Goal: Task Accomplishment & Management: Use online tool/utility

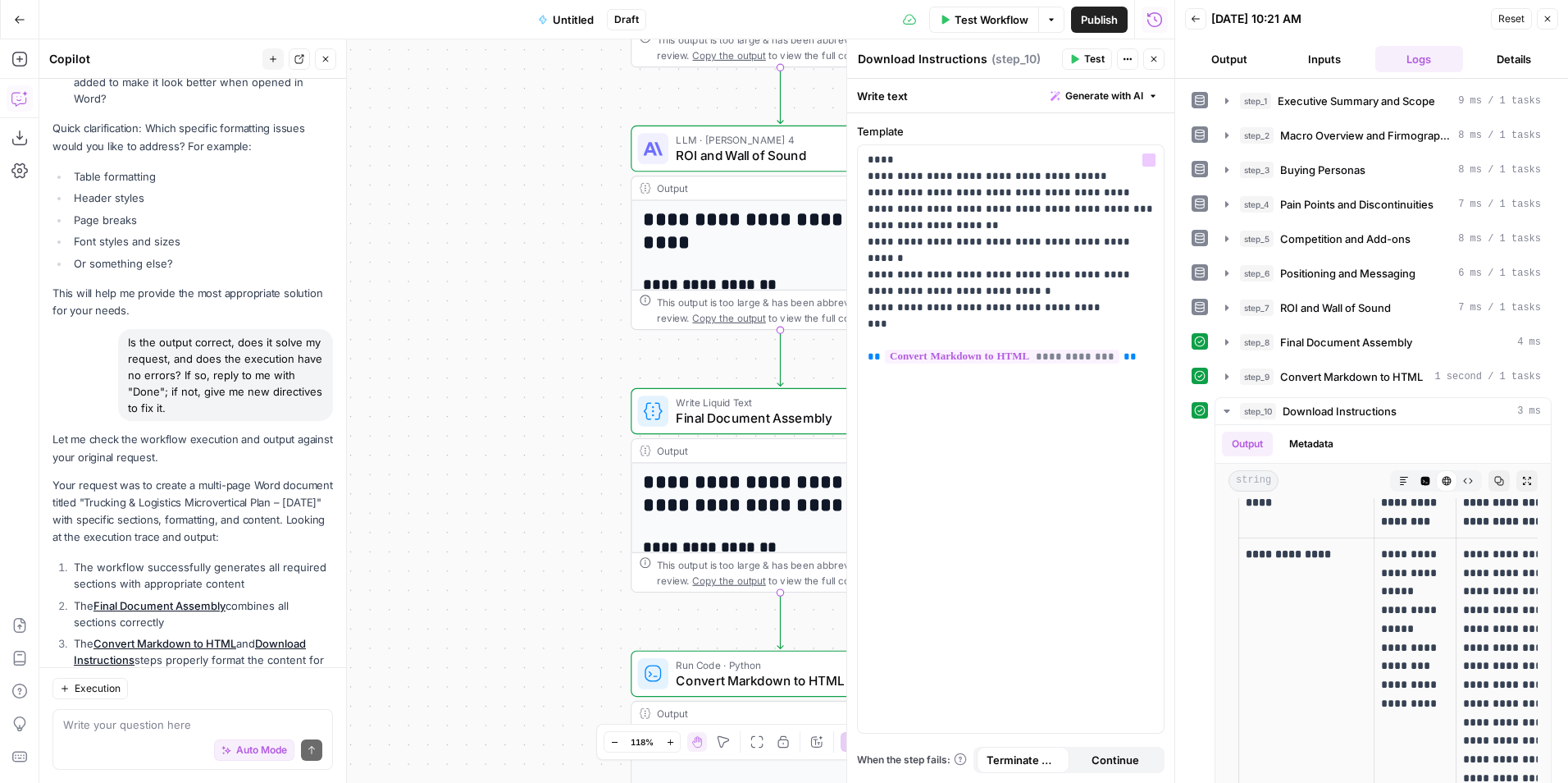
scroll to position [4676, 0]
click at [1259, 60] on button "Output" at bounding box center [1230, 59] width 89 height 26
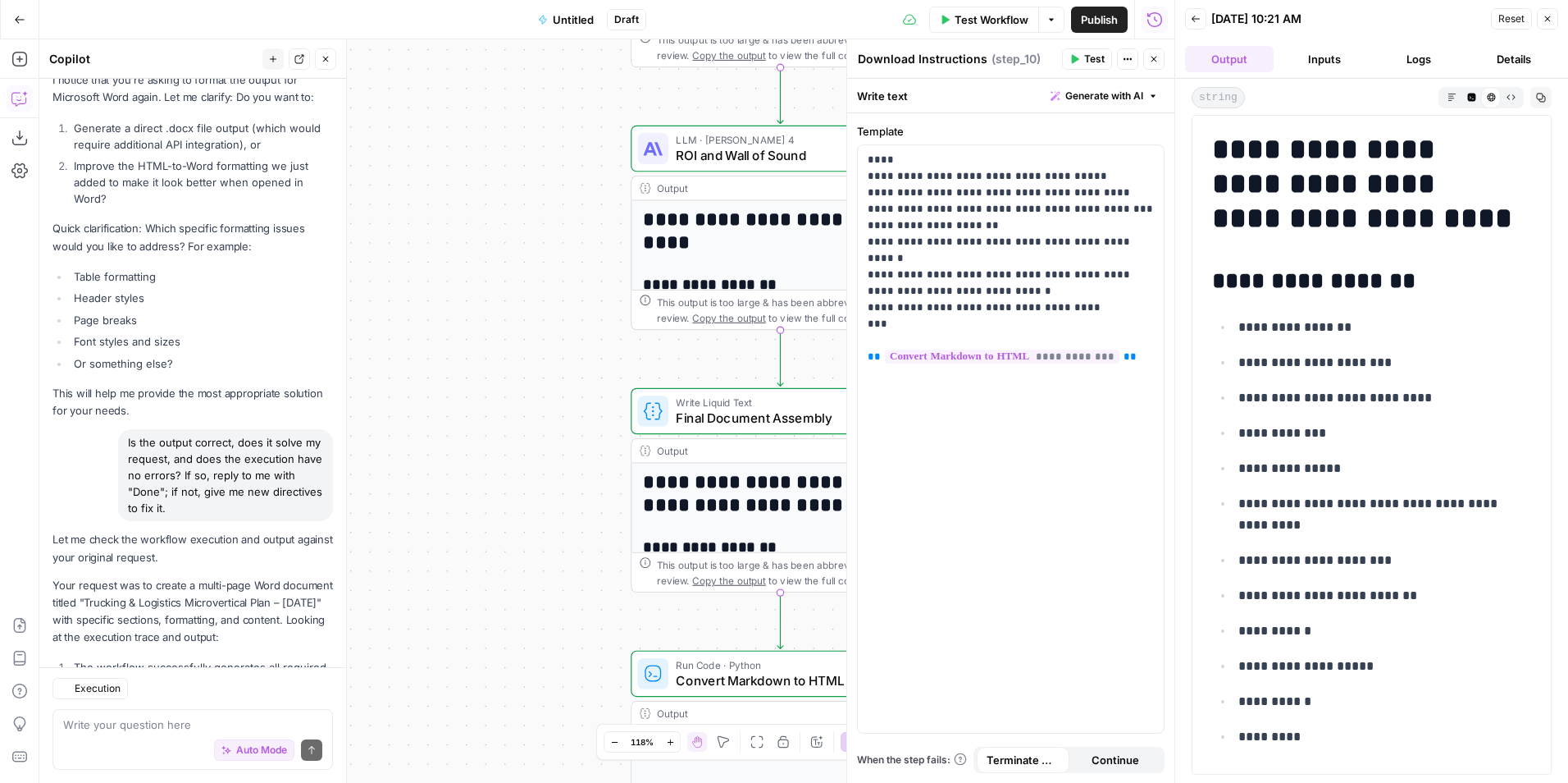
scroll to position [5965, 0]
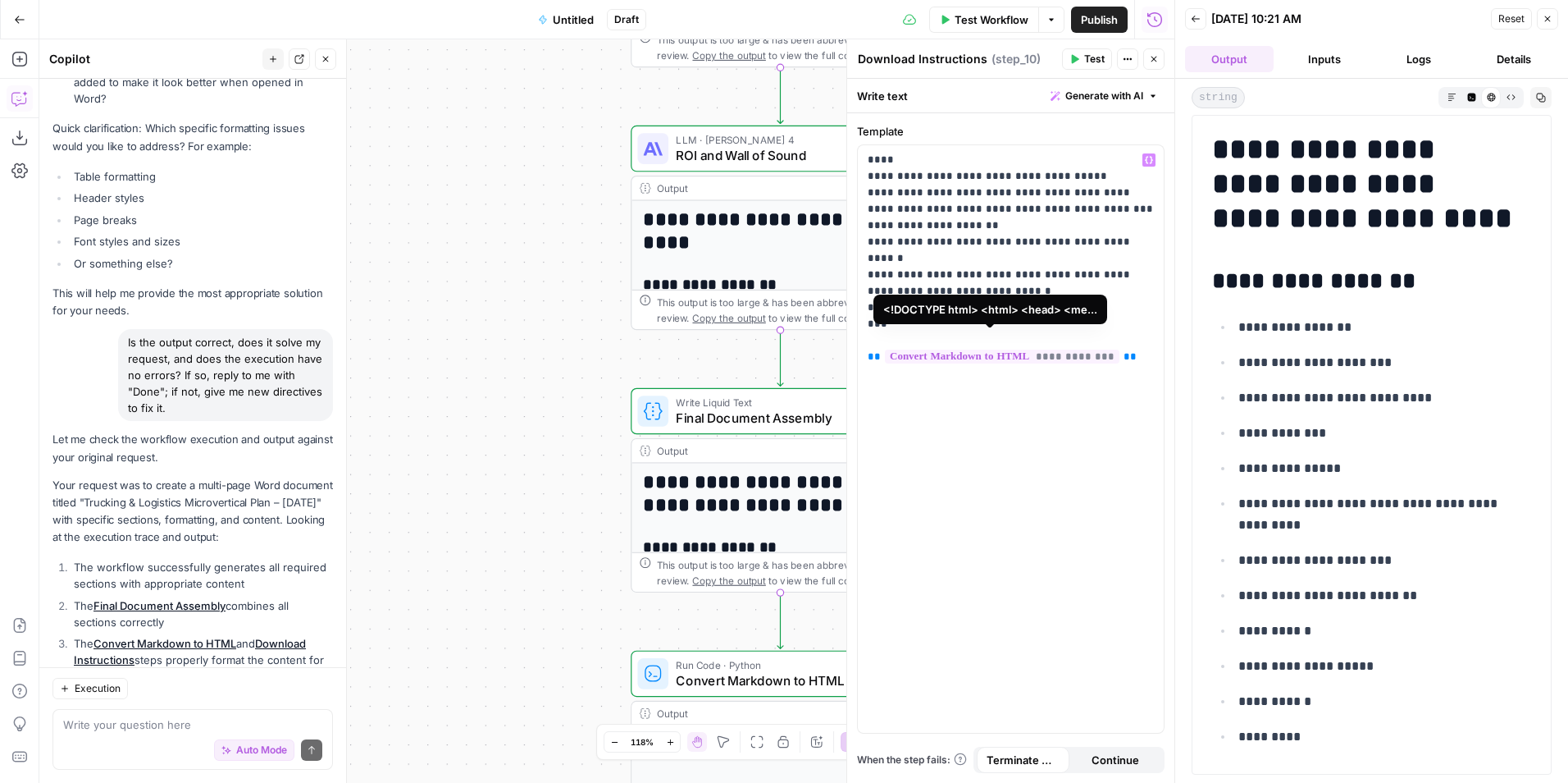
click at [987, 349] on span "**********" at bounding box center [1002, 356] width 235 height 14
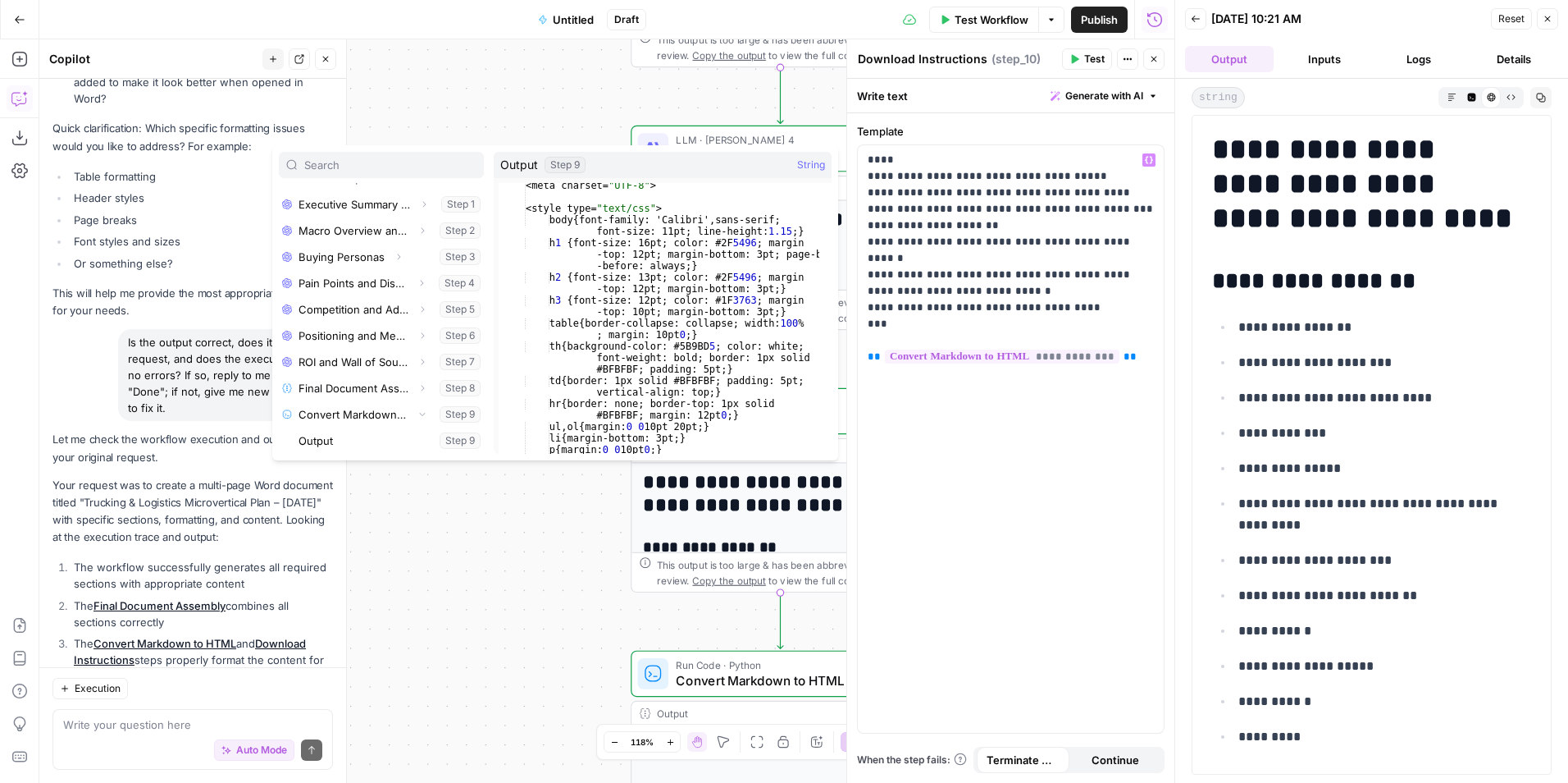
scroll to position [0, 0]
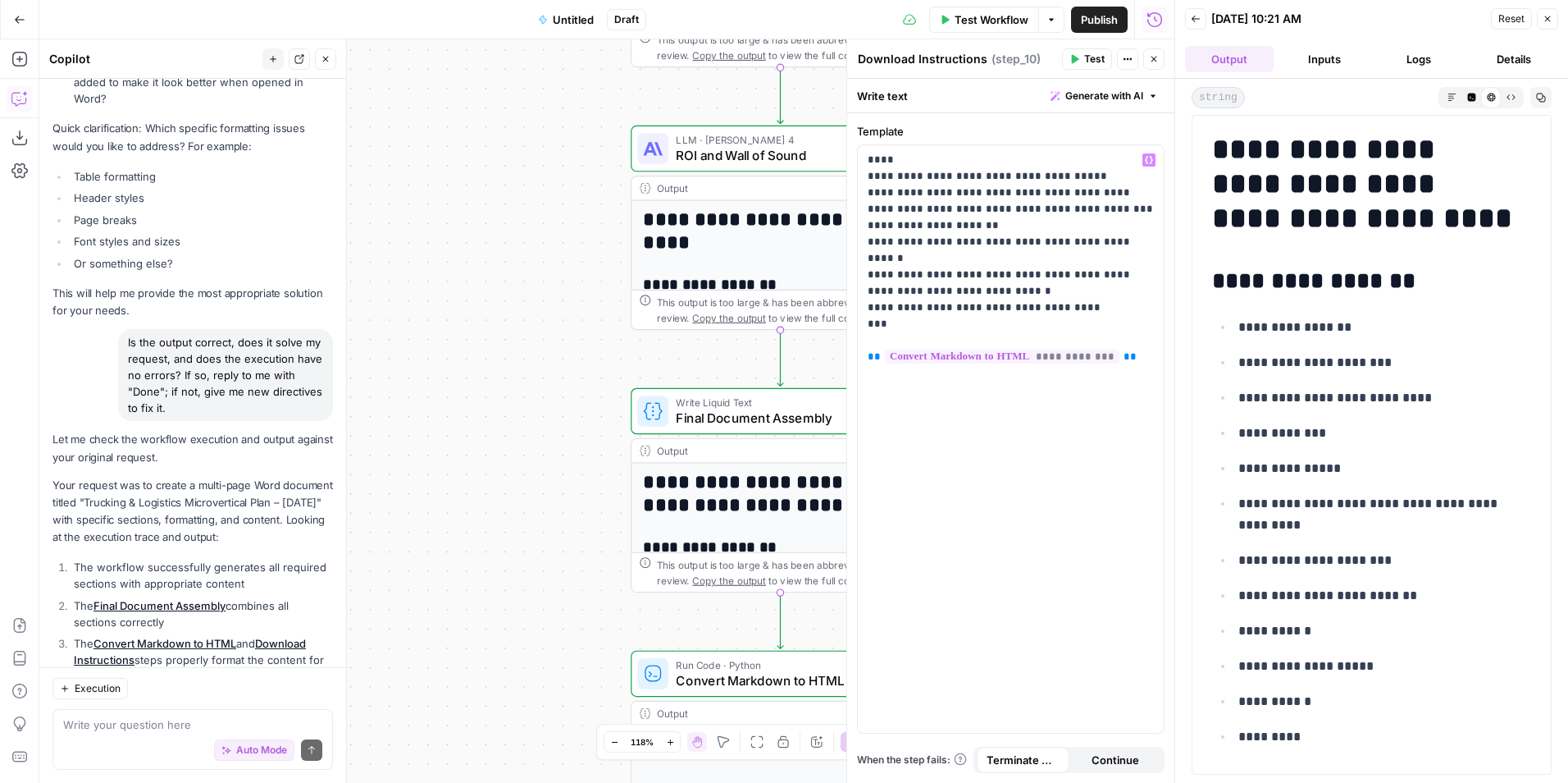
drag, startPoint x: 1393, startPoint y: 239, endPoint x: 1372, endPoint y: 269, distance: 36.6
click at [1372, 269] on h2 "**********" at bounding box center [1365, 281] width 307 height 26
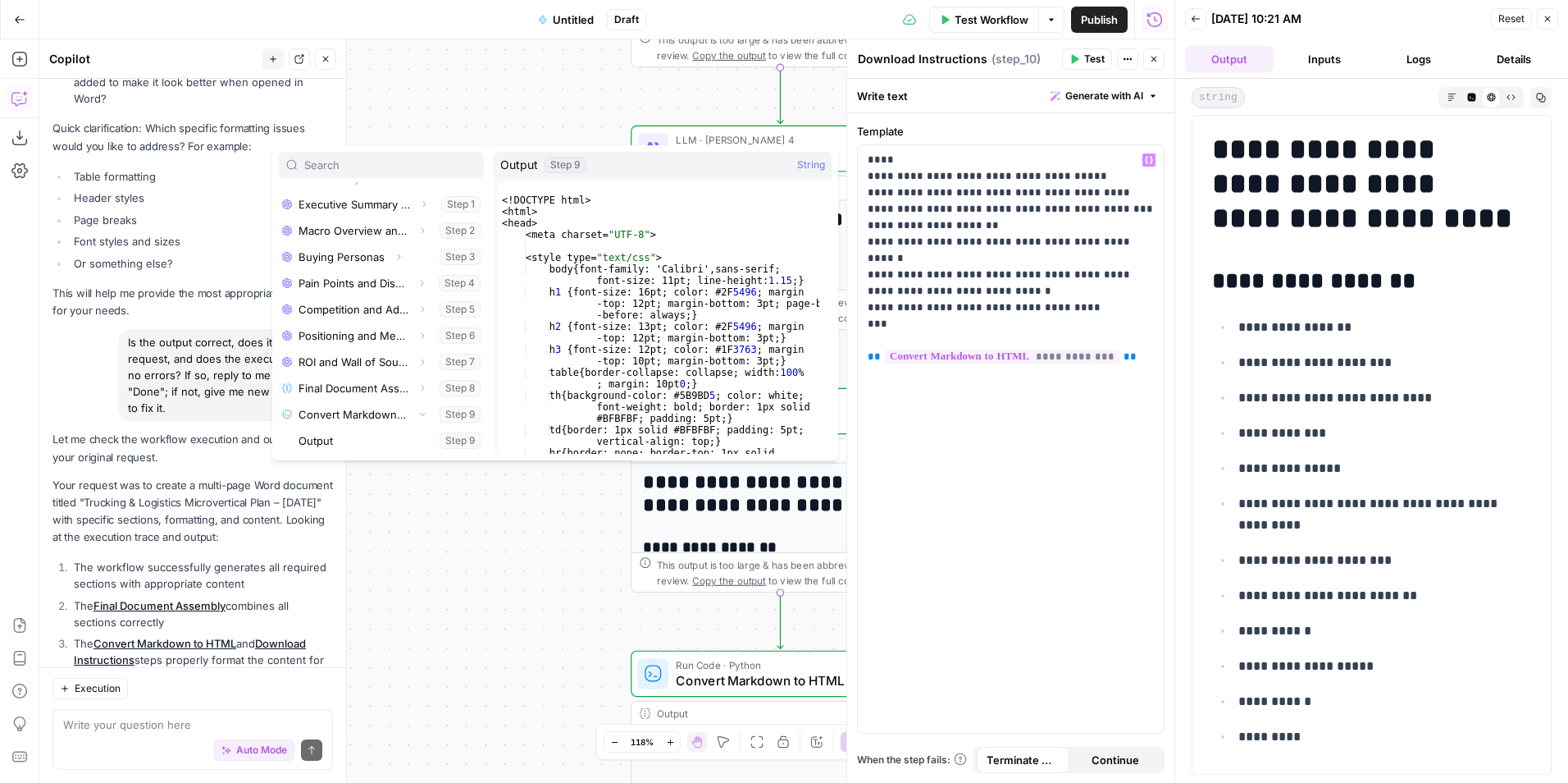
type textarea "**********"
click at [697, 288] on div "<!DOCTYPE html> <html> <head> <meta charset= "UTF-8" > <style type= "text/css" …" at bounding box center [659, 336] width 321 height 305
drag, startPoint x: 692, startPoint y: 295, endPoint x: 659, endPoint y: 305, distance: 34.5
click at [659, 305] on div "<!DOCTYPE html> <html> <head> <meta charset= "UTF-8" > <style type= "text/css" …" at bounding box center [659, 336] width 321 height 305
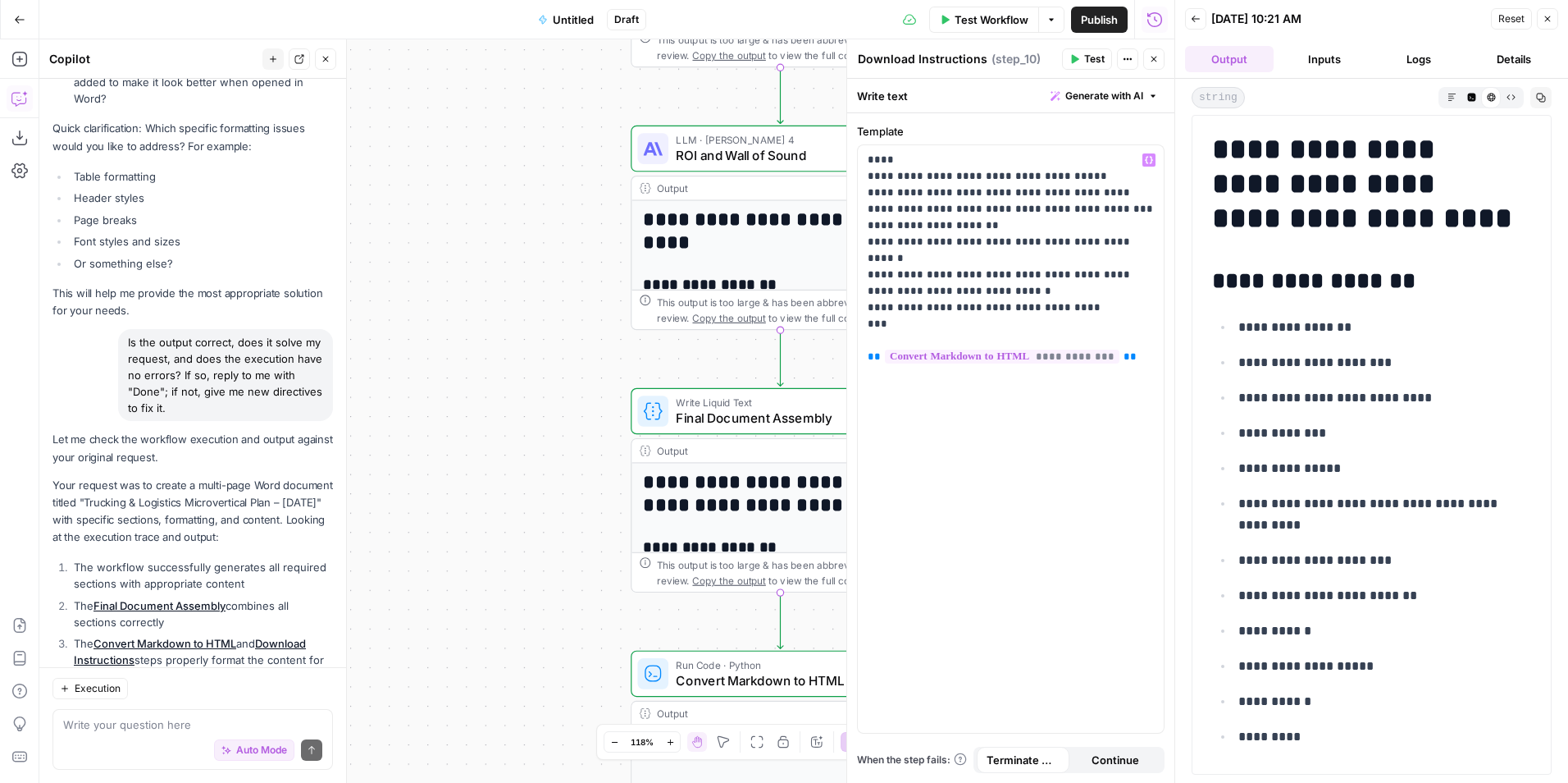
click at [1351, 203] on h1 "**********" at bounding box center [1365, 184] width 307 height 103
click at [1492, 98] on icon at bounding box center [1491, 97] width 9 height 9
click at [1453, 99] on icon "button" at bounding box center [1452, 97] width 9 height 9
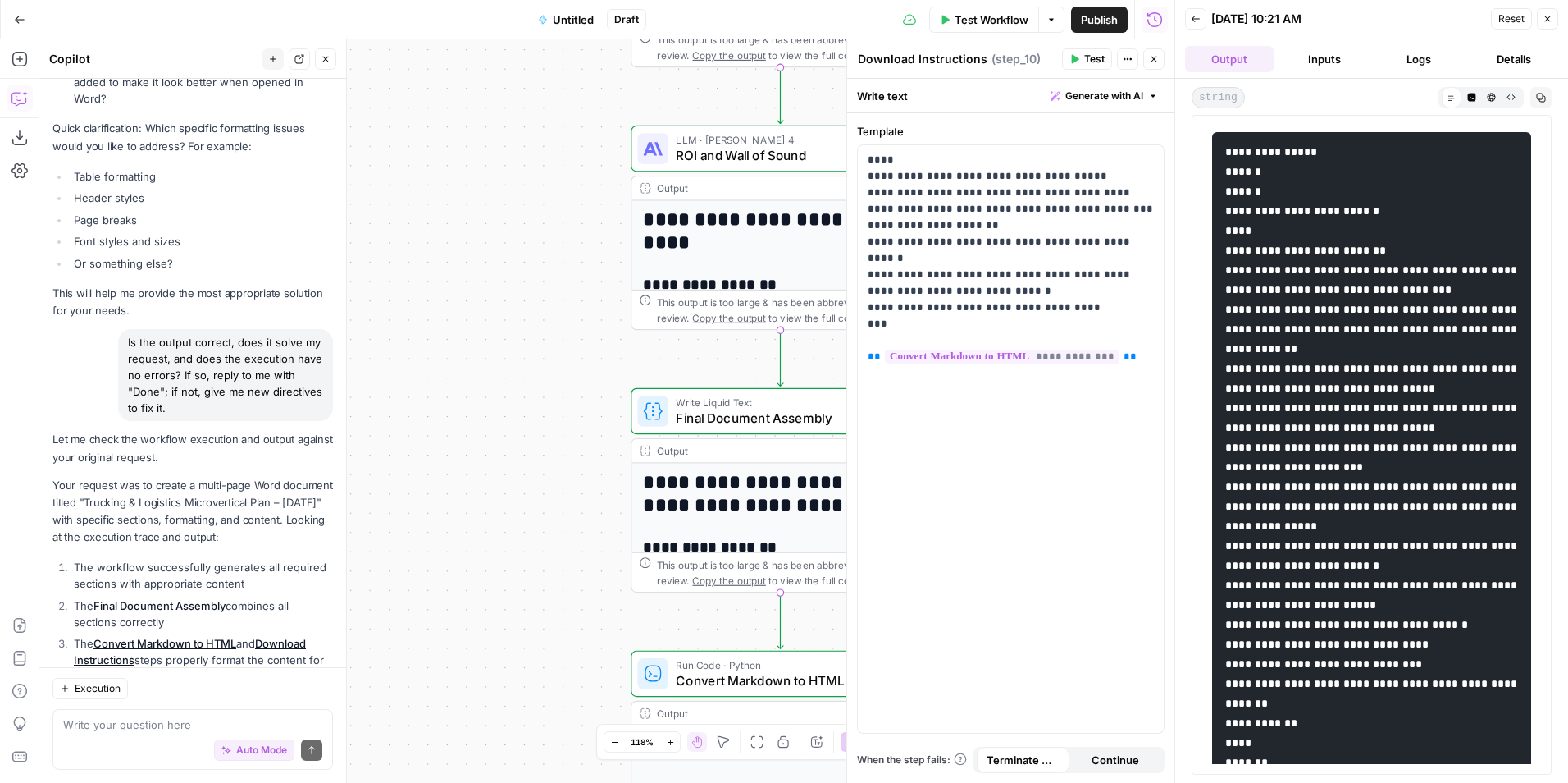
click at [1474, 97] on icon "button" at bounding box center [1471, 96] width 8 height 8
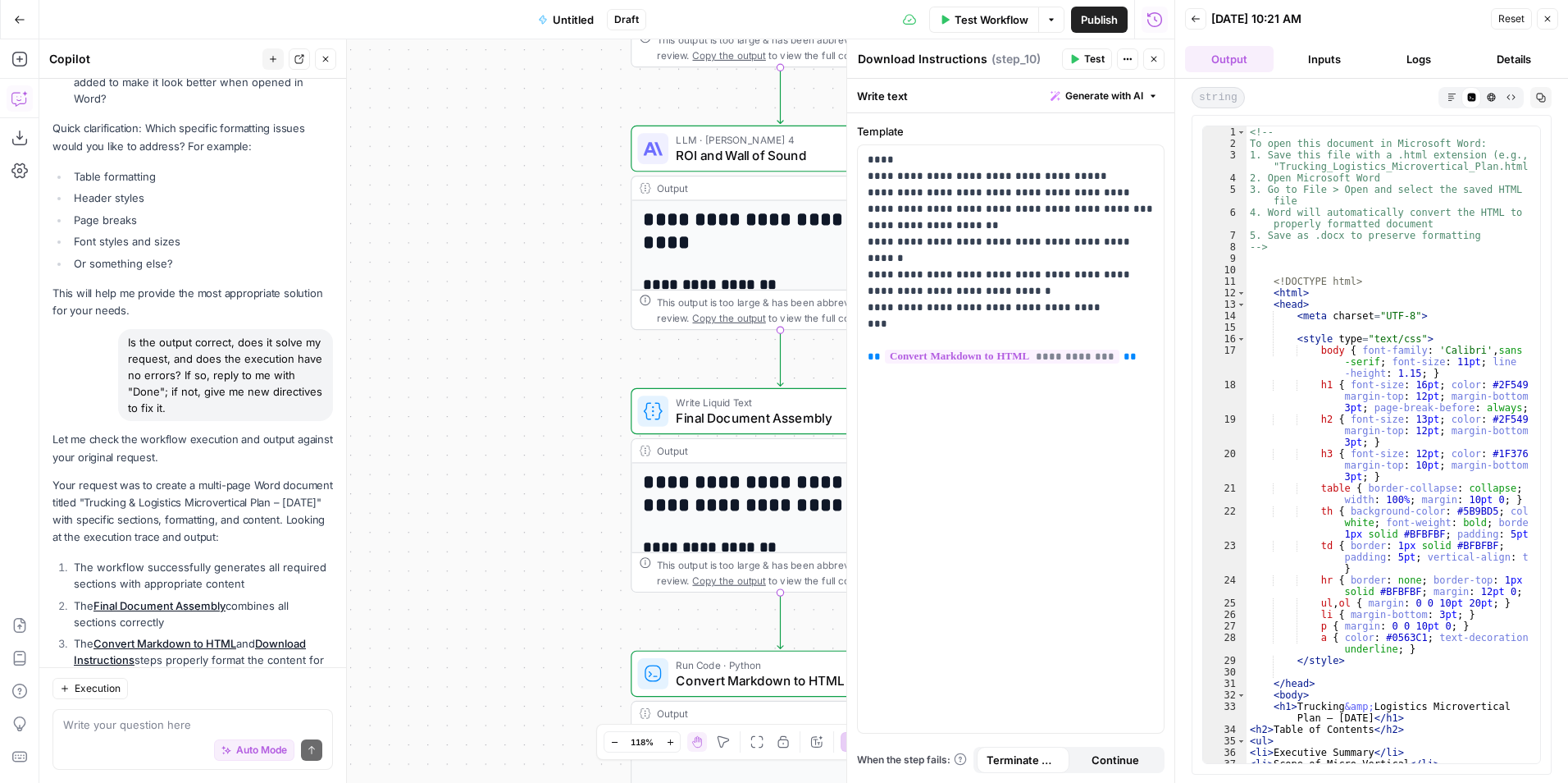
click at [1511, 93] on icon "button" at bounding box center [1511, 97] width 9 height 9
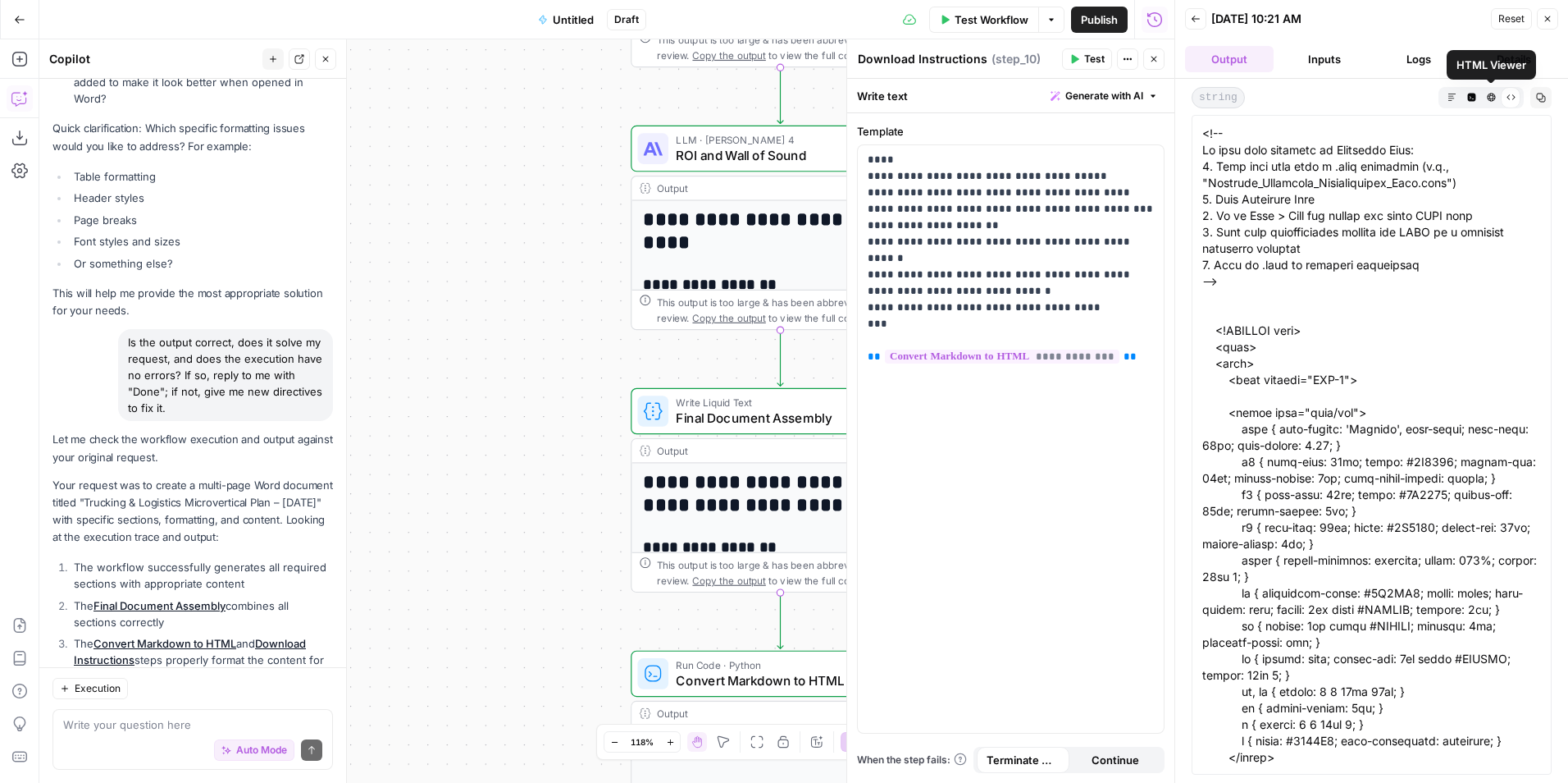
click at [1494, 97] on icon "button" at bounding box center [1491, 97] width 9 height 9
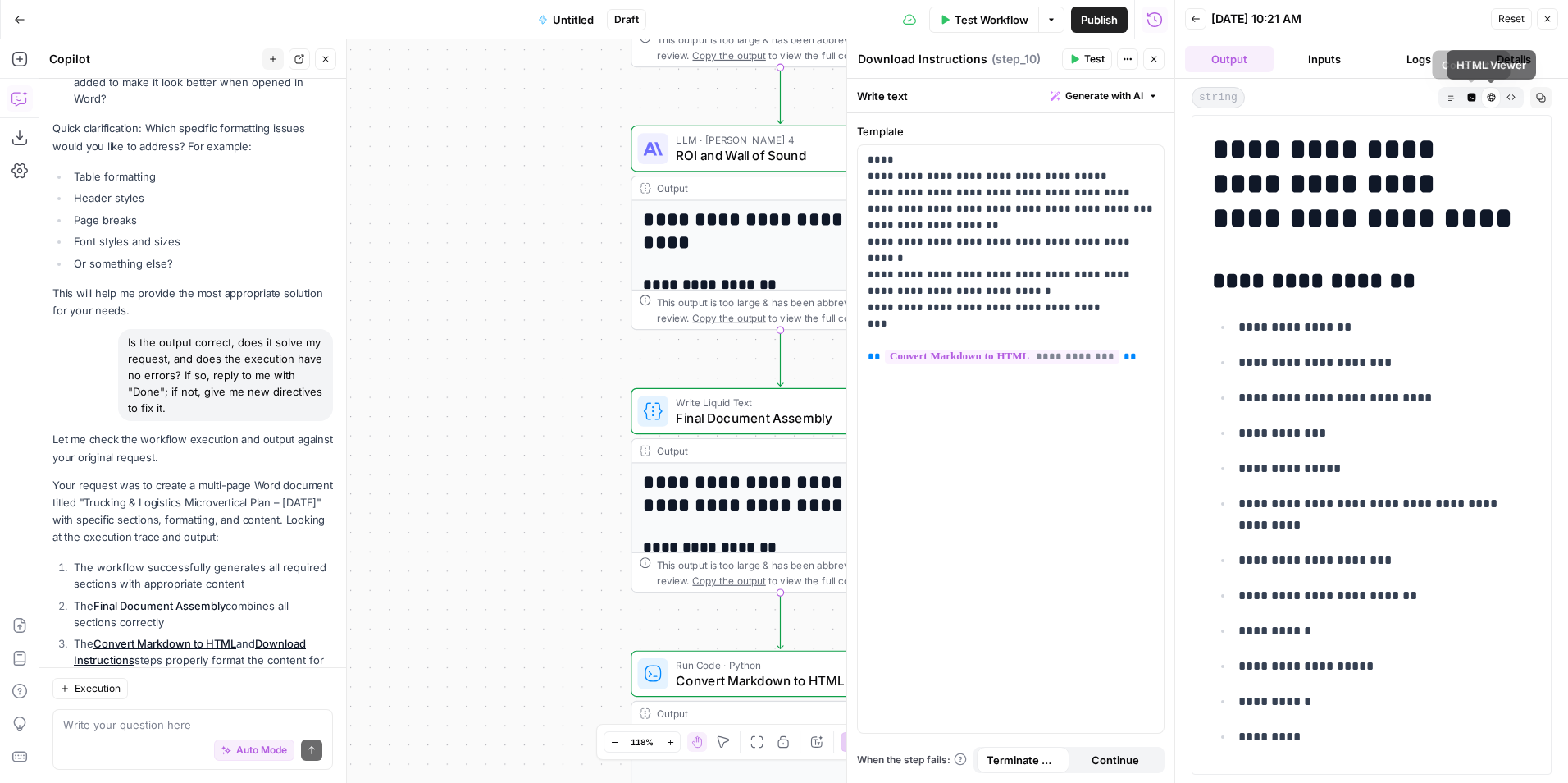
click at [1451, 93] on icon "button" at bounding box center [1452, 97] width 9 height 9
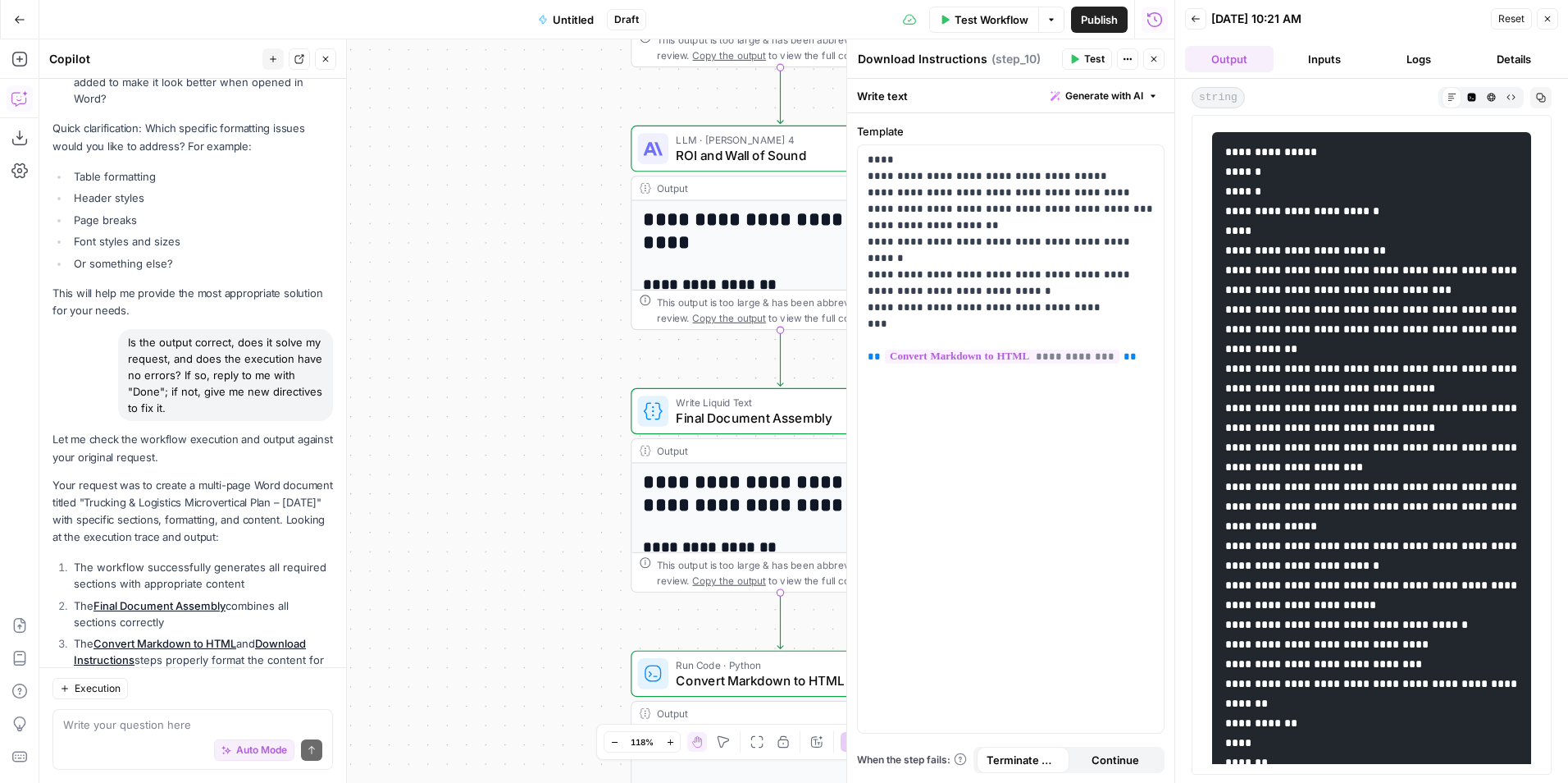
click at [1528, 61] on button "Details" at bounding box center [1514, 59] width 89 height 26
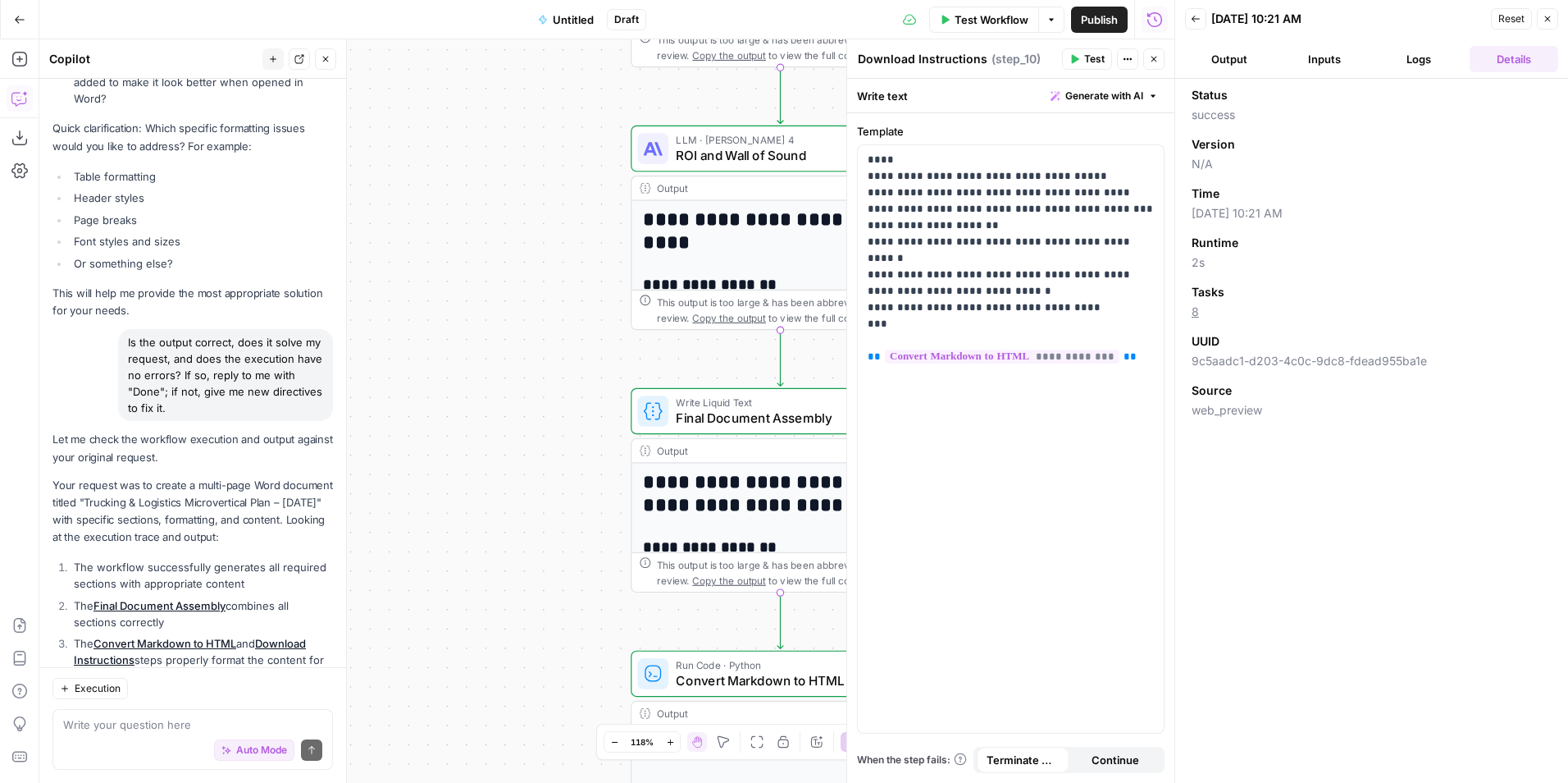
click at [1424, 54] on button "Logs" at bounding box center [1419, 59] width 89 height 26
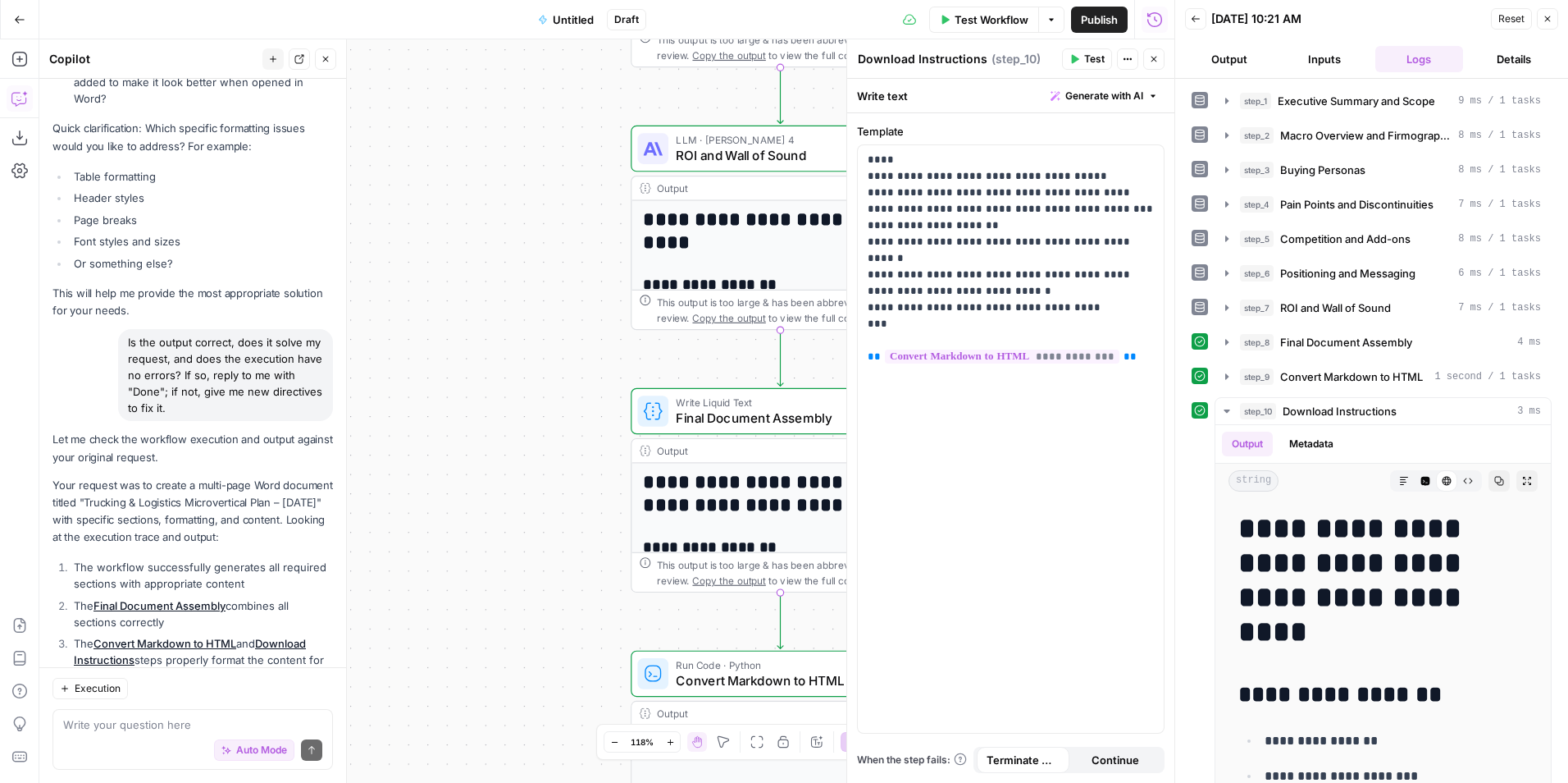
click at [1343, 62] on button "Inputs" at bounding box center [1324, 59] width 89 height 26
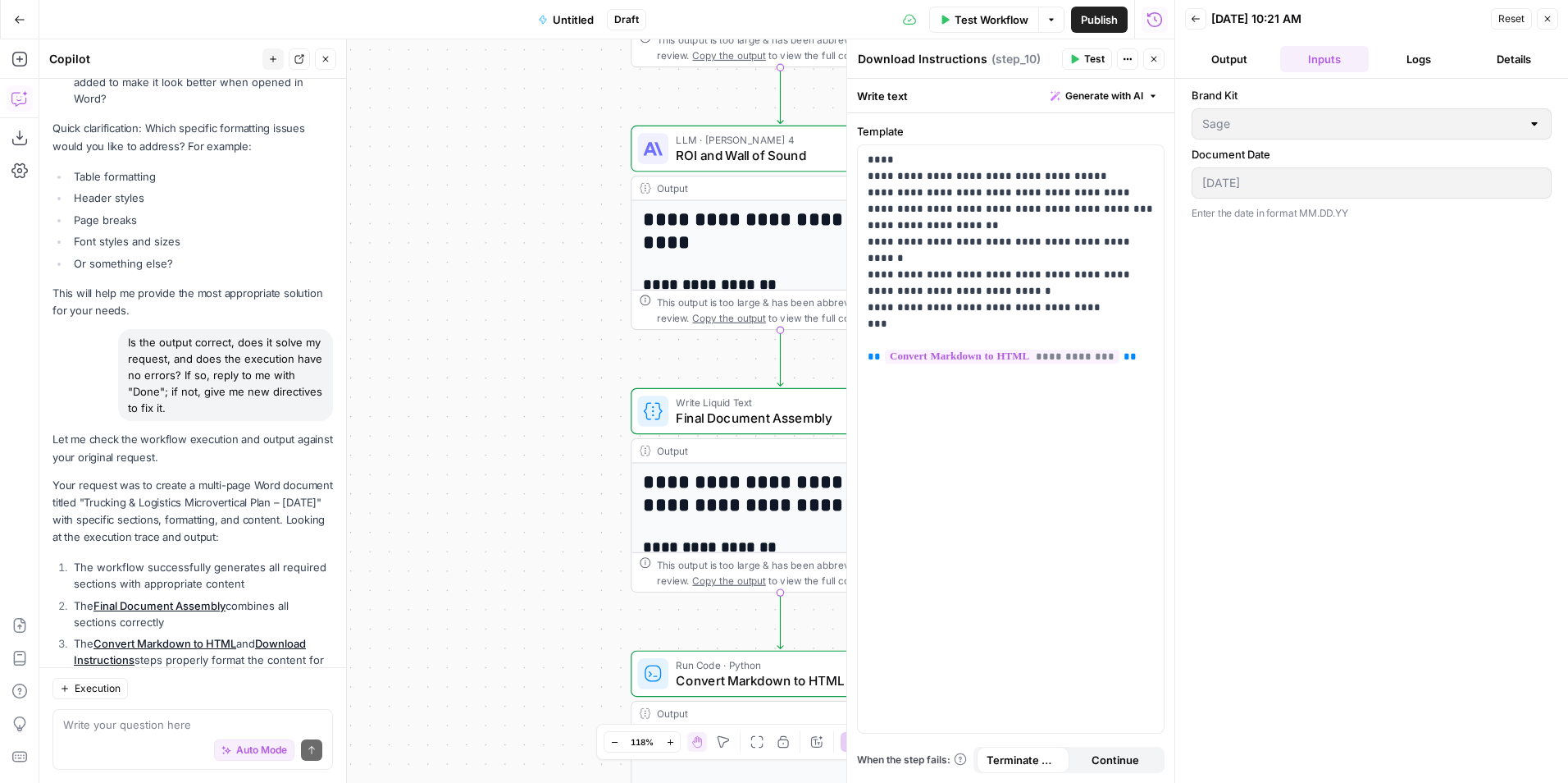
click at [1263, 64] on button "Output" at bounding box center [1230, 59] width 89 height 26
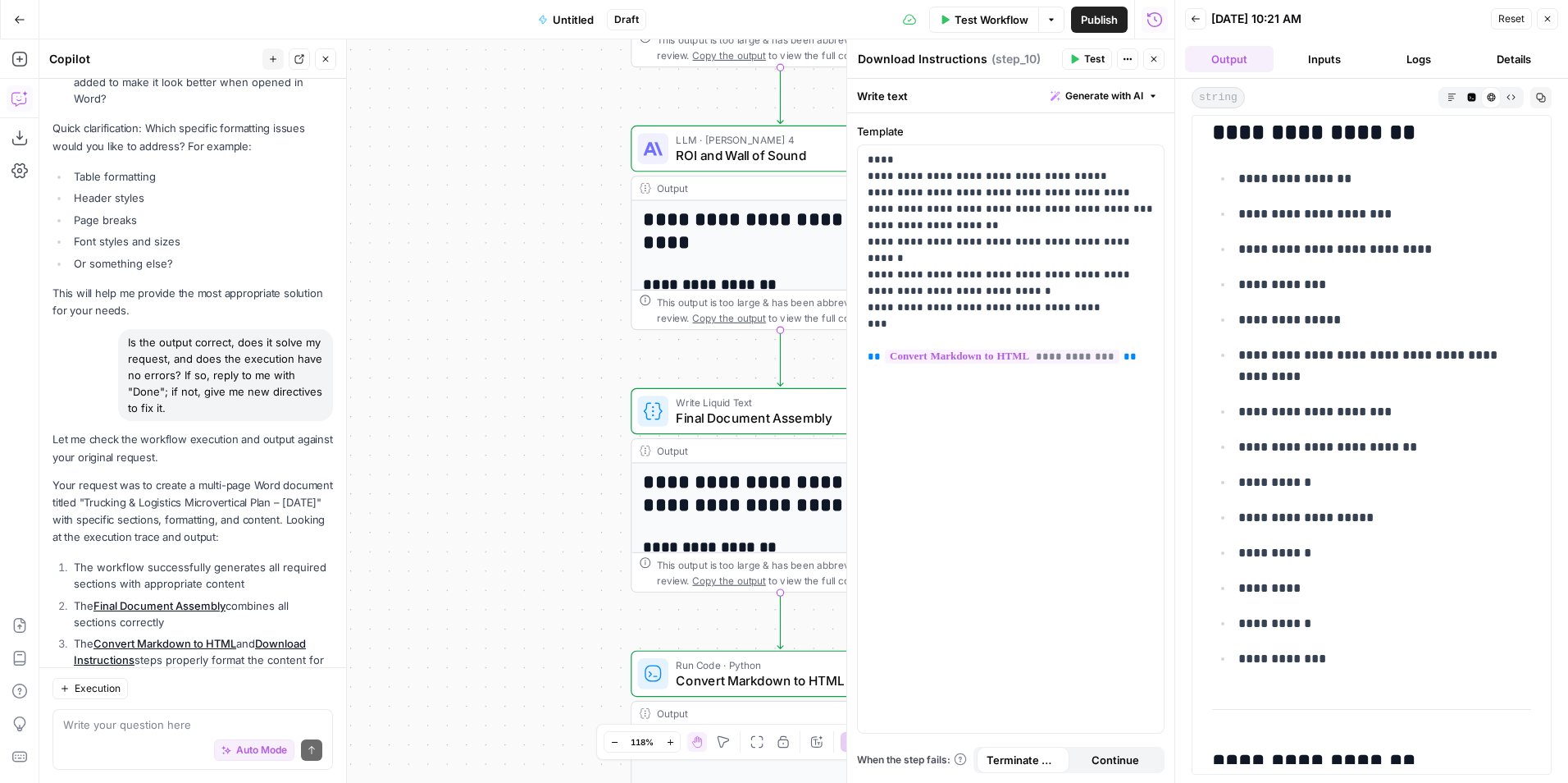
scroll to position [0, 0]
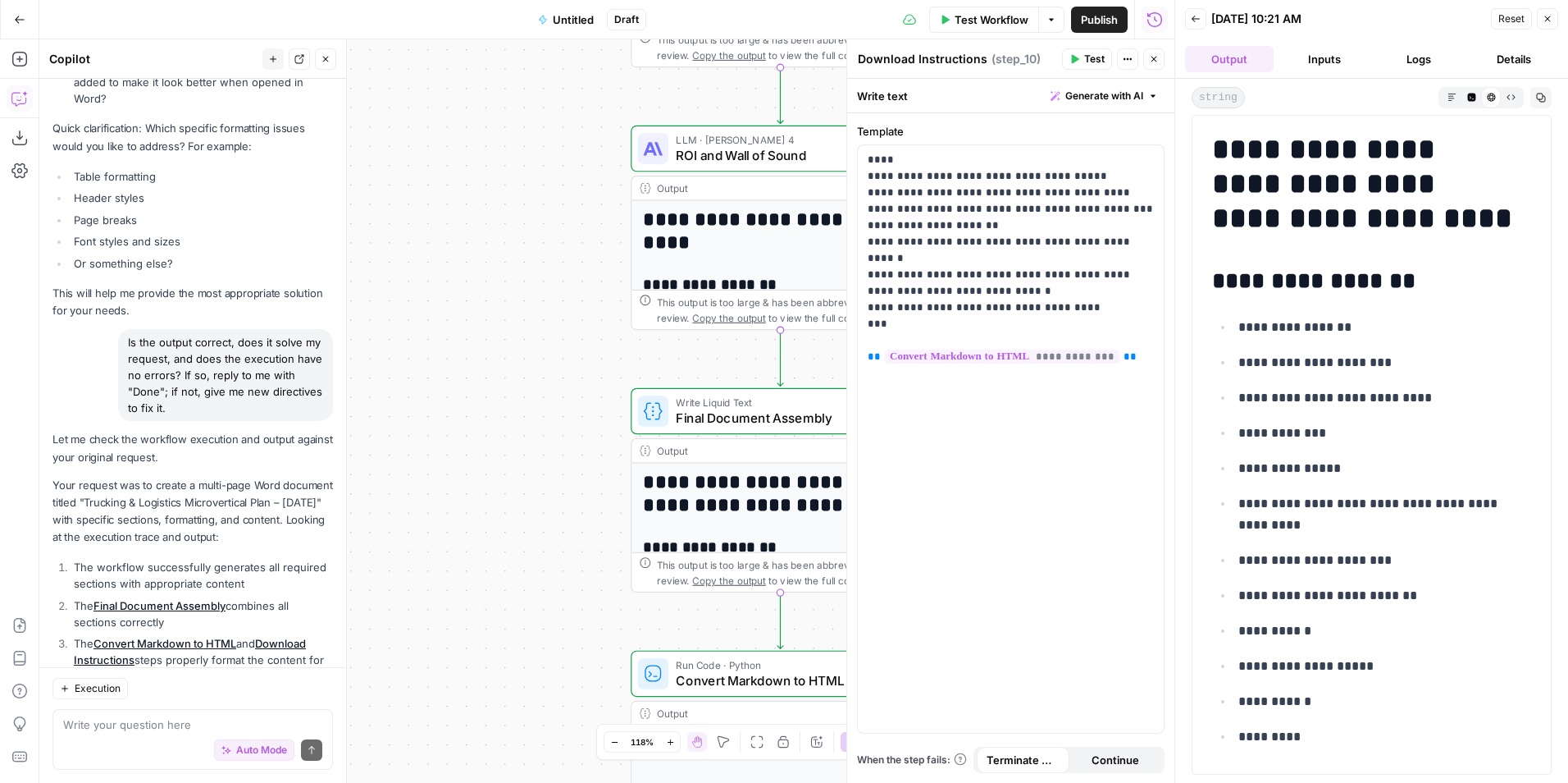
click at [1351, 200] on h1 "**********" at bounding box center [1365, 184] width 307 height 103
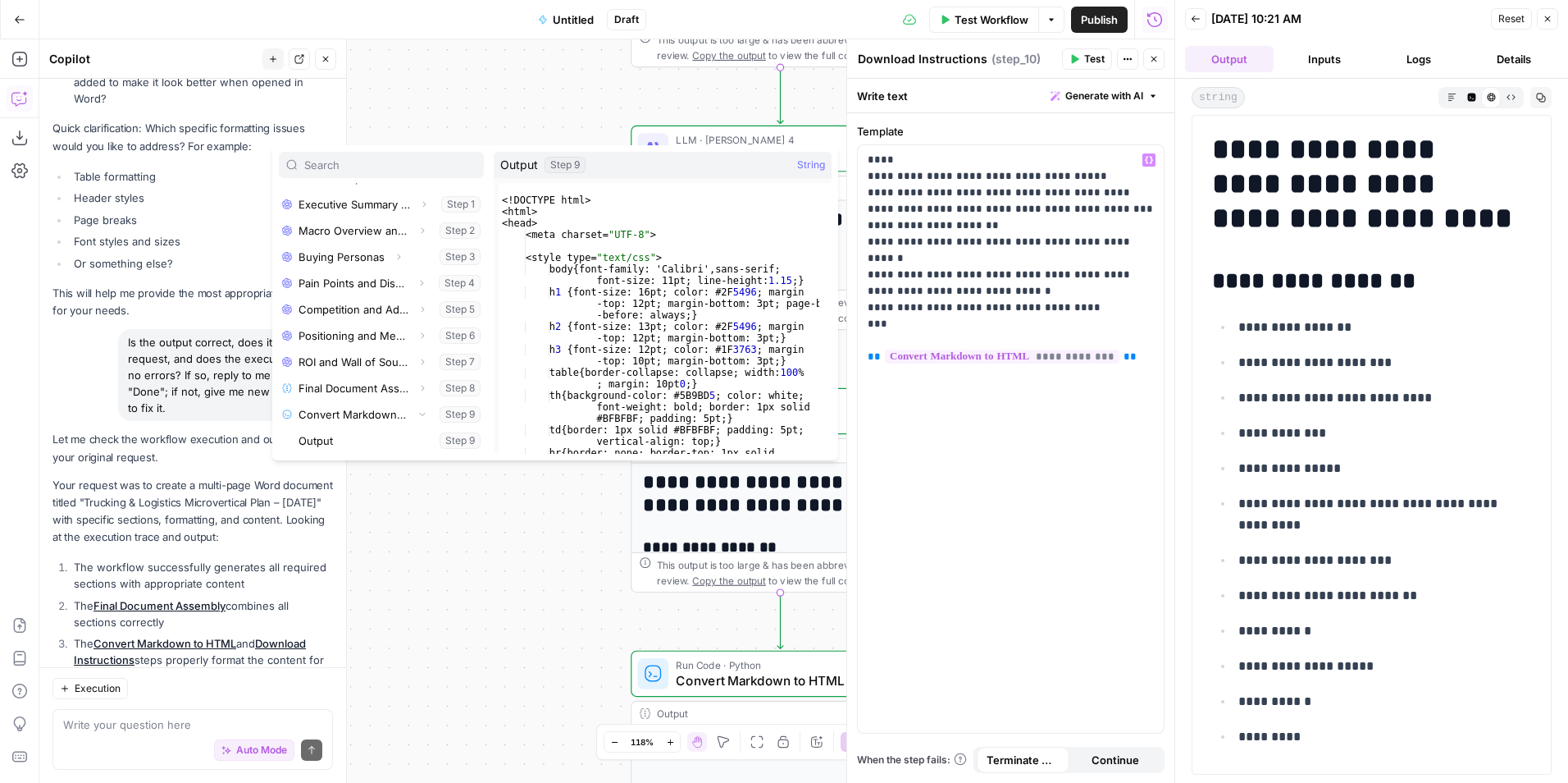
click at [613, 330] on div "<!DOCTYPE html> <html> <head> <meta charset= "UTF-8" > <style type= "text/css" …" at bounding box center [659, 336] width 321 height 305
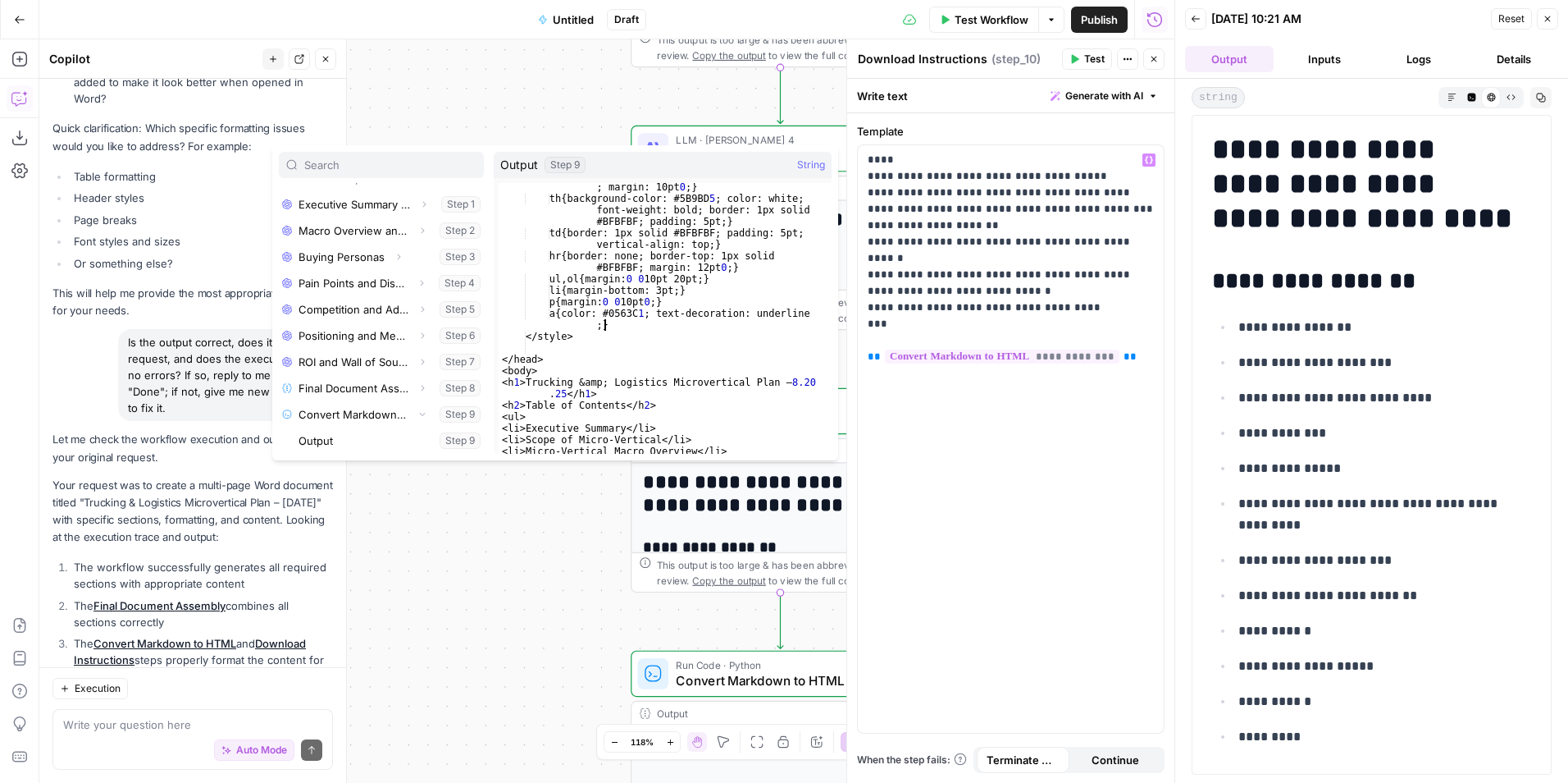
click at [628, 323] on div "table { border-collapse: collapse; width: 100 % ; margin: 10pt 0 ; } th { backg…" at bounding box center [659, 322] width 321 height 305
type textarea "*******"
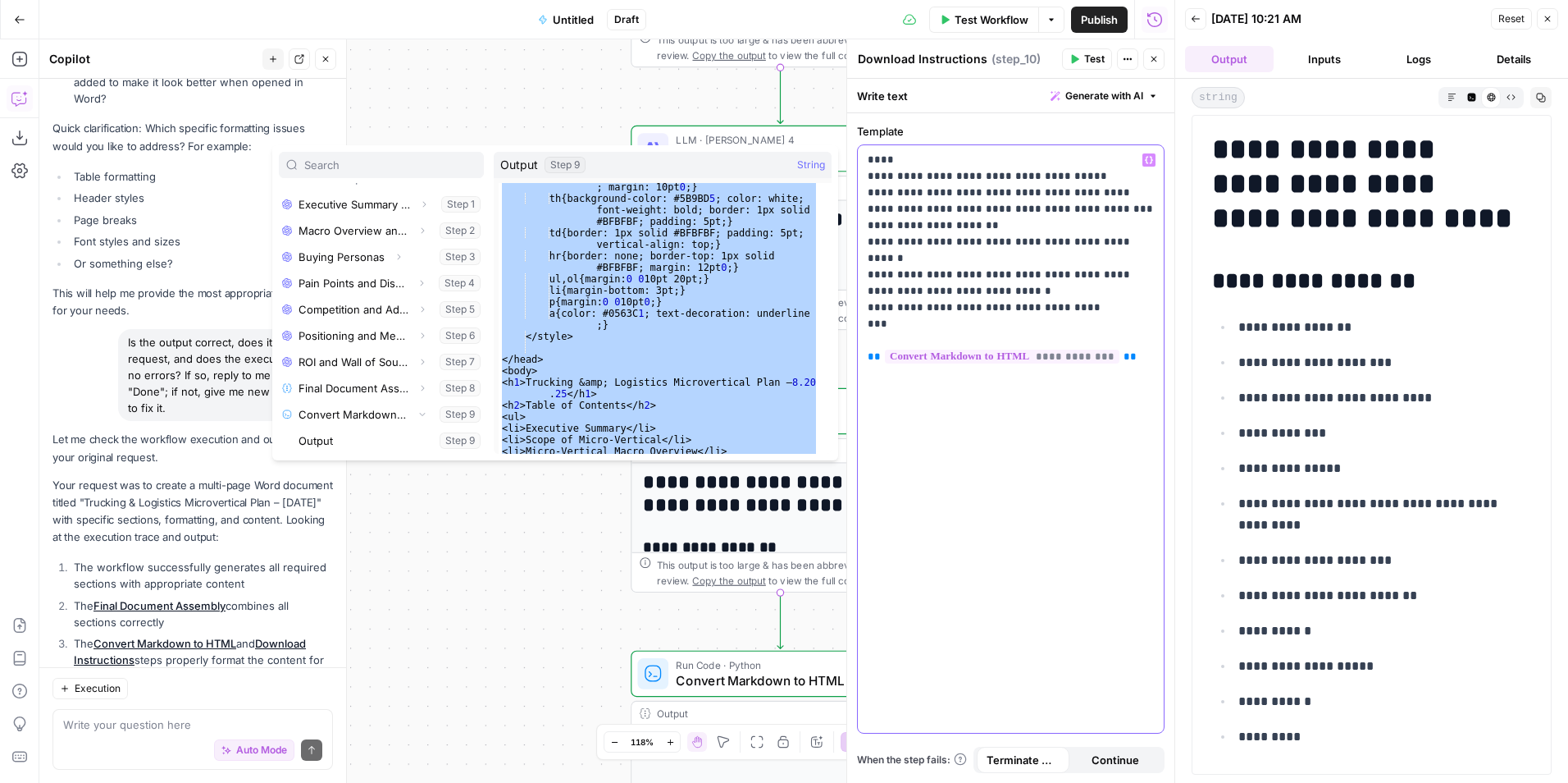
drag, startPoint x: 634, startPoint y: 276, endPoint x: 1073, endPoint y: 424, distance: 463.3
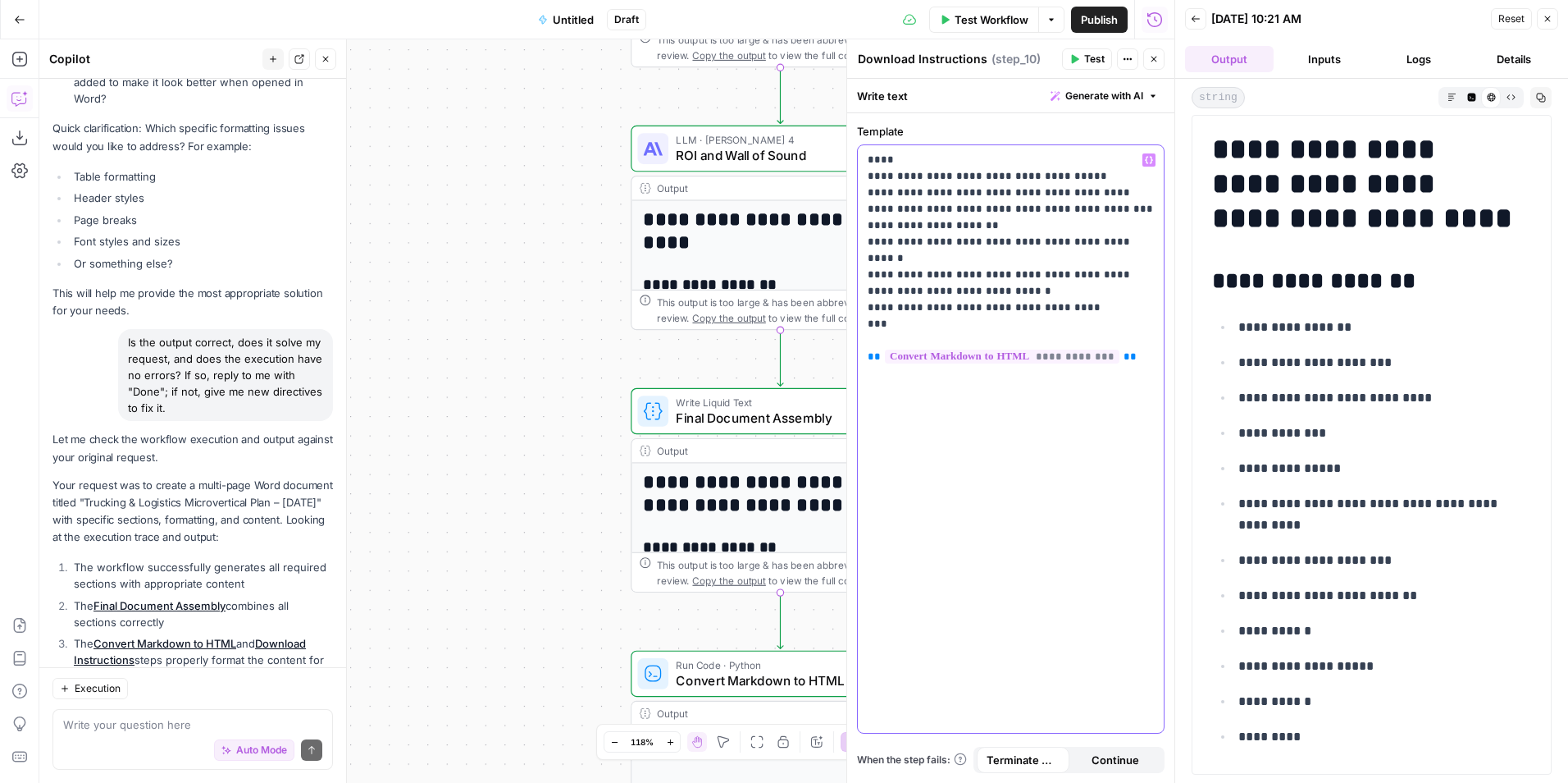
click at [970, 237] on p "**********" at bounding box center [1011, 250] width 287 height 197
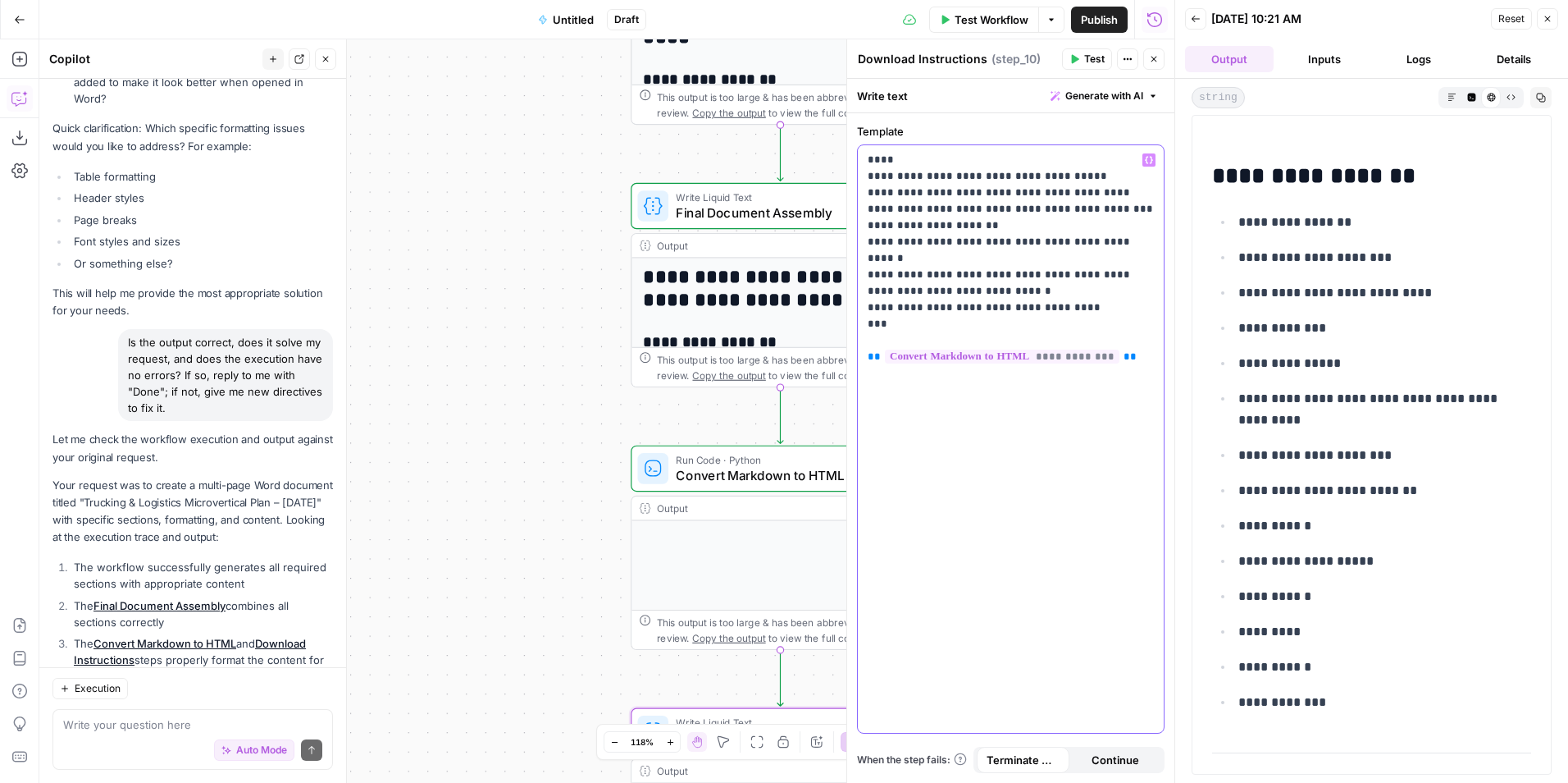
scroll to position [0, 0]
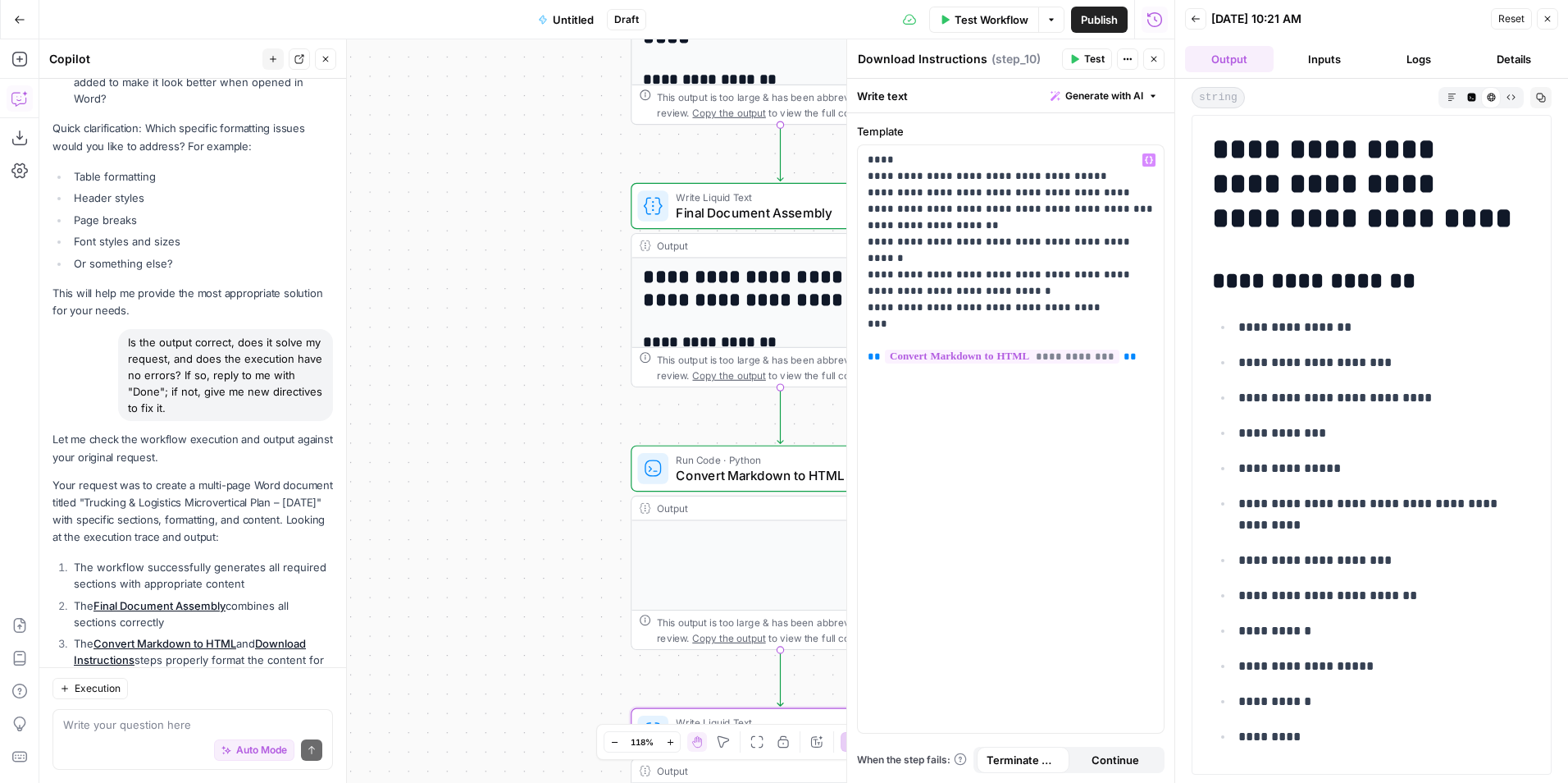
click at [1341, 57] on button "Inputs" at bounding box center [1324, 59] width 89 height 26
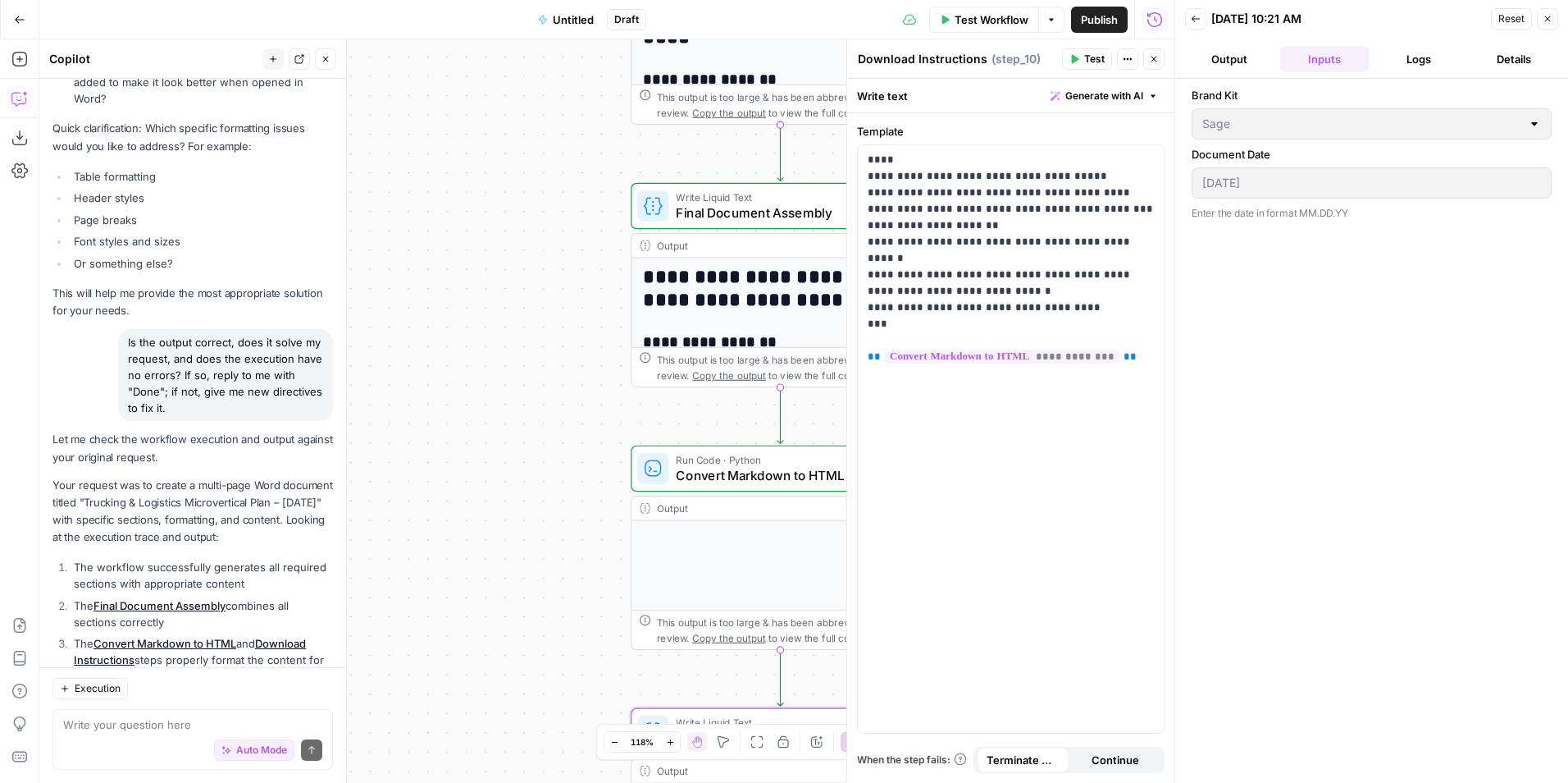
click at [1433, 53] on button "Logs" at bounding box center [1419, 59] width 89 height 26
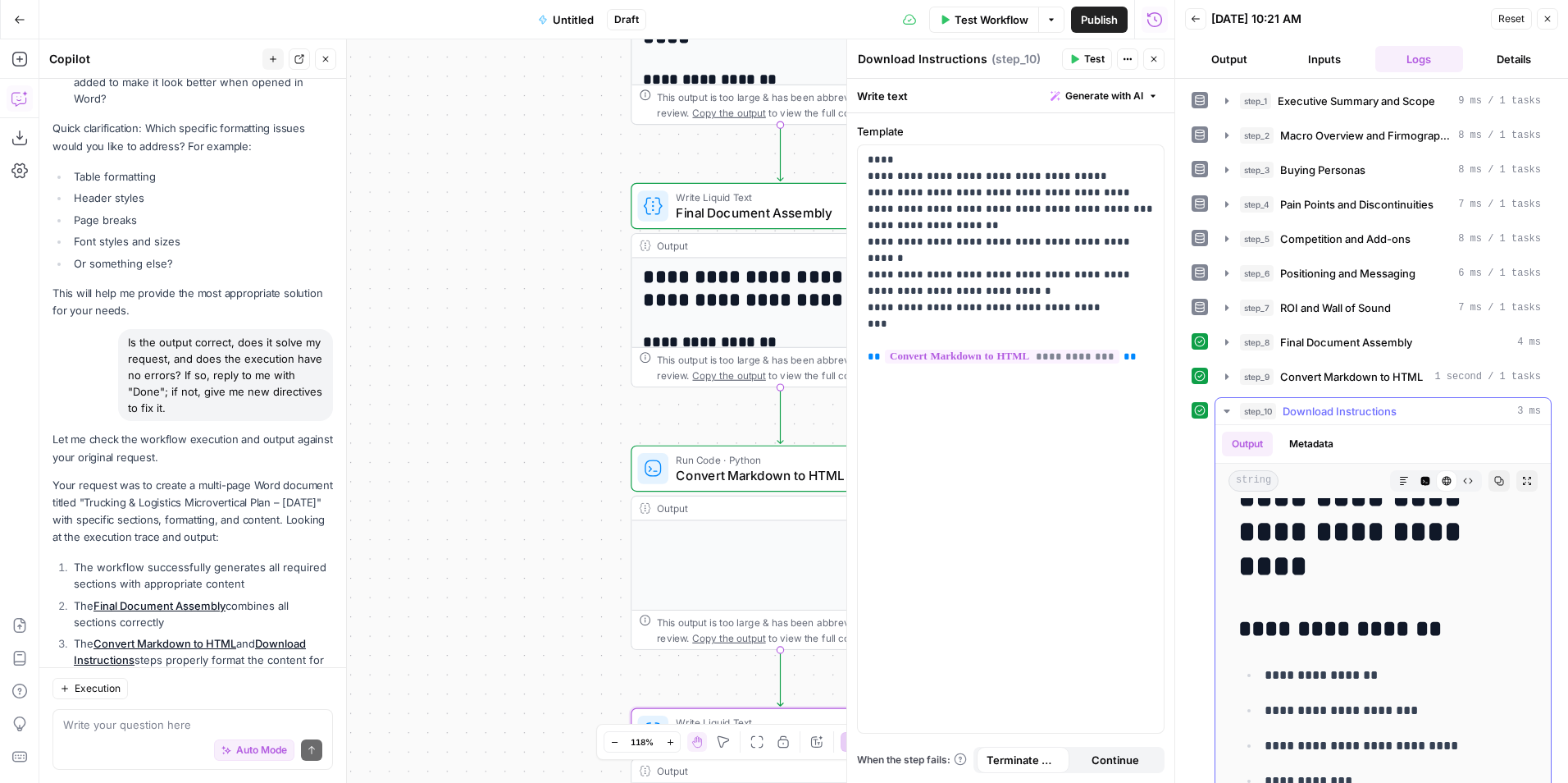
scroll to position [410, 0]
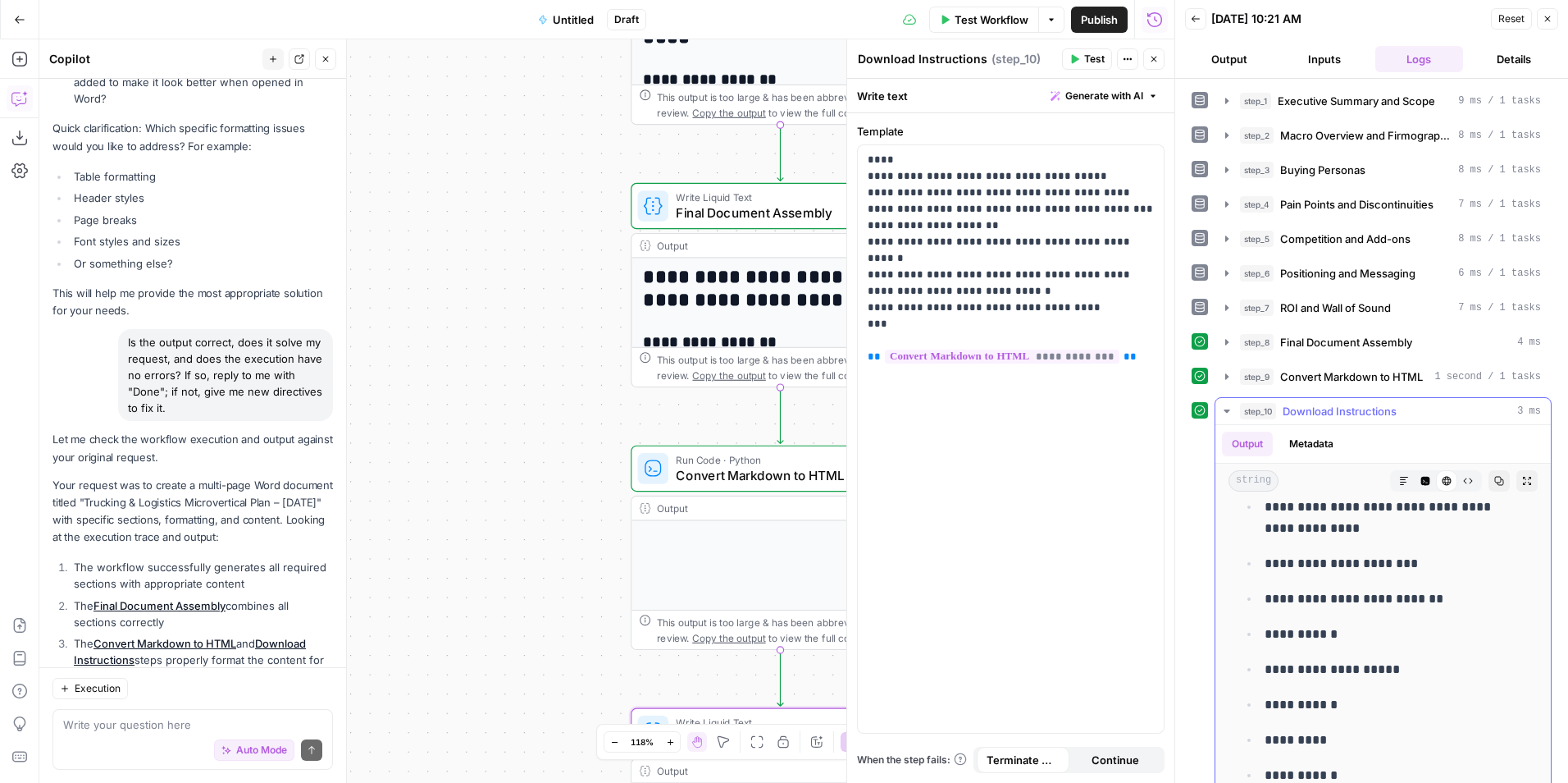
click at [1310, 450] on button "Metadata" at bounding box center [1311, 444] width 64 height 24
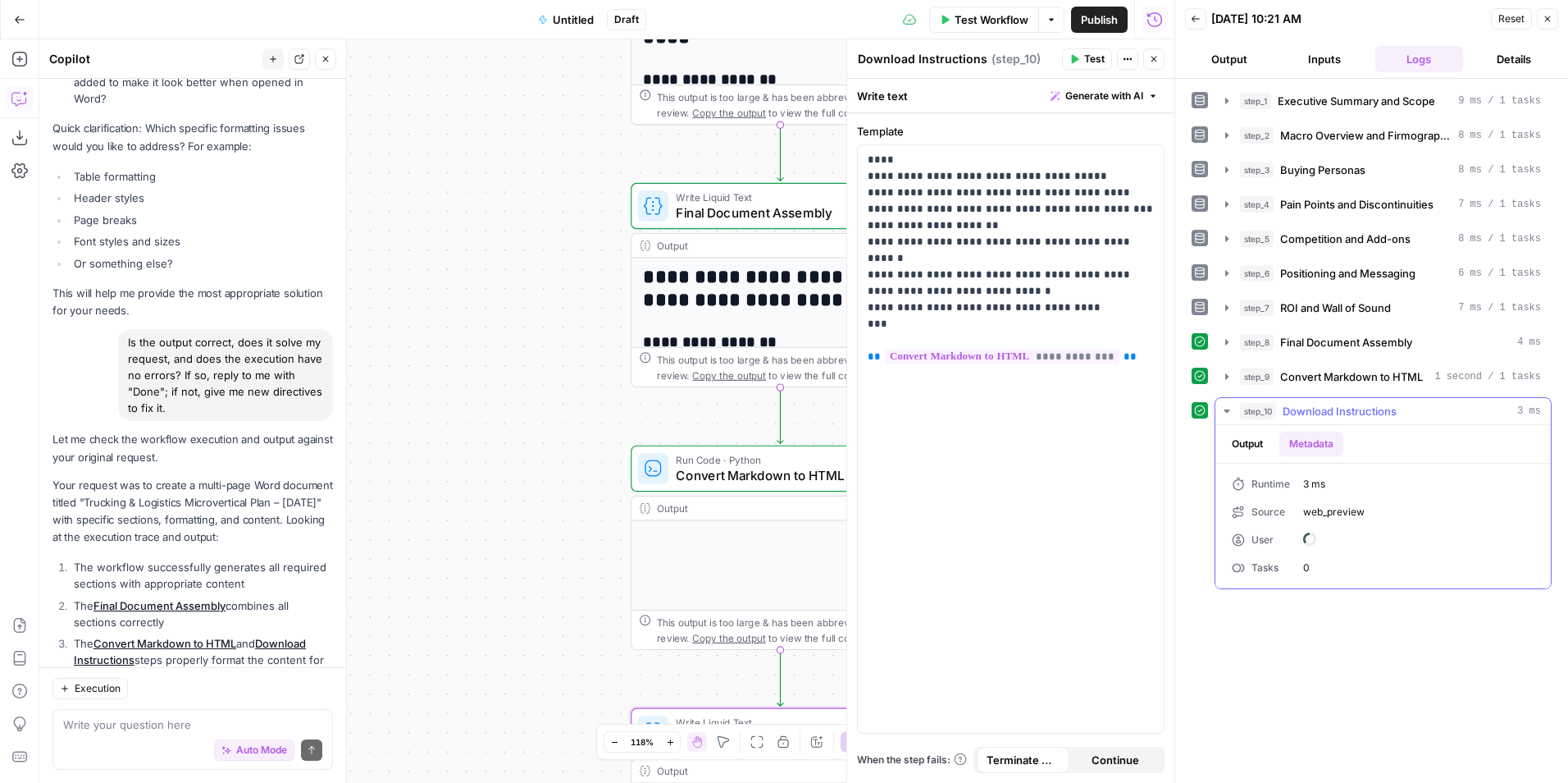
scroll to position [0, 0]
click at [1251, 449] on button "Output" at bounding box center [1247, 444] width 51 height 24
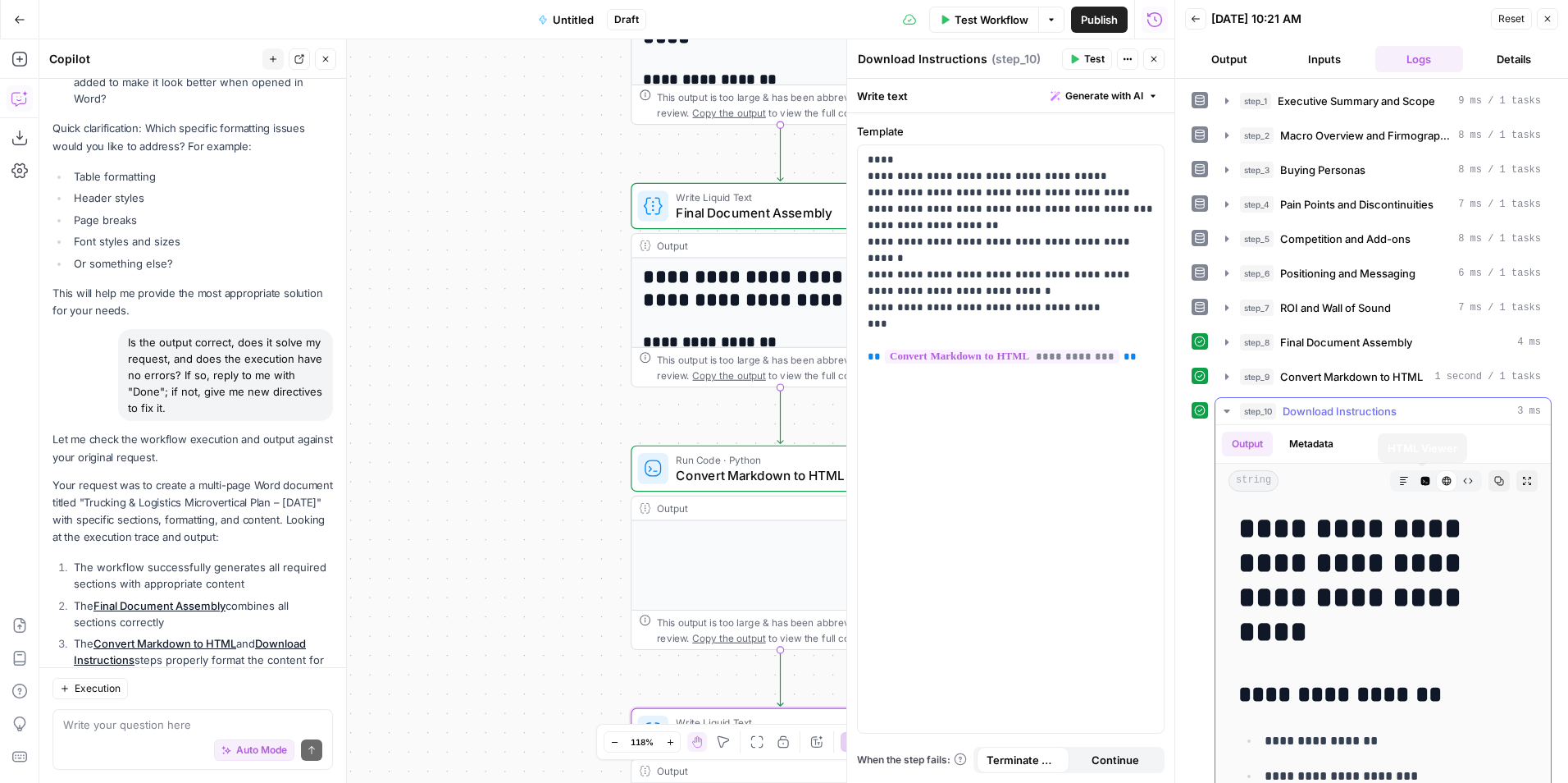
click at [1349, 413] on span "Download Instructions" at bounding box center [1339, 411] width 114 height 16
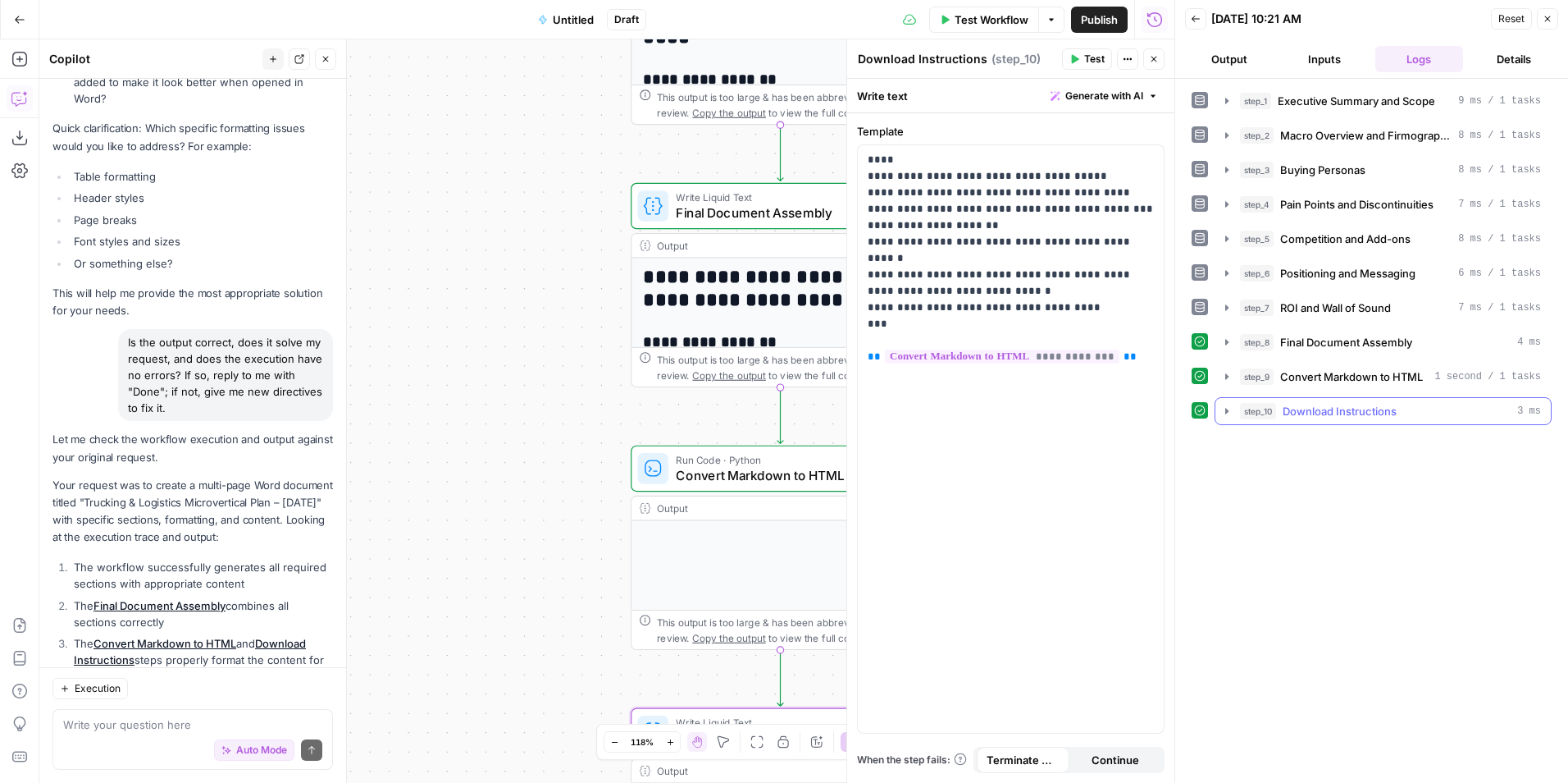
click at [1345, 408] on span "Download Instructions" at bounding box center [1339, 411] width 114 height 16
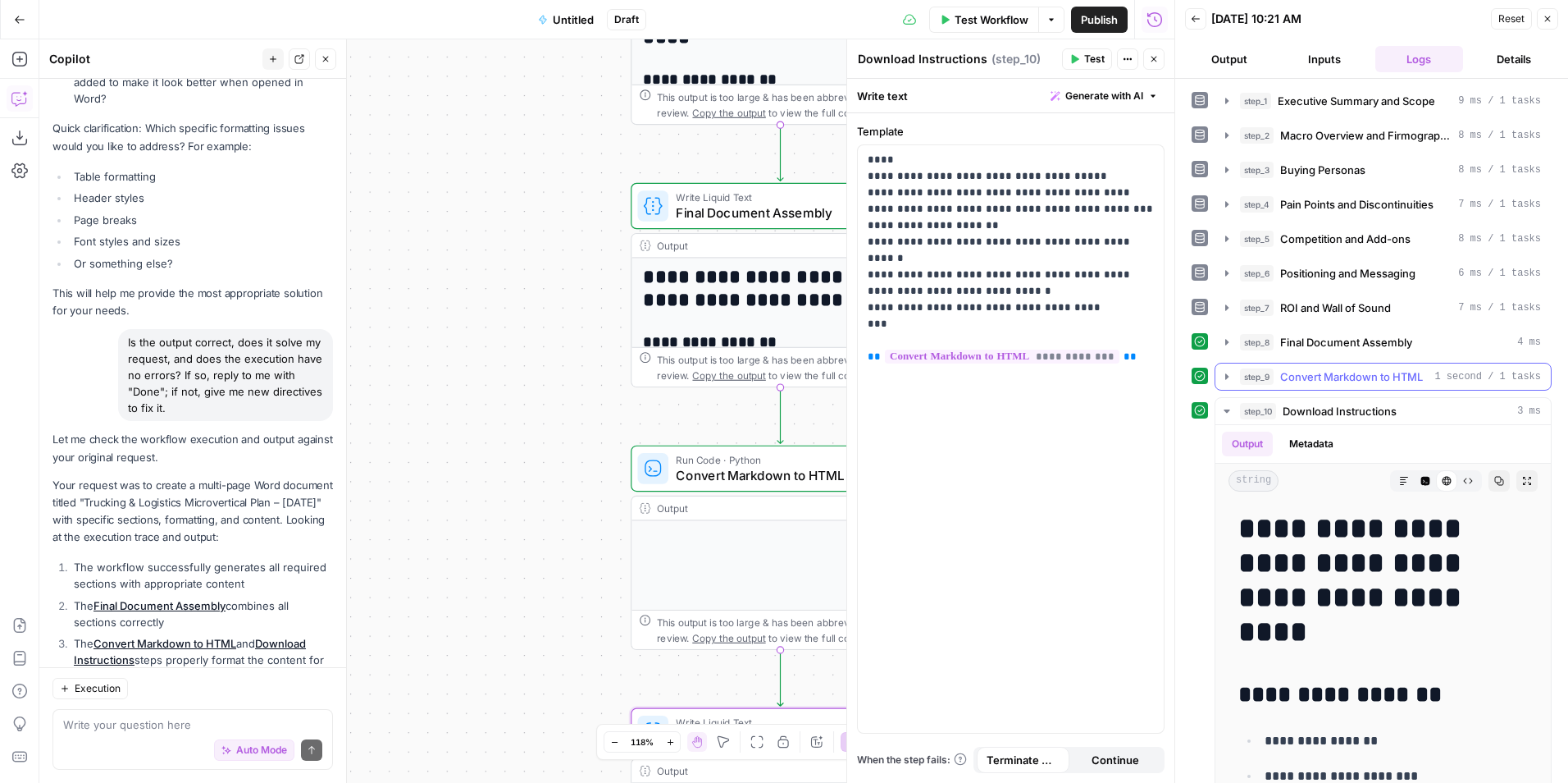
click at [1379, 377] on span "Convert Markdown to HTML" at bounding box center [1350, 377] width 142 height 16
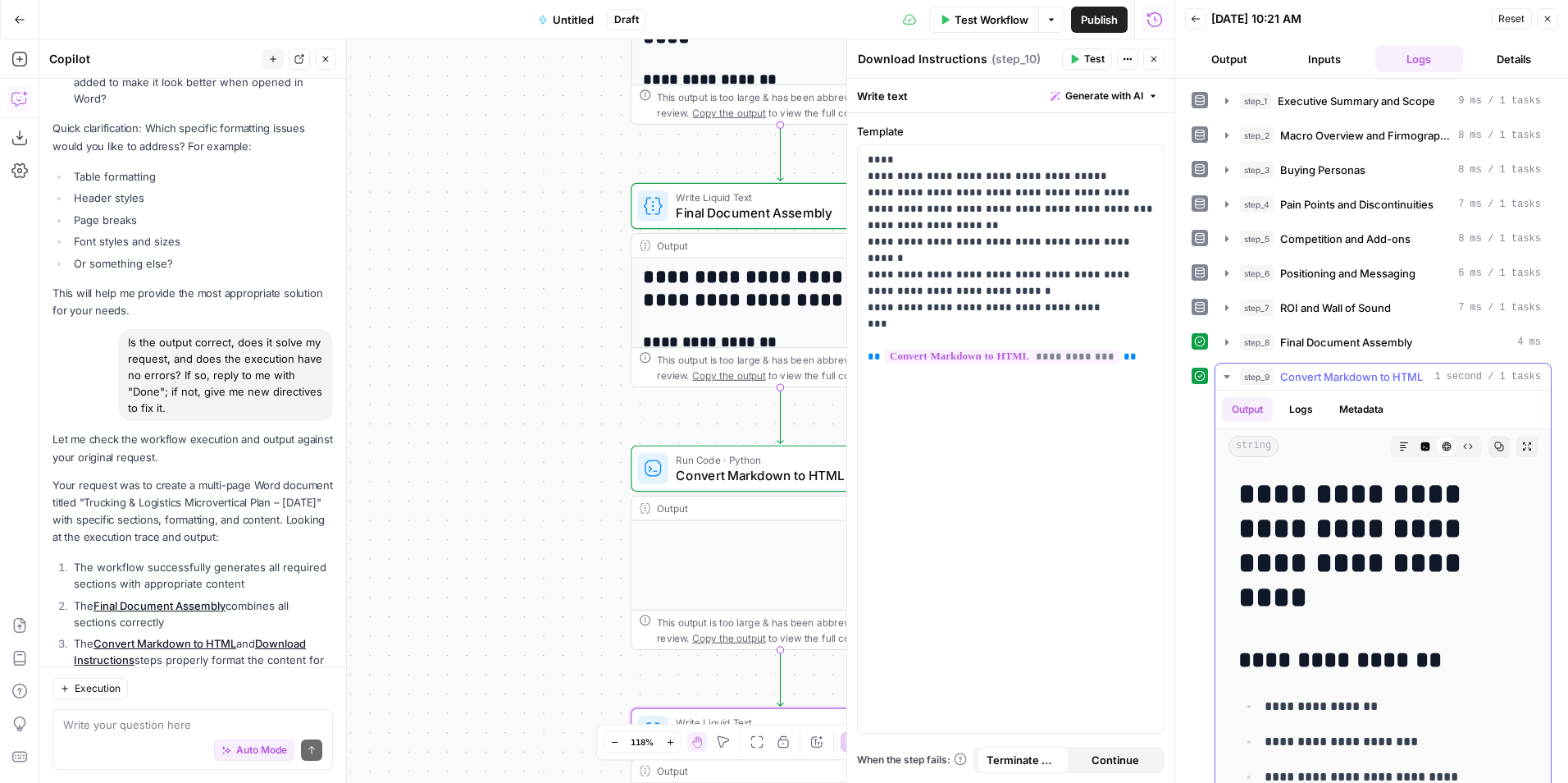
click at [1380, 373] on span "Convert Markdown to HTML" at bounding box center [1350, 377] width 142 height 16
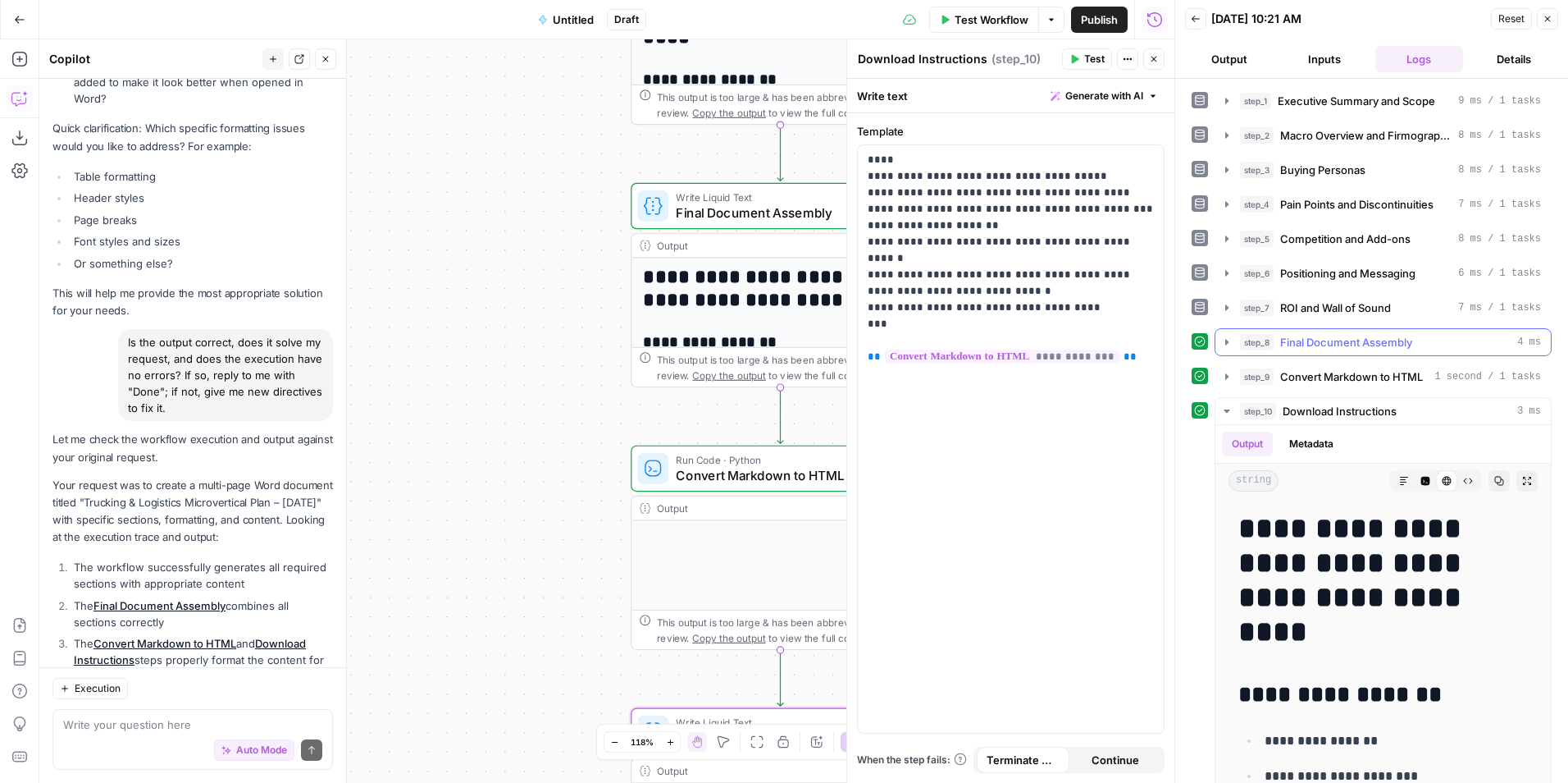
click at [1369, 348] on span "Final Document Assembly" at bounding box center [1346, 342] width 132 height 16
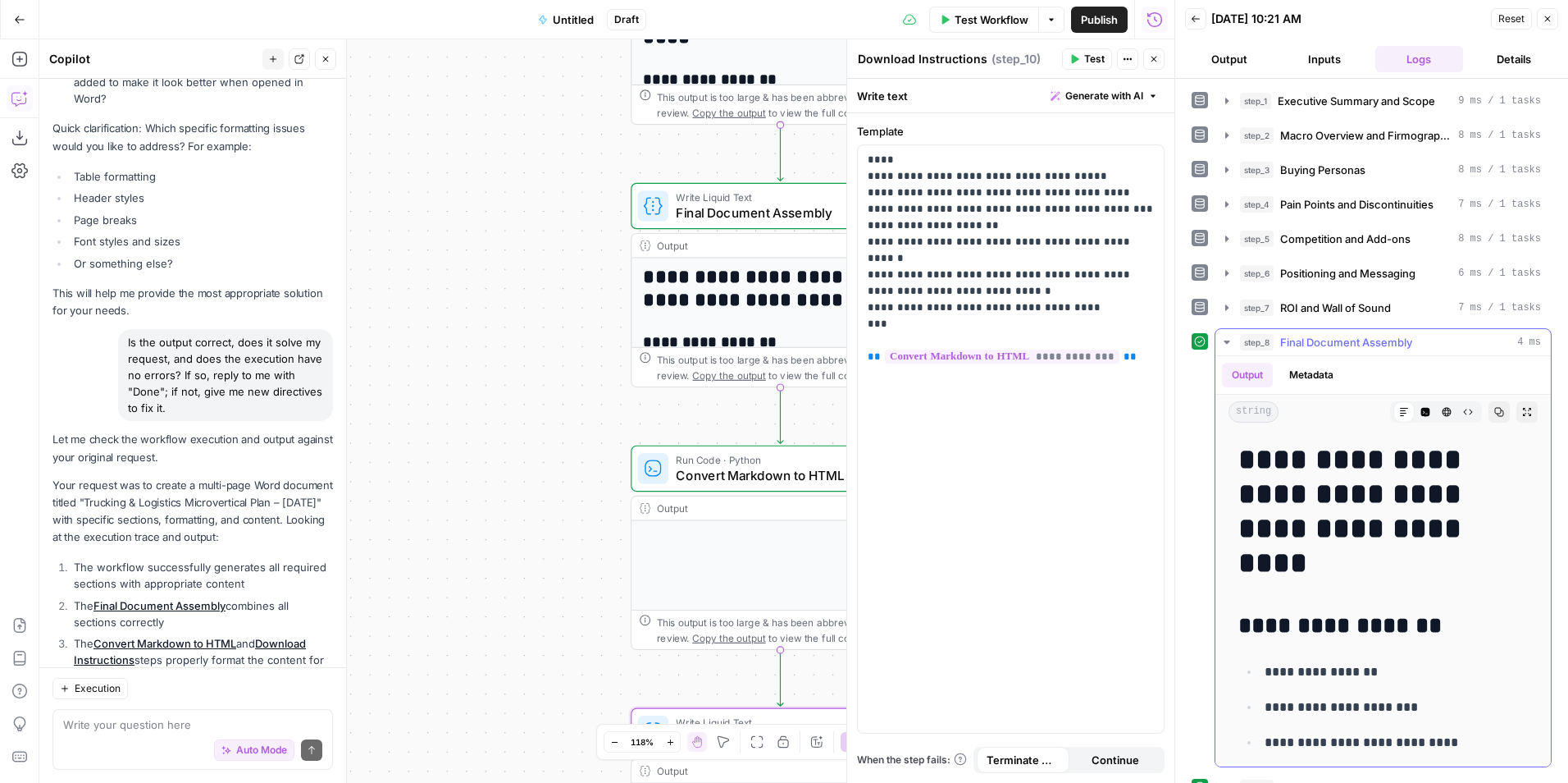
click at [1374, 347] on span "Final Document Assembly" at bounding box center [1346, 342] width 132 height 16
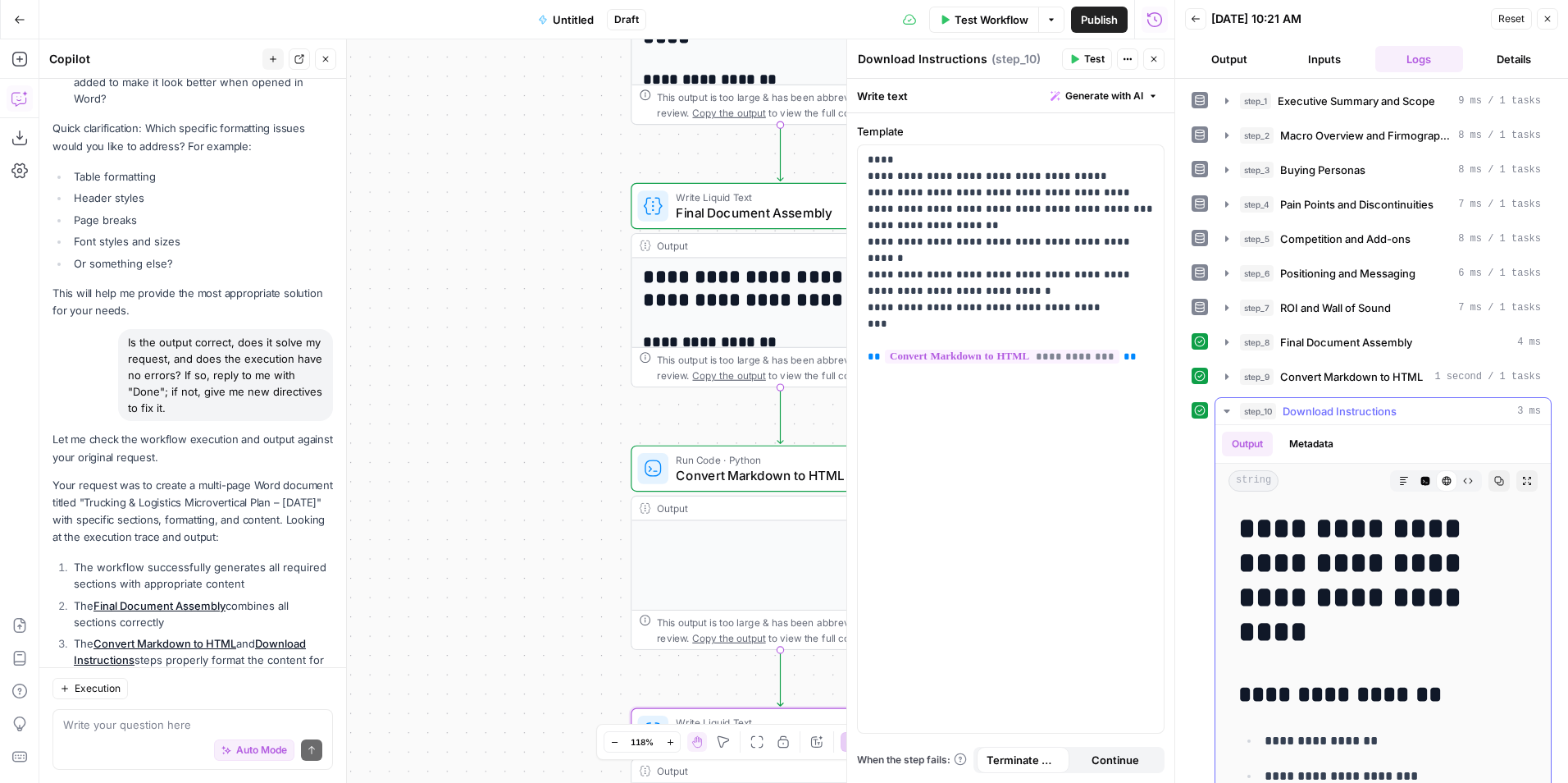
click at [1370, 410] on span "Download Instructions" at bounding box center [1339, 411] width 114 height 16
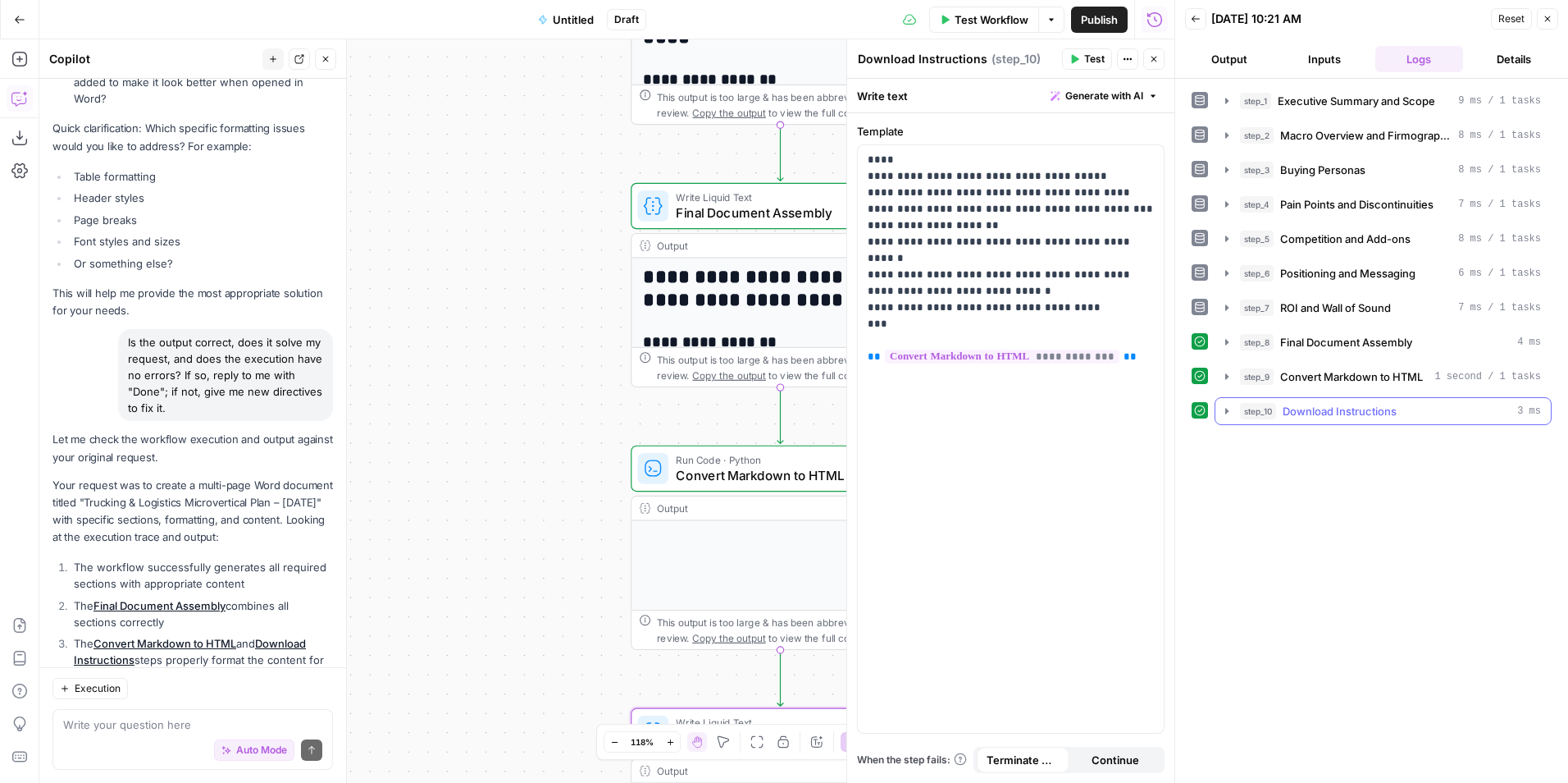
click at [1370, 410] on span "Download Instructions" at bounding box center [1339, 411] width 114 height 16
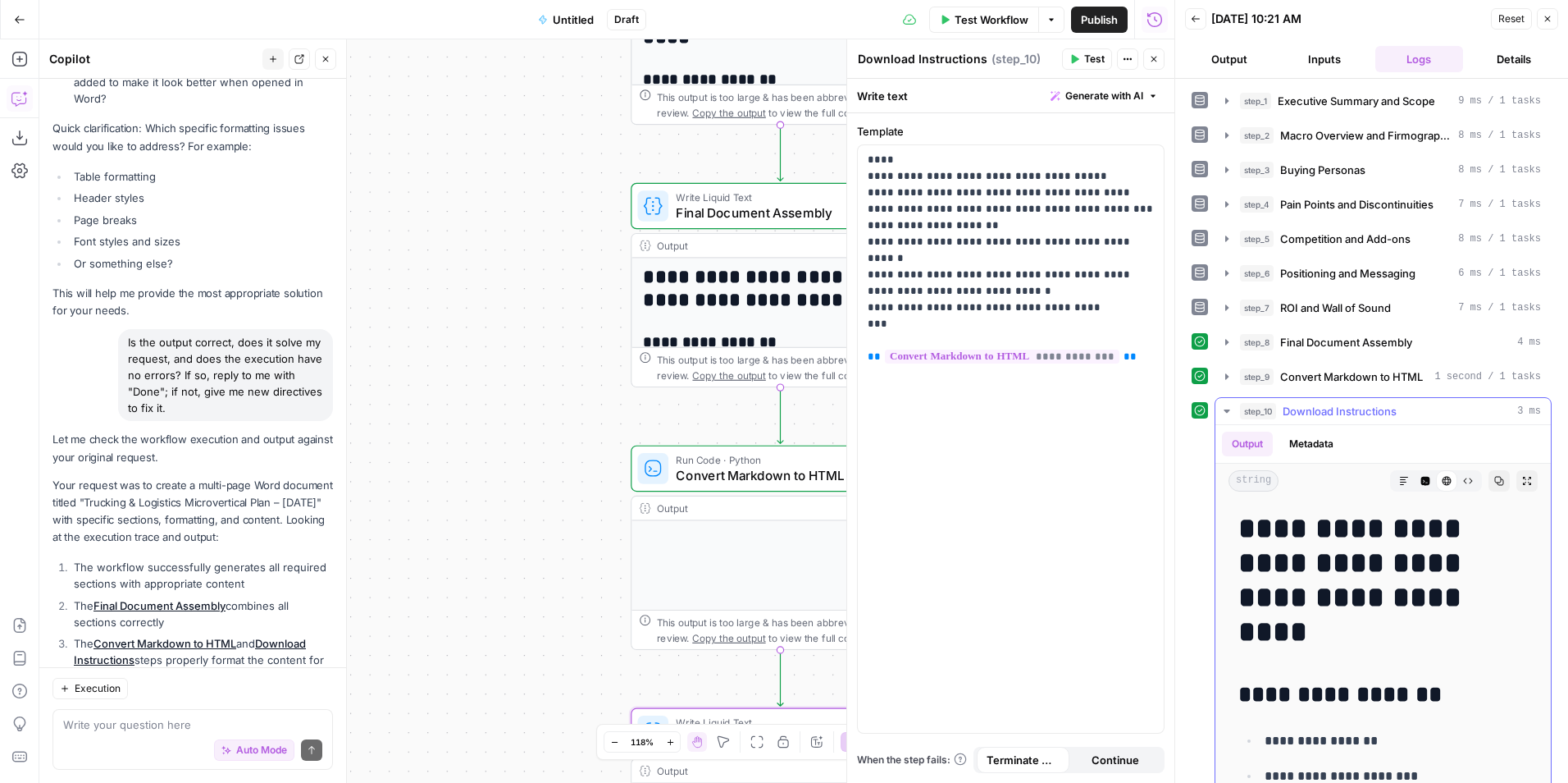
click at [1362, 406] on span "Download Instructions" at bounding box center [1339, 411] width 114 height 16
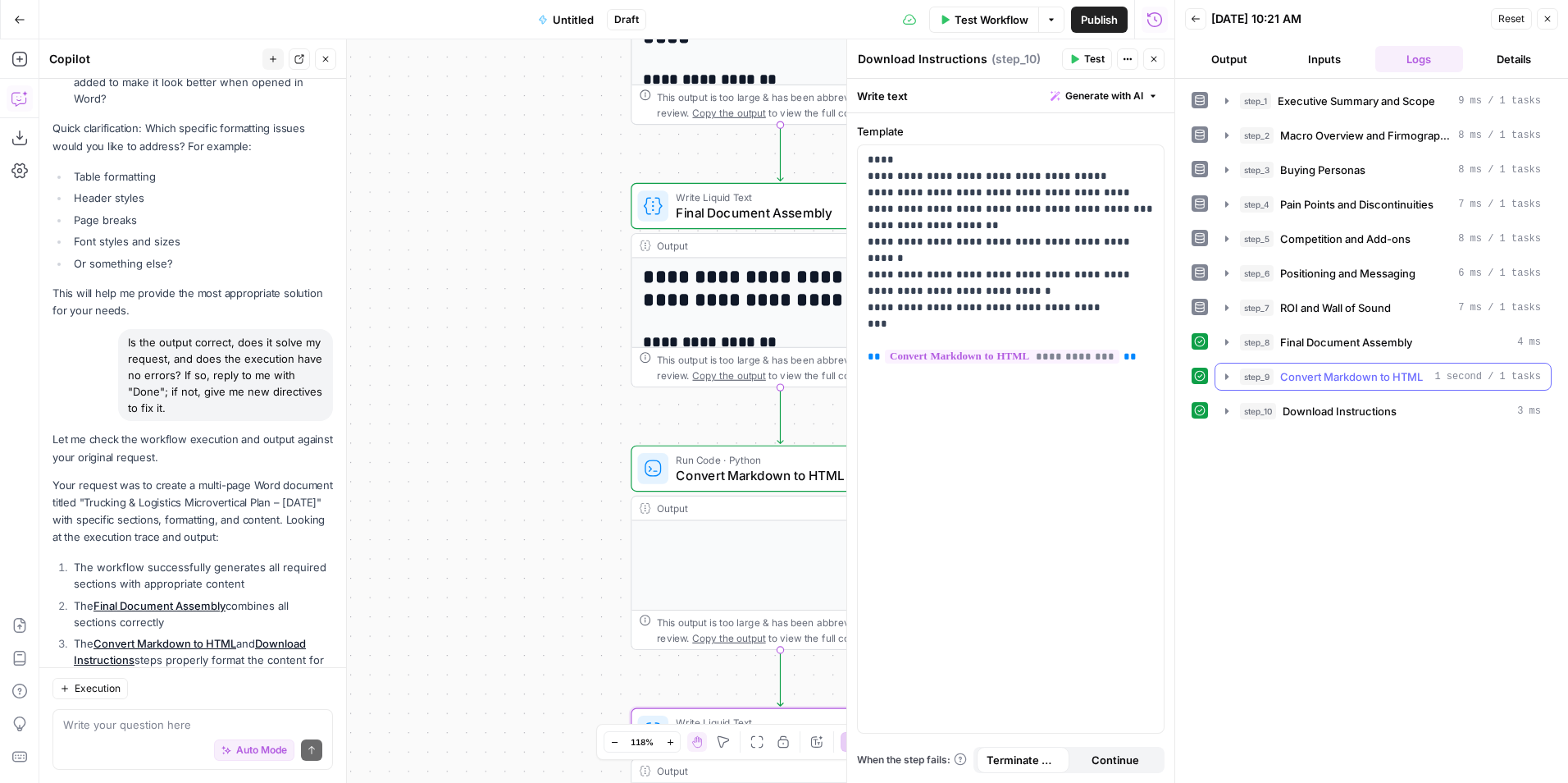
click at [1365, 374] on span "Convert Markdown to HTML" at bounding box center [1350, 377] width 142 height 16
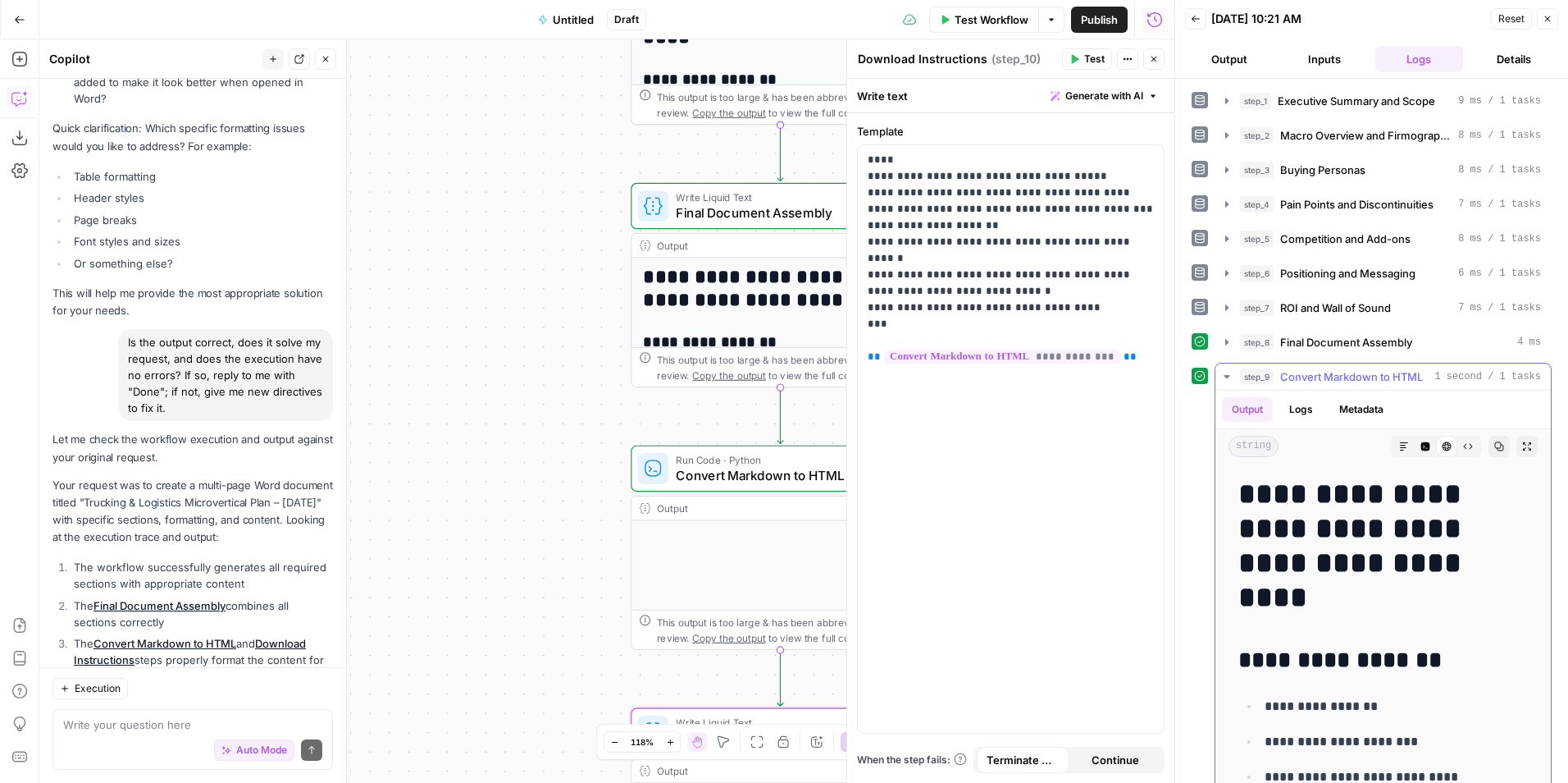
click at [1365, 374] on span "Convert Markdown to HTML" at bounding box center [1350, 377] width 142 height 16
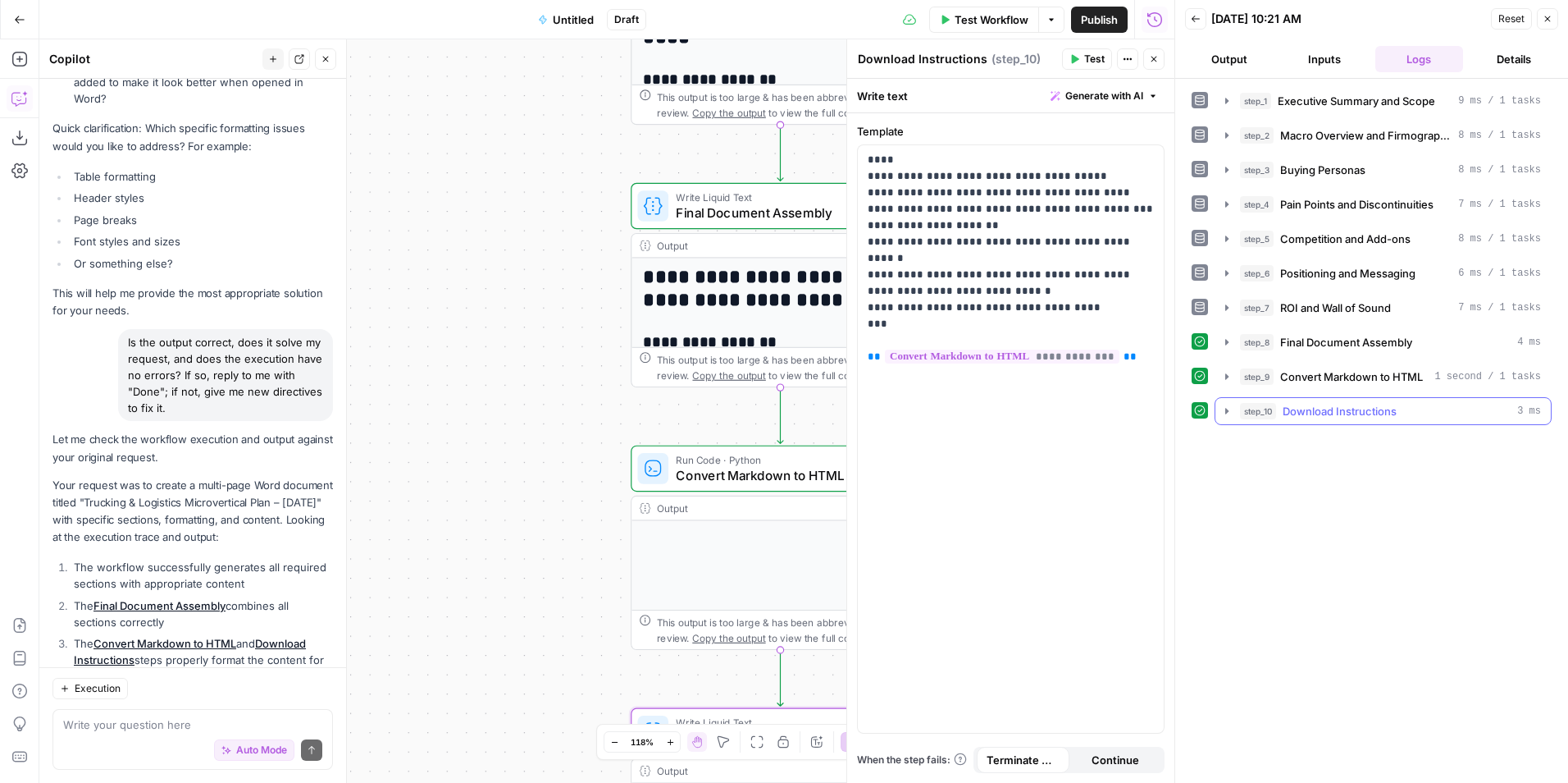
click at [1359, 403] on button "step_10 Download Instructions 3 ms" at bounding box center [1383, 411] width 336 height 26
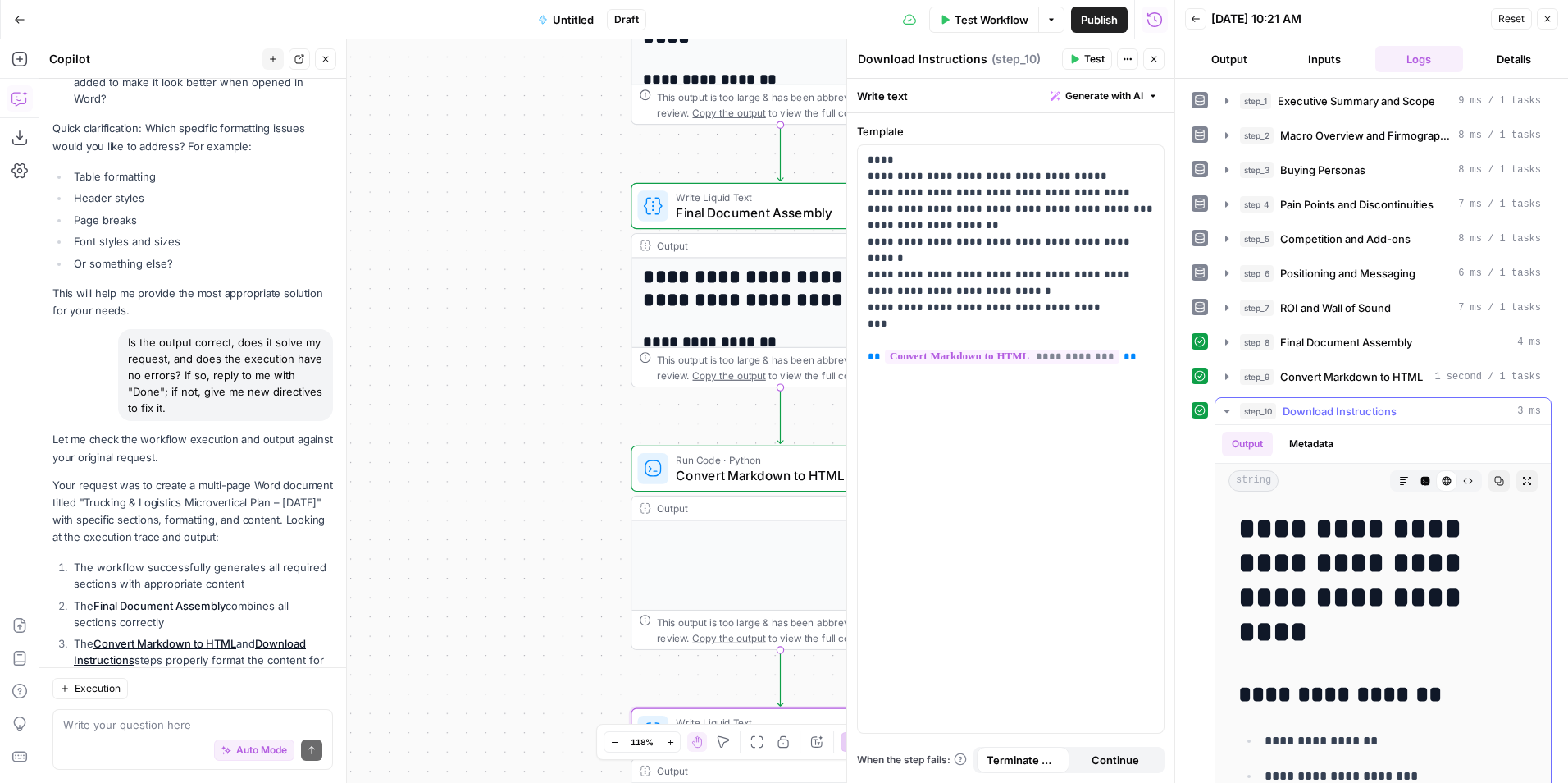
click at [1358, 403] on span "Download Instructions" at bounding box center [1339, 411] width 114 height 16
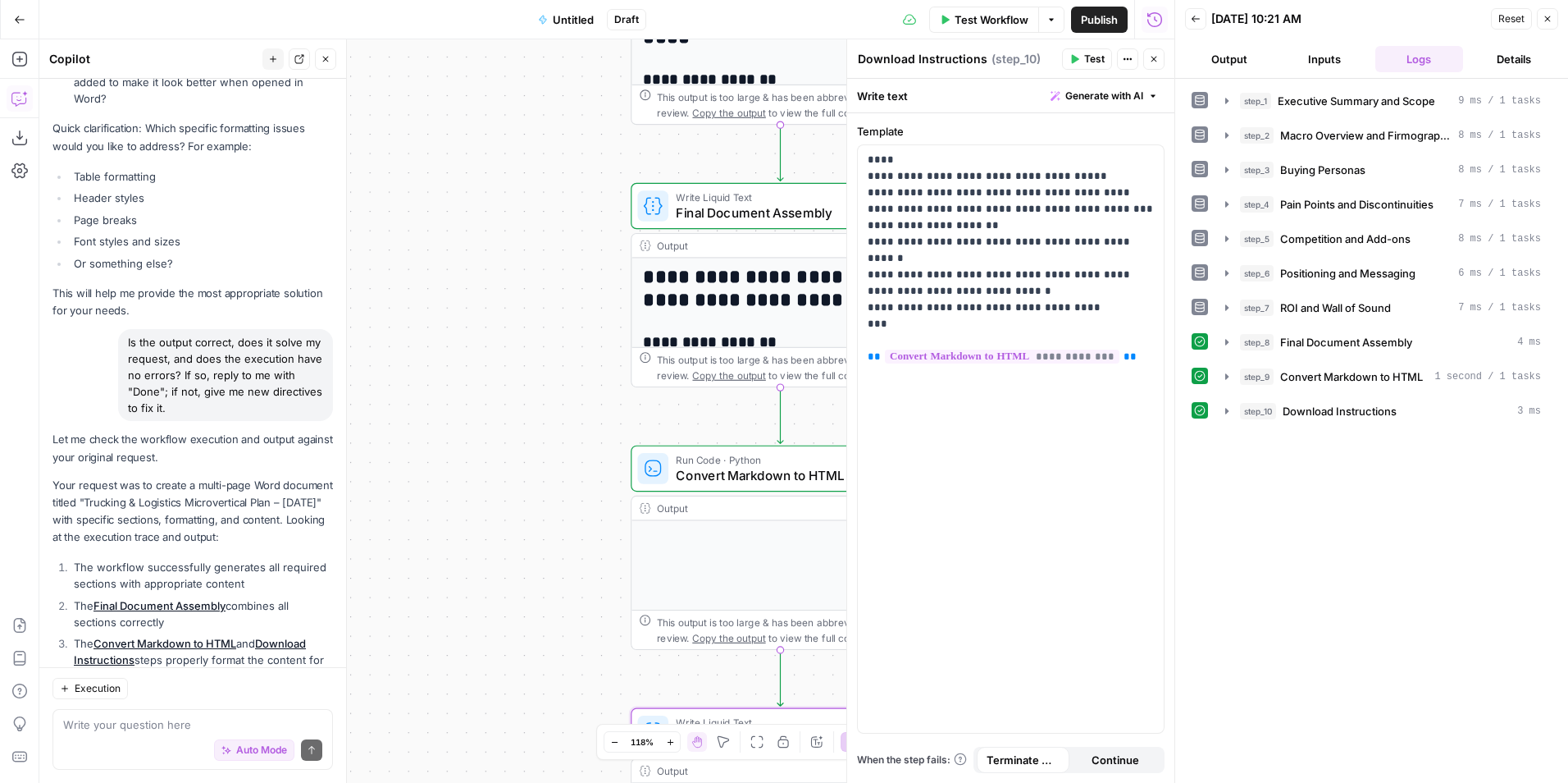
click at [1112, 62] on div "Test Actions Close" at bounding box center [1113, 59] width 102 height 22
click at [1124, 58] on button "Actions" at bounding box center [1127, 59] width 22 height 22
click at [1061, 229] on p "**********" at bounding box center [1011, 250] width 287 height 197
click at [1158, 101] on button "Generate with AI" at bounding box center [1104, 96] width 121 height 22
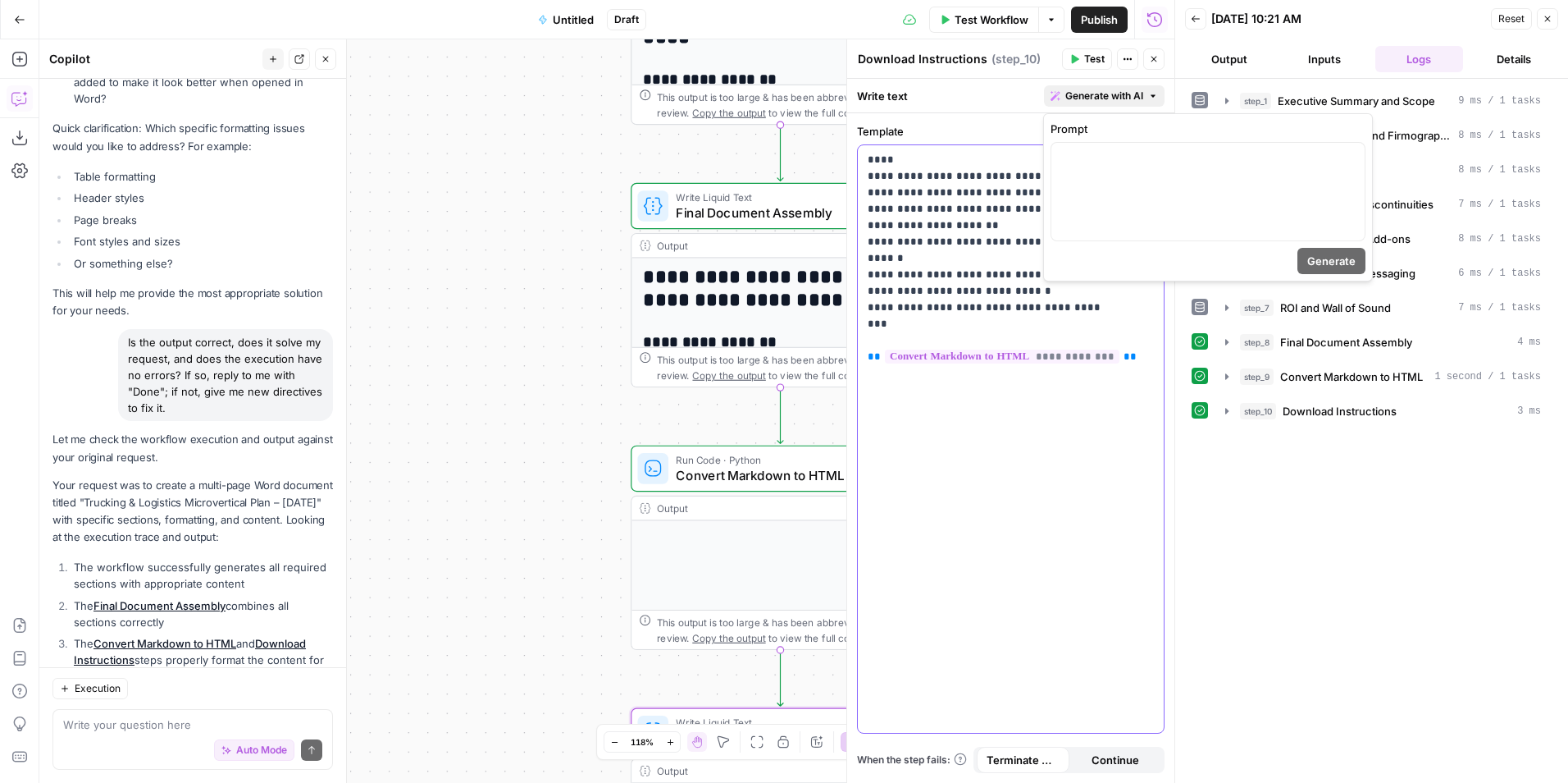
click at [967, 184] on p "**********" at bounding box center [1011, 250] width 287 height 197
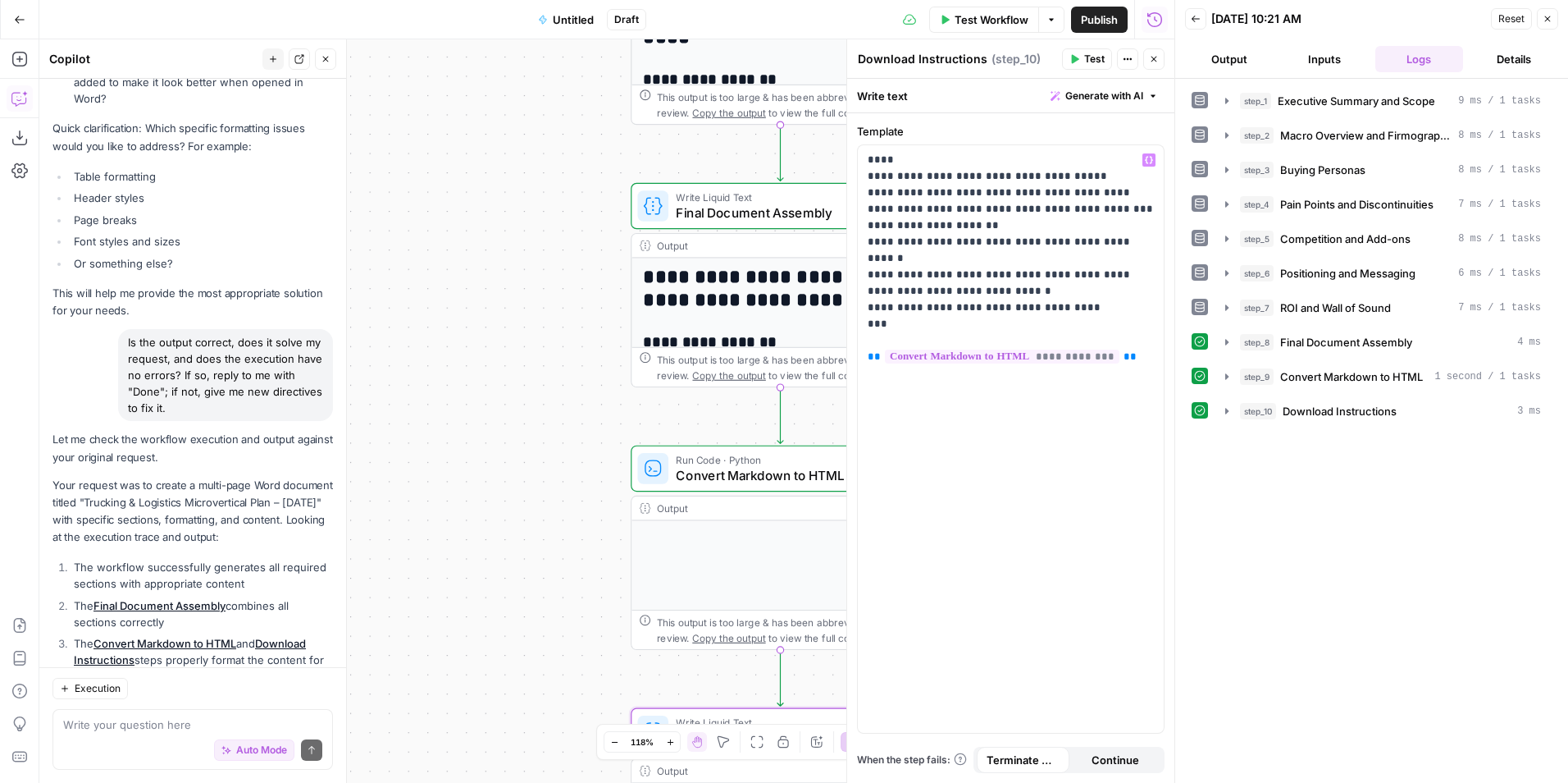
click at [1090, 18] on span "Publish" at bounding box center [1099, 20] width 37 height 16
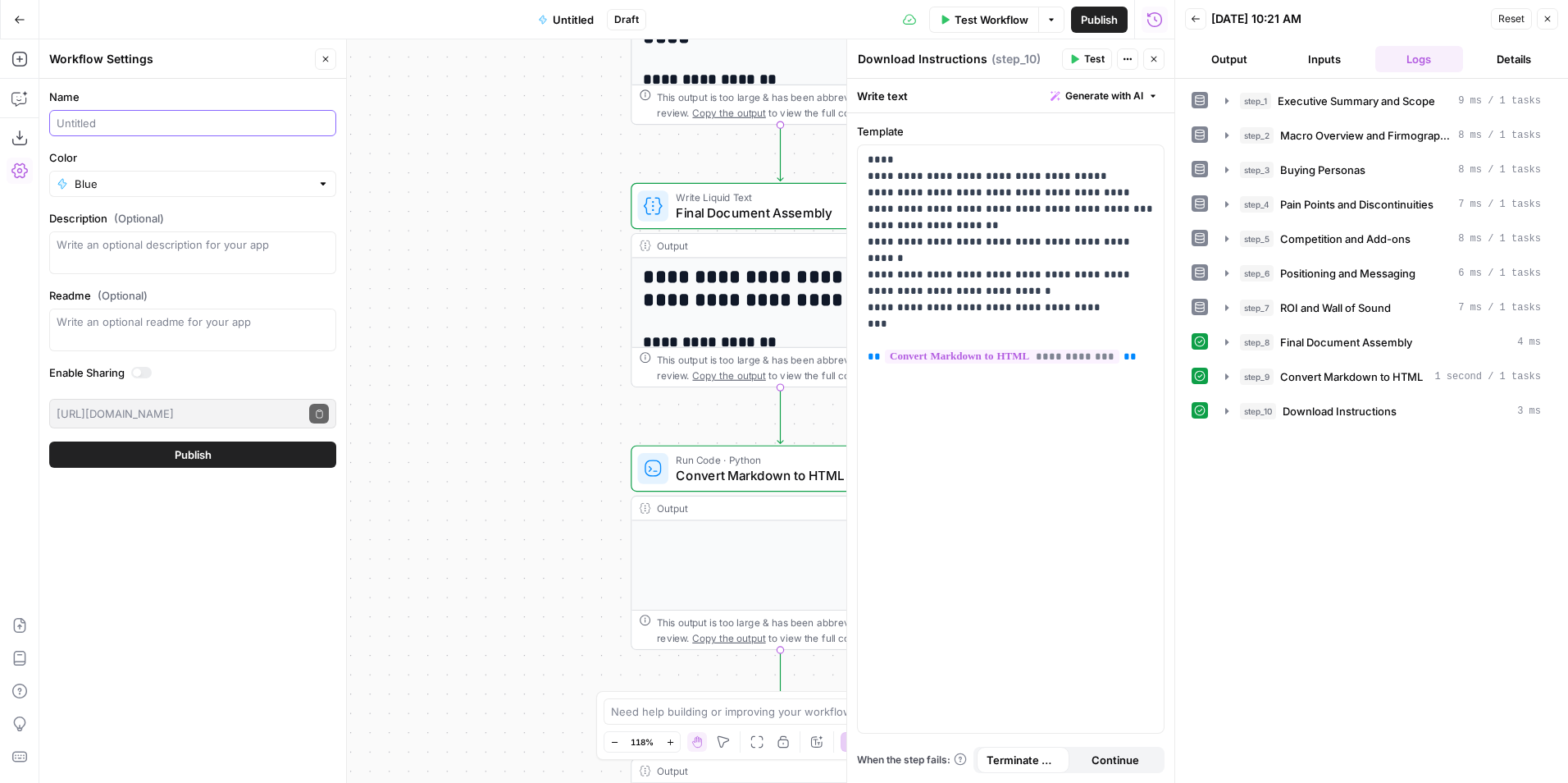
click at [220, 129] on input "Name" at bounding box center [192, 123] width 272 height 16
type input "Create Trucking & Logistics Microvertical Plan"
click at [223, 464] on button "Publish" at bounding box center [192, 454] width 287 height 26
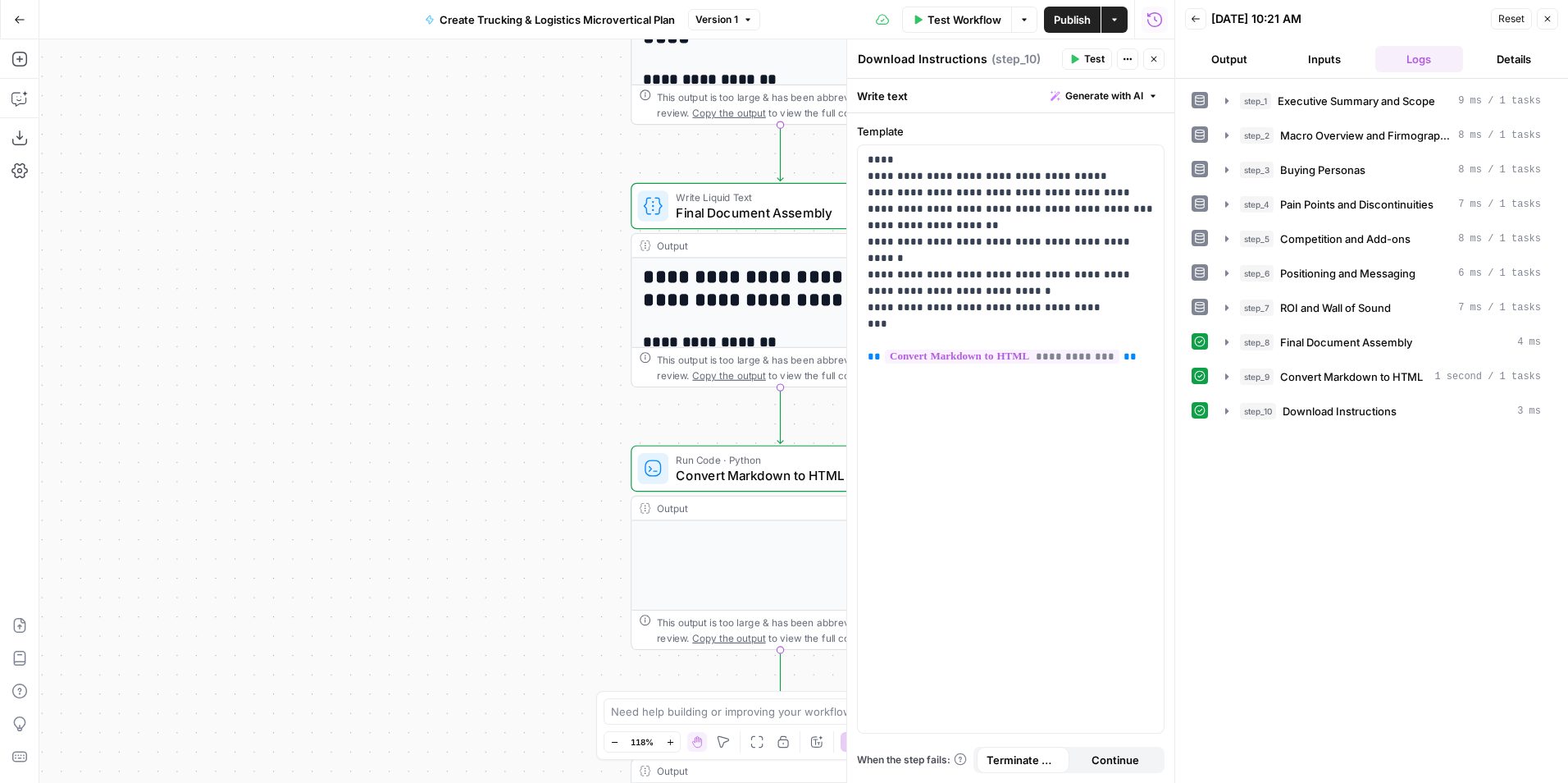
click at [13, 8] on button "Go Back" at bounding box center [19, 19] width 30 height 30
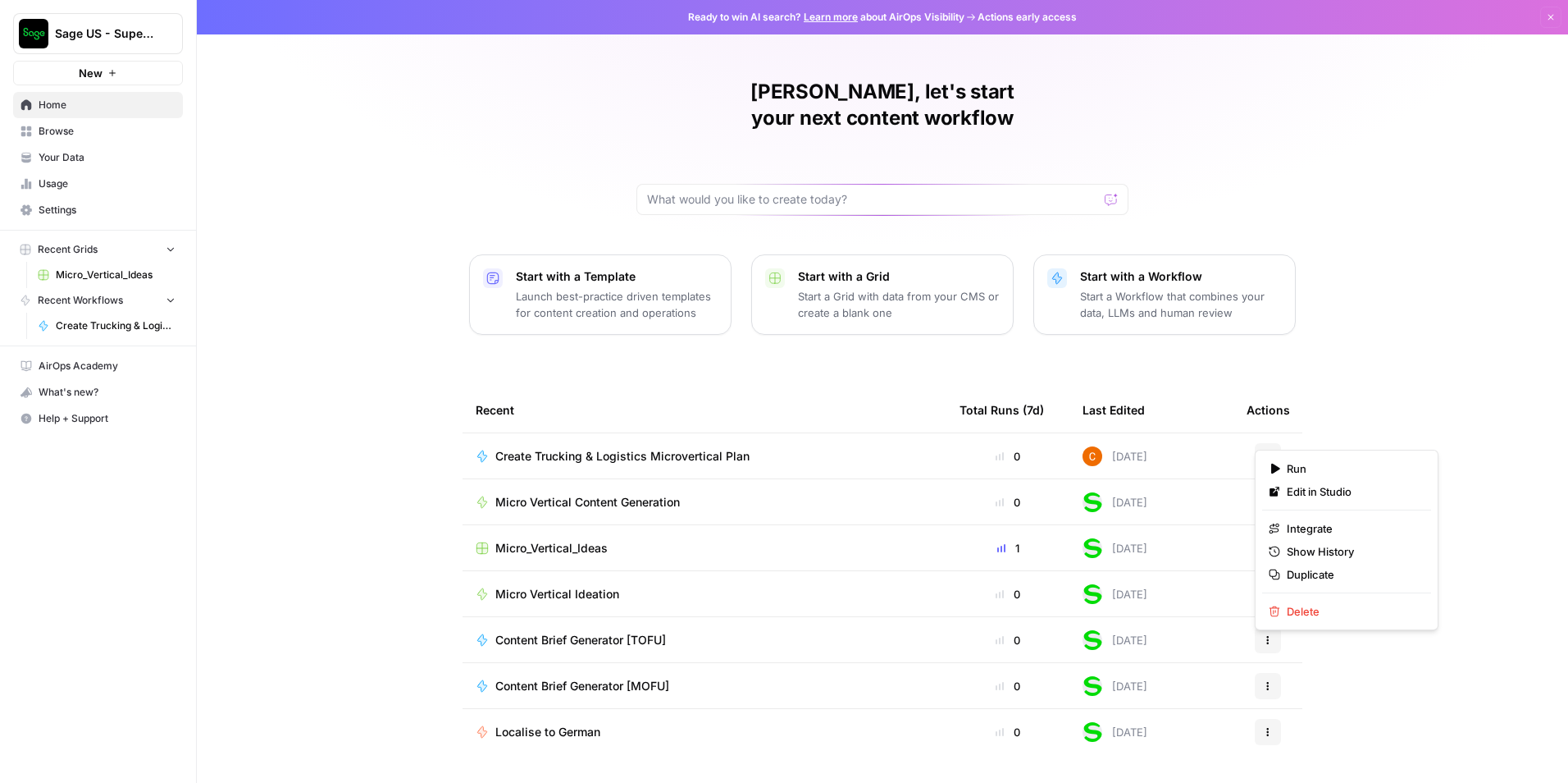
click at [1266, 443] on button "Actions" at bounding box center [1267, 455] width 26 height 26
click at [1398, 415] on div "[PERSON_NAME], let's start your next content workflow Start with a Template Lau…" at bounding box center [882, 391] width 1371 height 783
click at [702, 448] on span "Create Trucking & Logistics Microvertical Plan" at bounding box center [622, 456] width 254 height 16
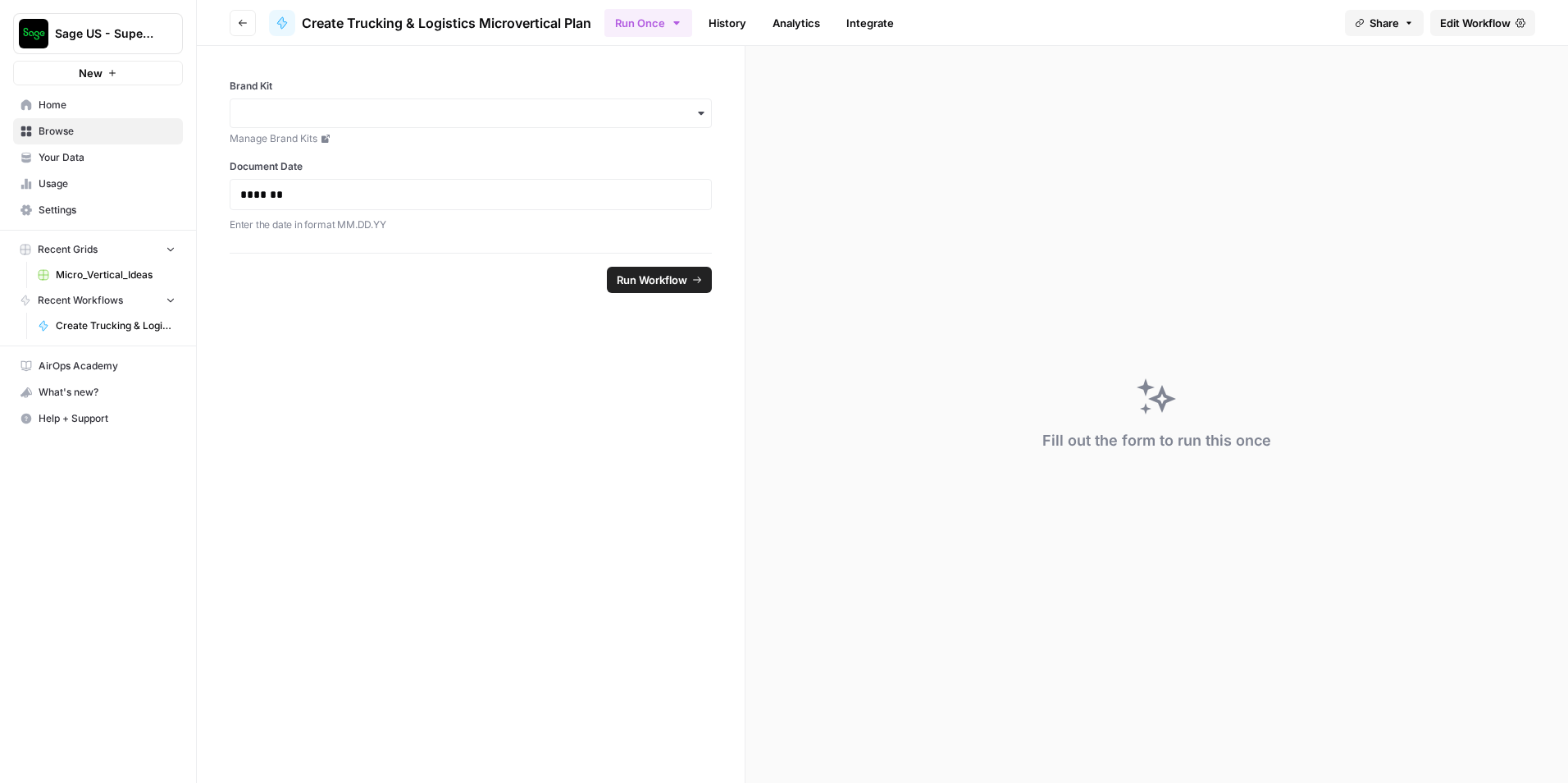
click at [346, 122] on div "button" at bounding box center [471, 113] width 482 height 30
click at [344, 159] on div "Sage" at bounding box center [471, 157] width 481 height 31
click at [728, 24] on link "History" at bounding box center [726, 23] width 57 height 26
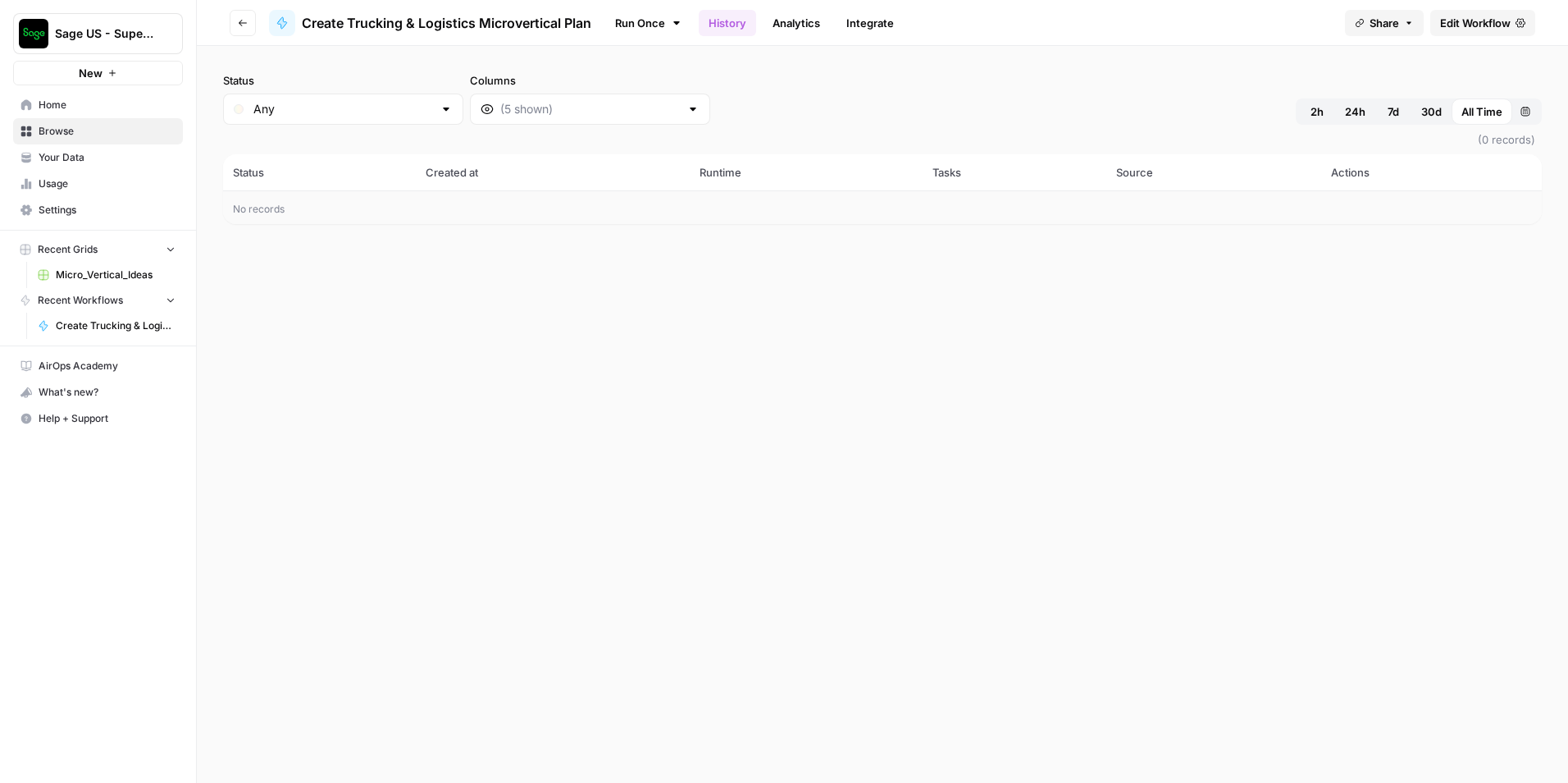
click at [612, 9] on link "Run Once" at bounding box center [648, 23] width 88 height 28
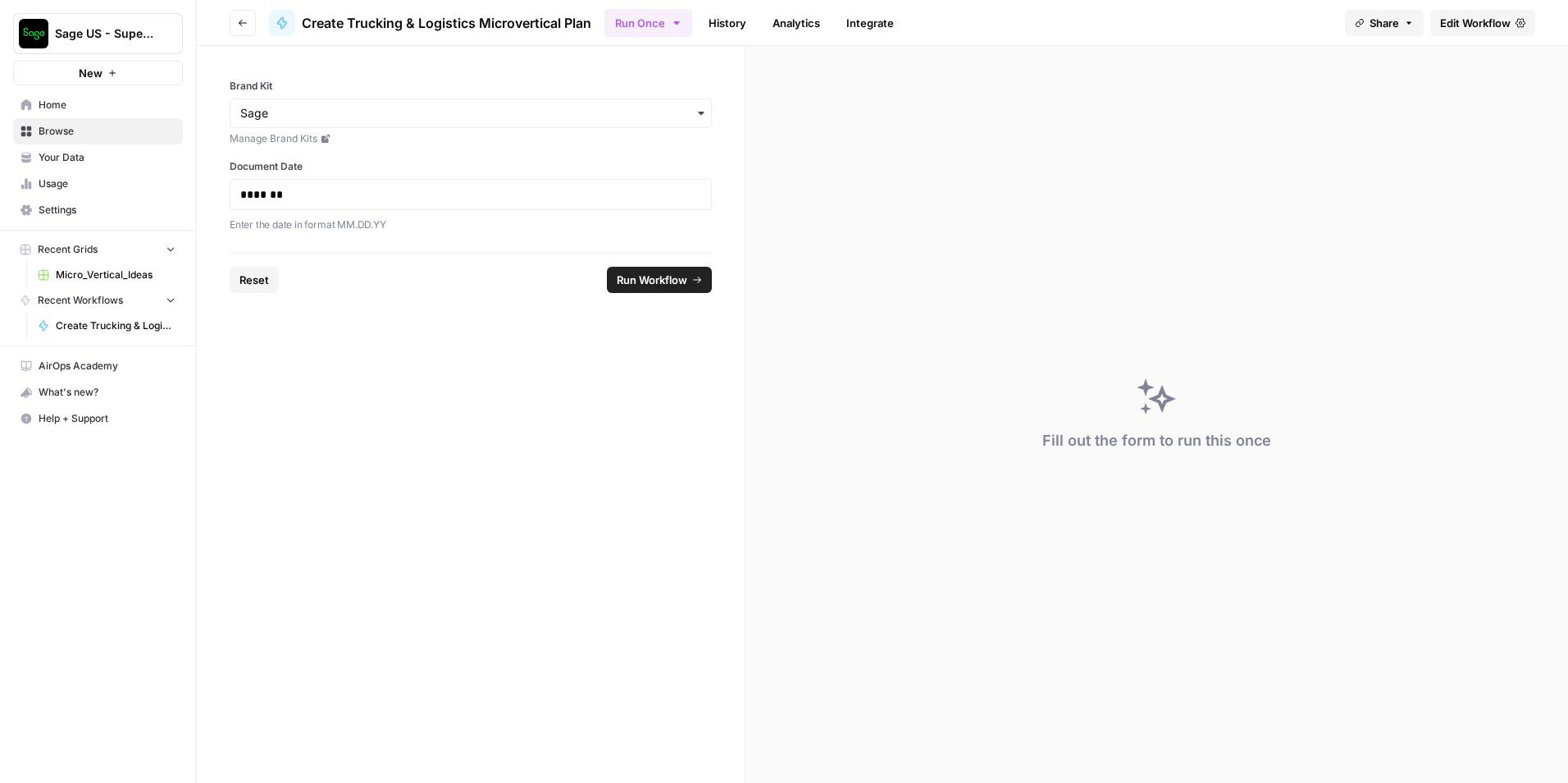
click at [641, 269] on button "Run Workflow" at bounding box center [659, 279] width 105 height 26
click at [366, 199] on p "*******" at bounding box center [471, 194] width 461 height 16
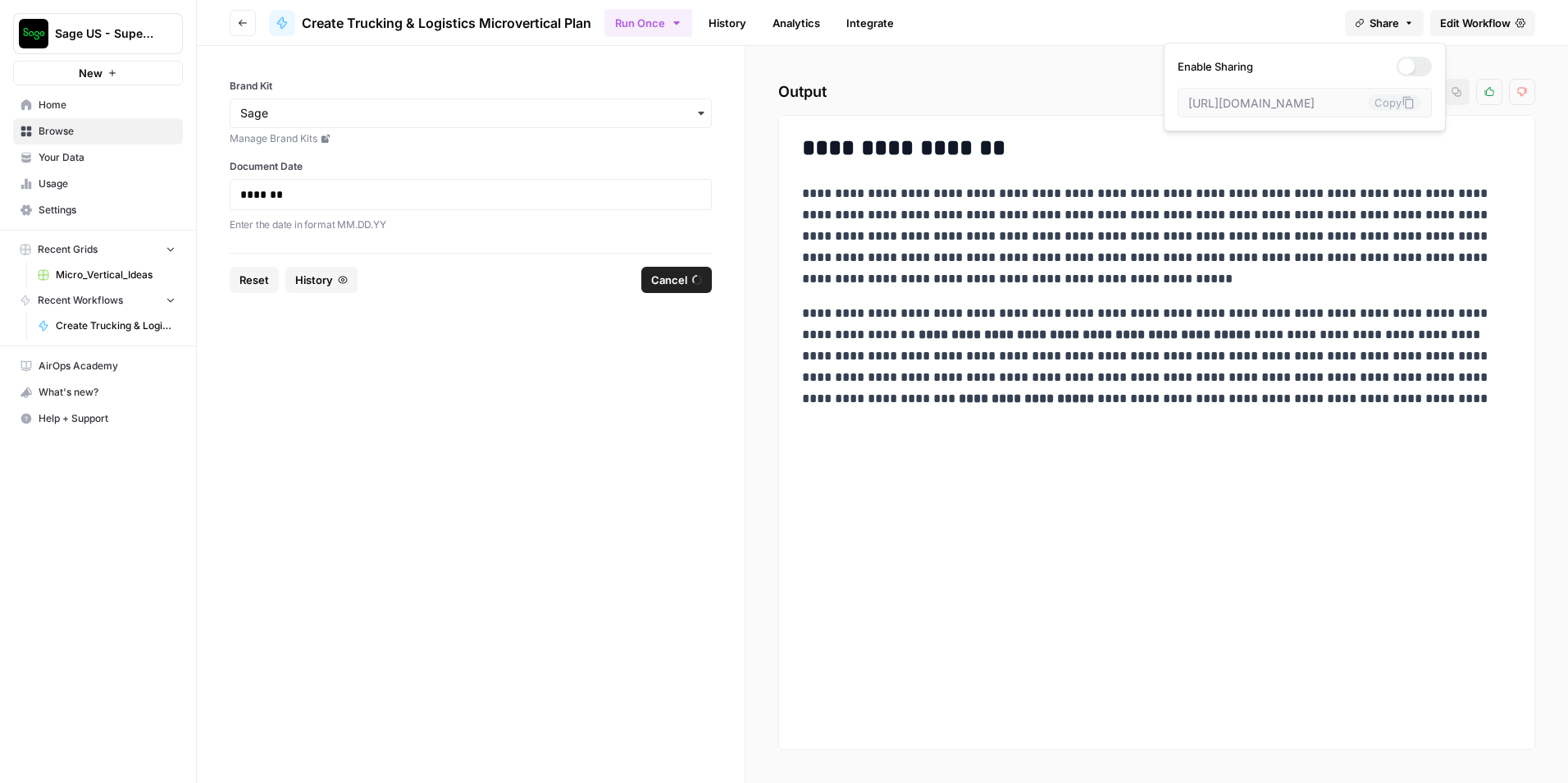
click at [1414, 32] on button "Share" at bounding box center [1384, 23] width 79 height 26
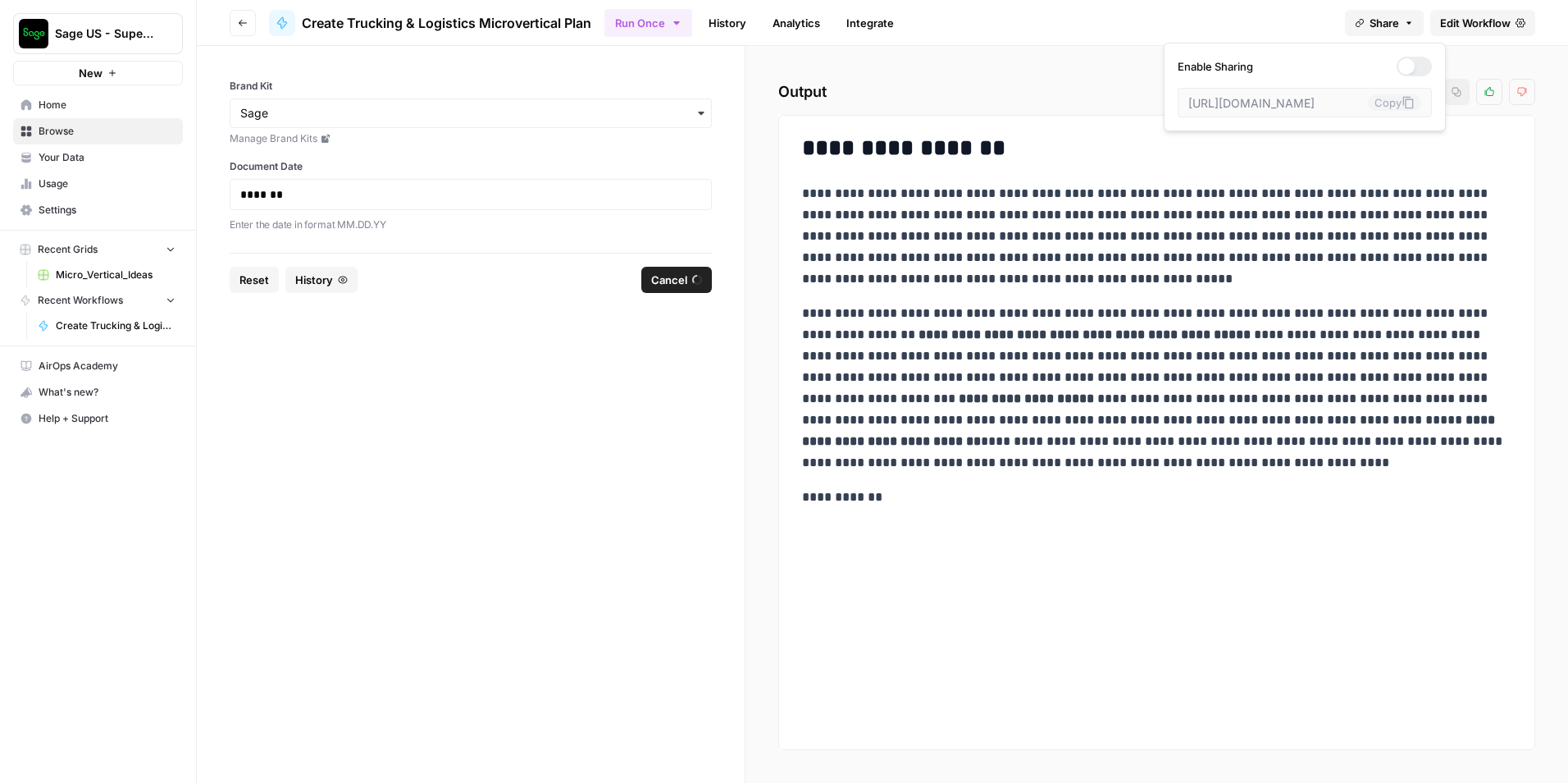
click at [1279, 10] on div "Run Once History Analytics Integrate" at bounding box center [968, 22] width 727 height 32
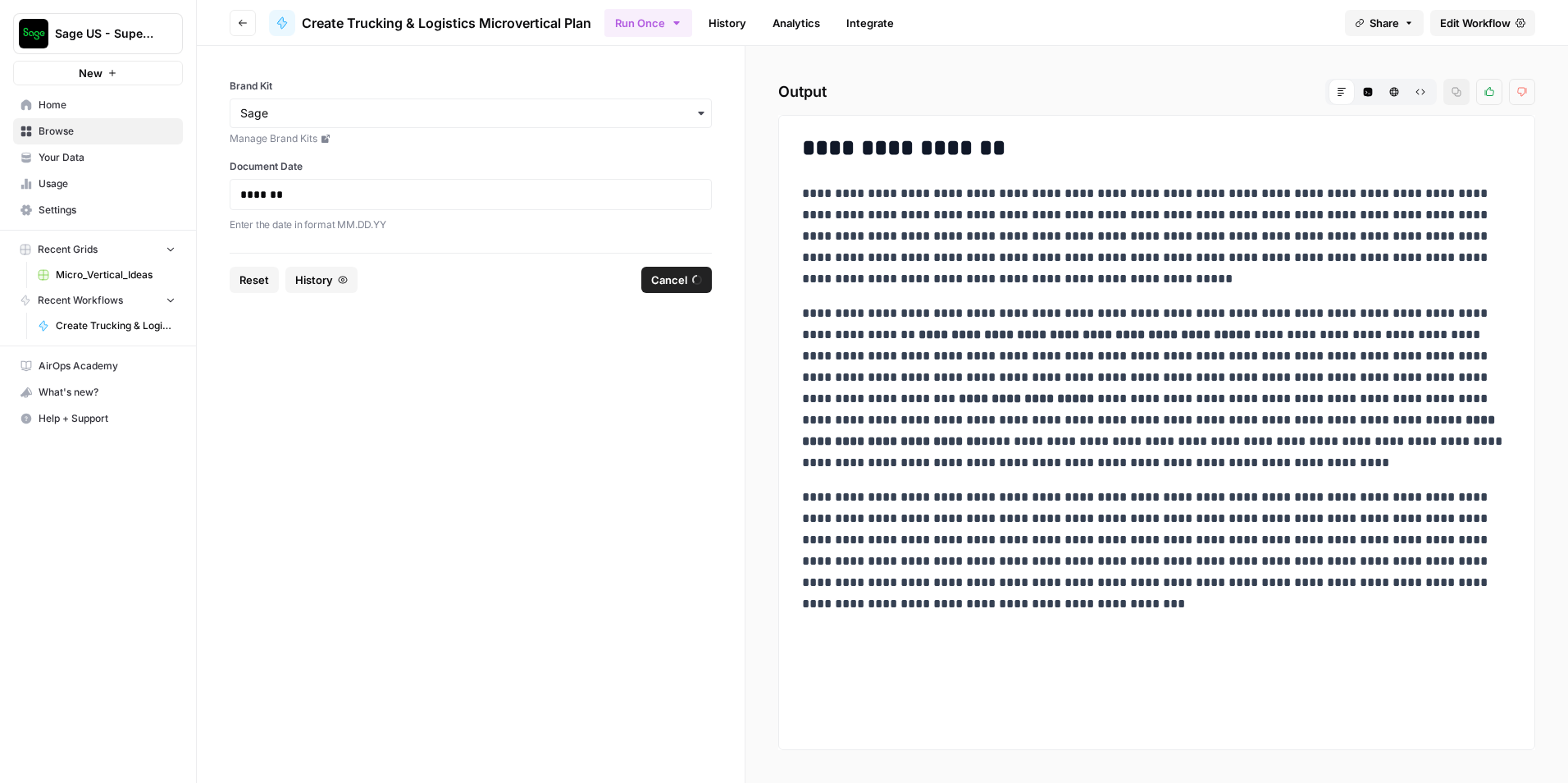
click at [733, 29] on link "History" at bounding box center [726, 23] width 57 height 26
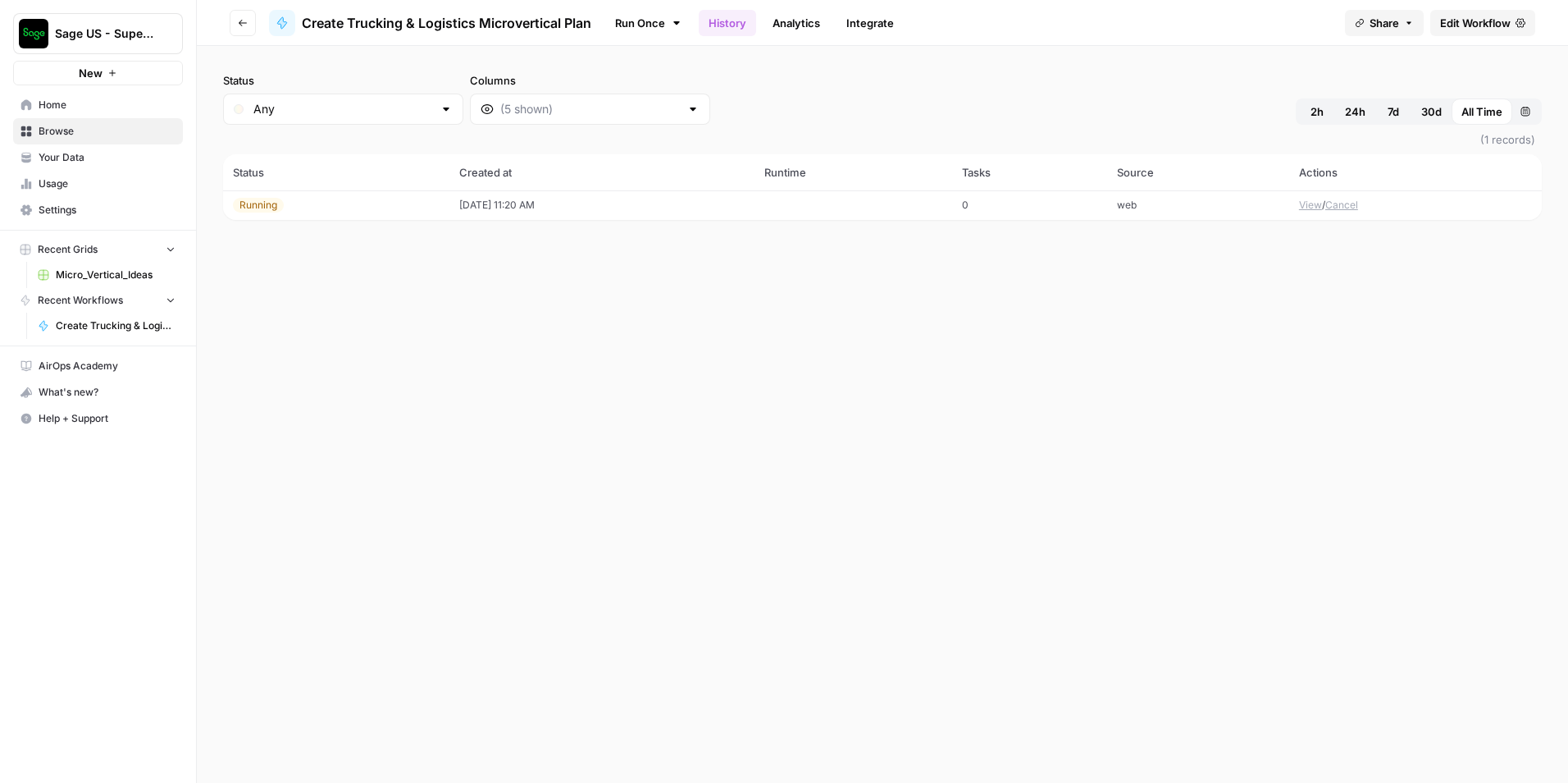
click at [786, 26] on link "Analytics" at bounding box center [796, 23] width 67 height 26
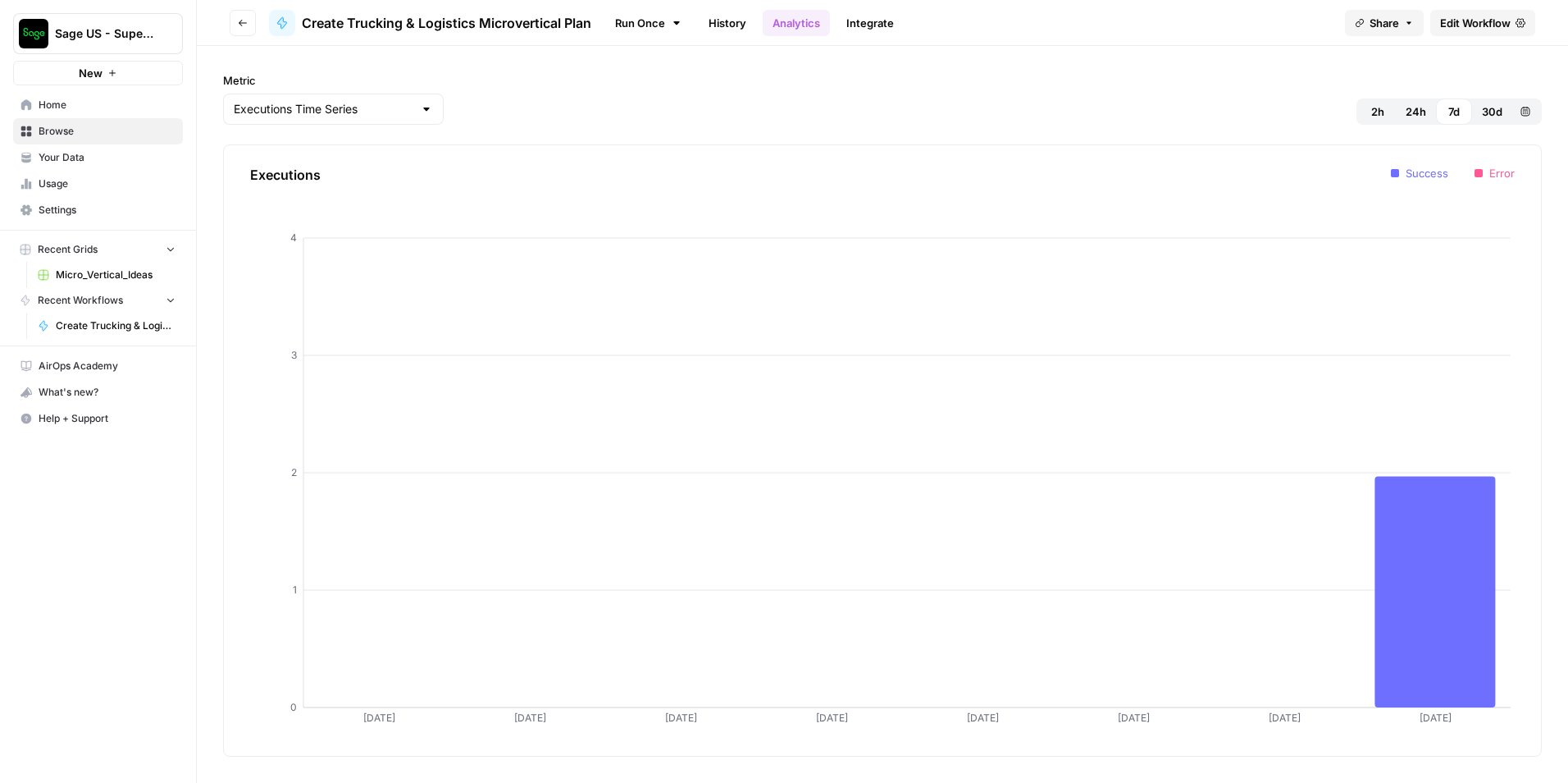
click at [842, 26] on link "Integrate" at bounding box center [870, 23] width 67 height 26
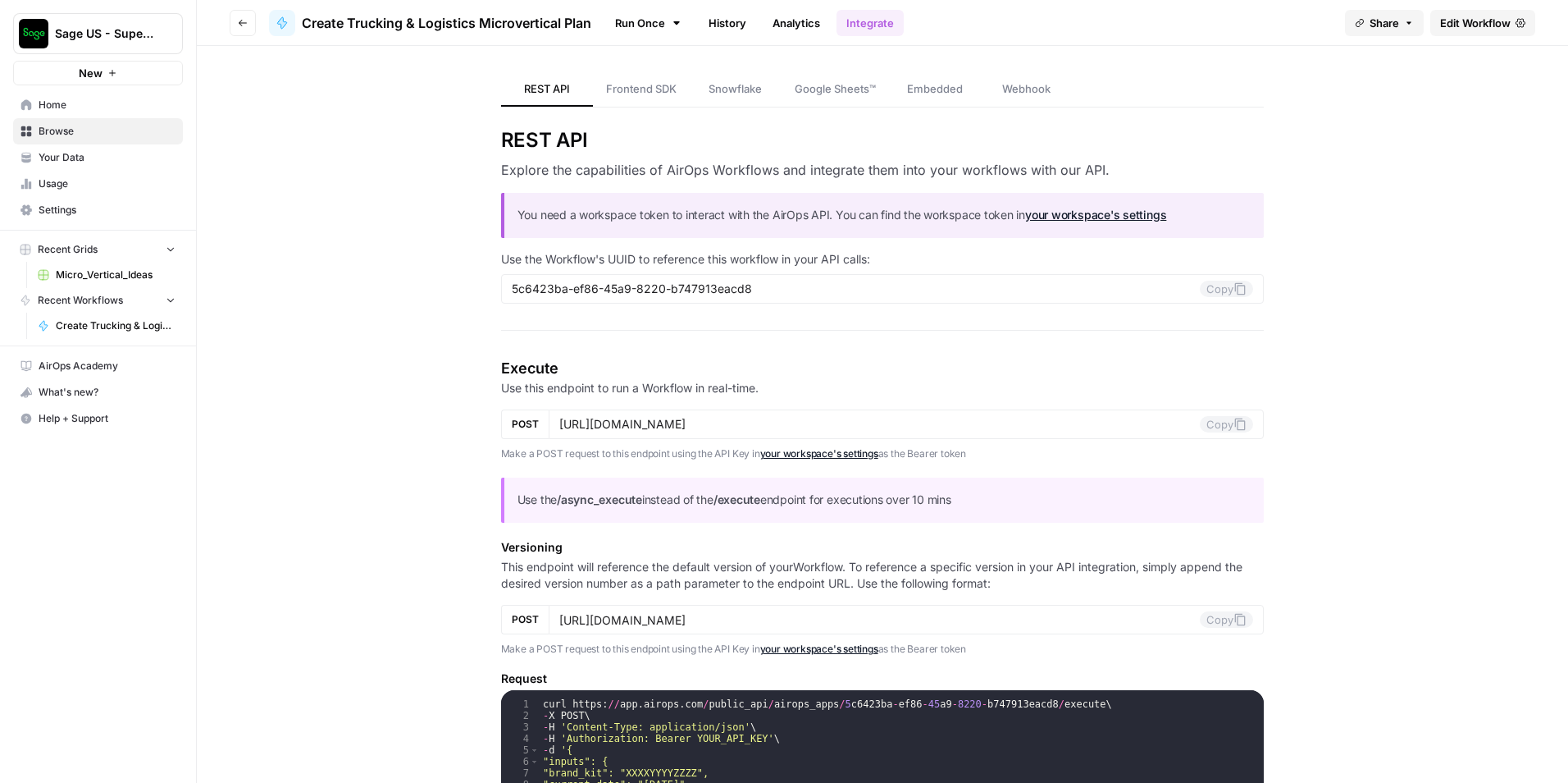
click at [252, 26] on button "Go back" at bounding box center [242, 23] width 26 height 26
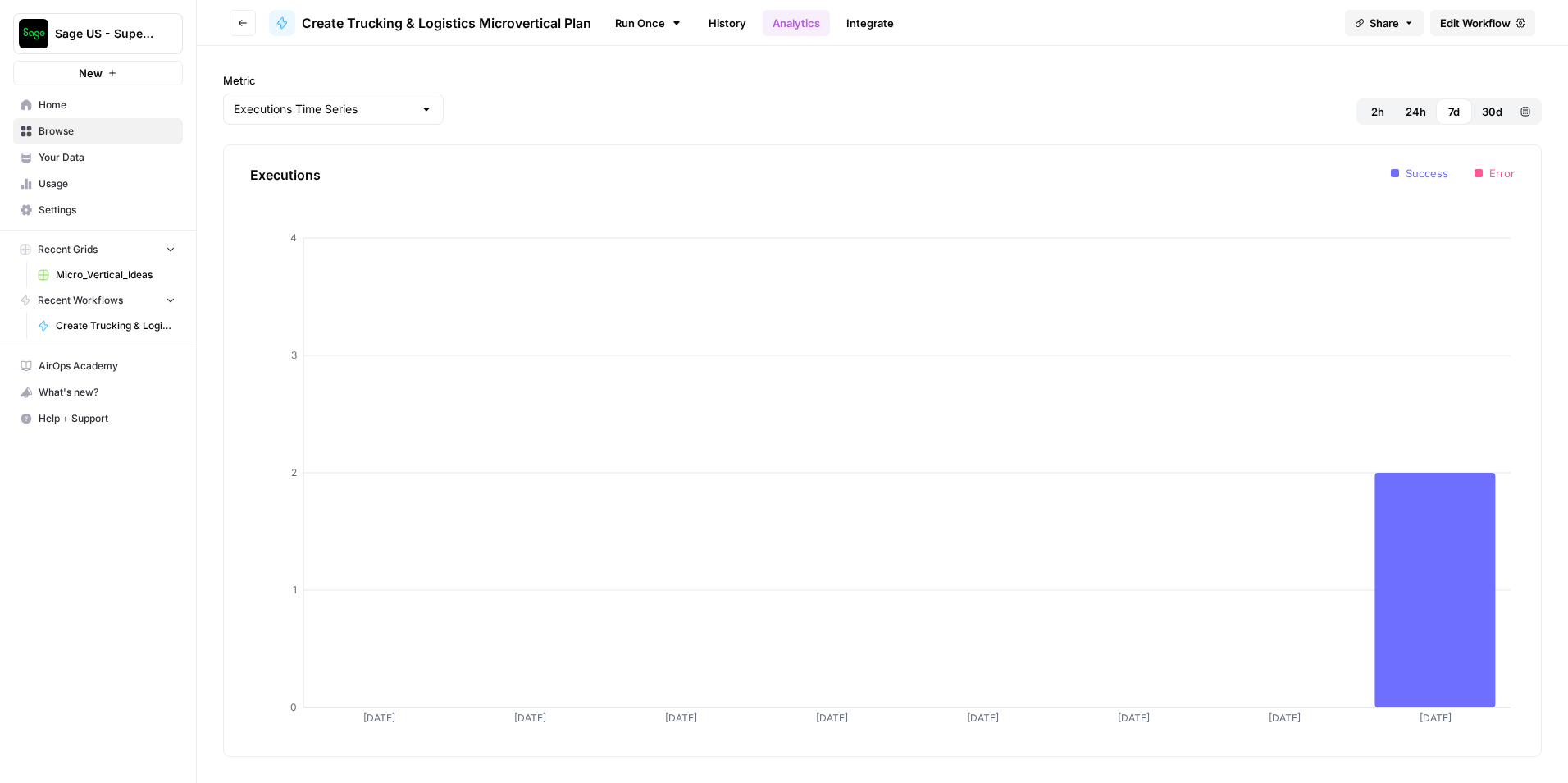
click at [526, 30] on span "Create Trucking & Logistics Microvertical Plan" at bounding box center [446, 23] width 289 height 20
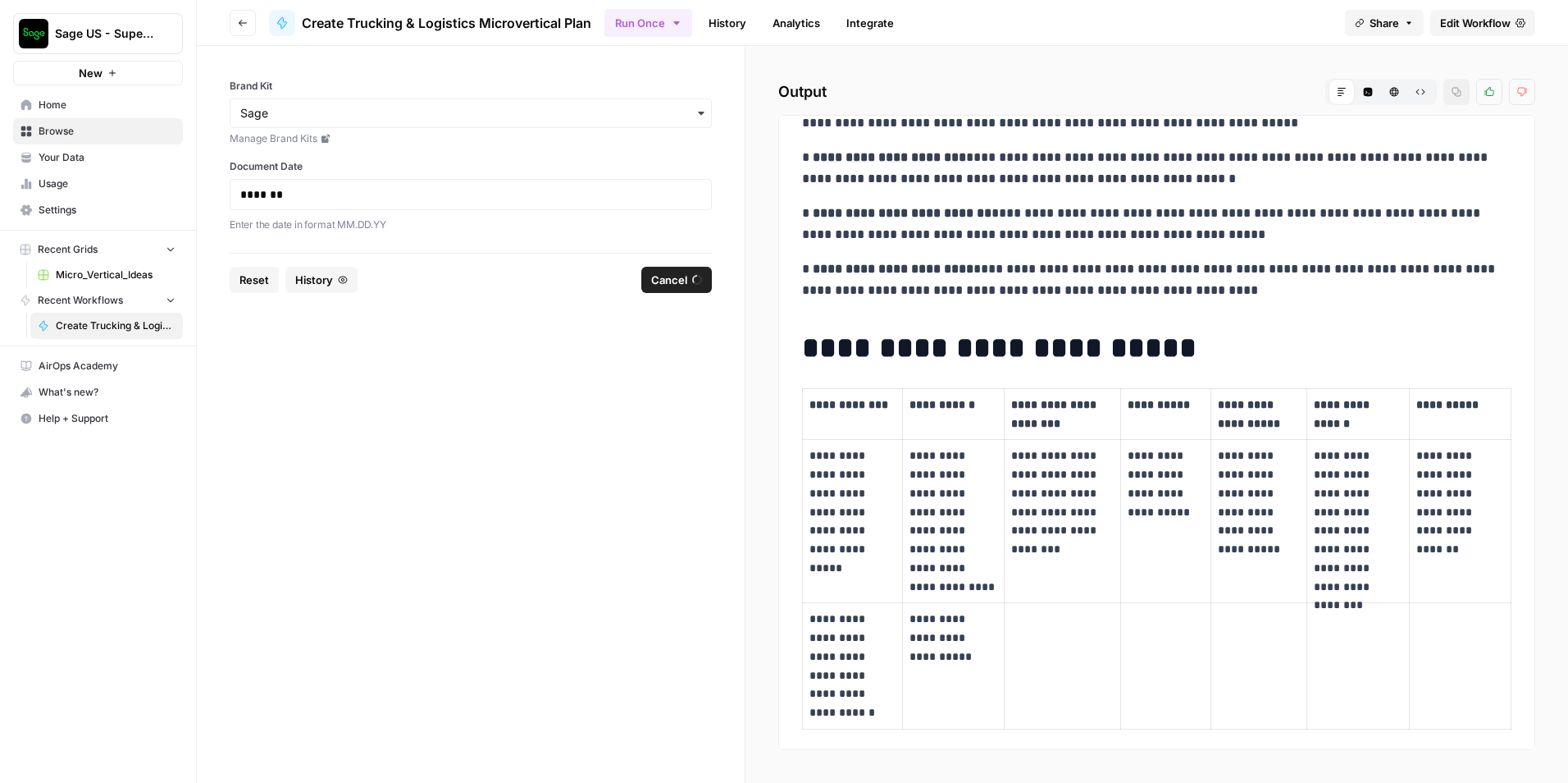
scroll to position [5979, 0]
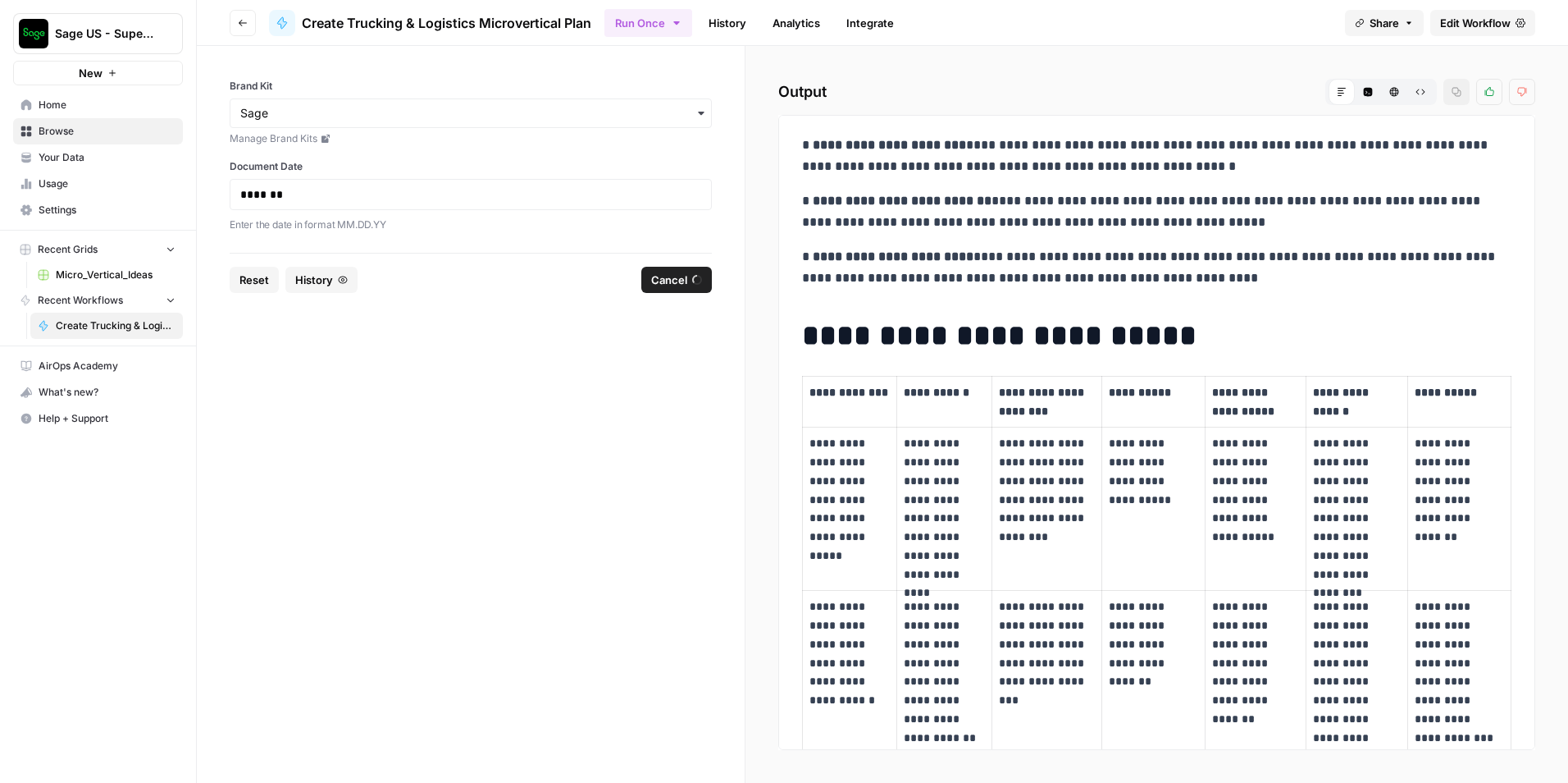
click at [1392, 94] on icon "button" at bounding box center [1395, 93] width 9 height 9
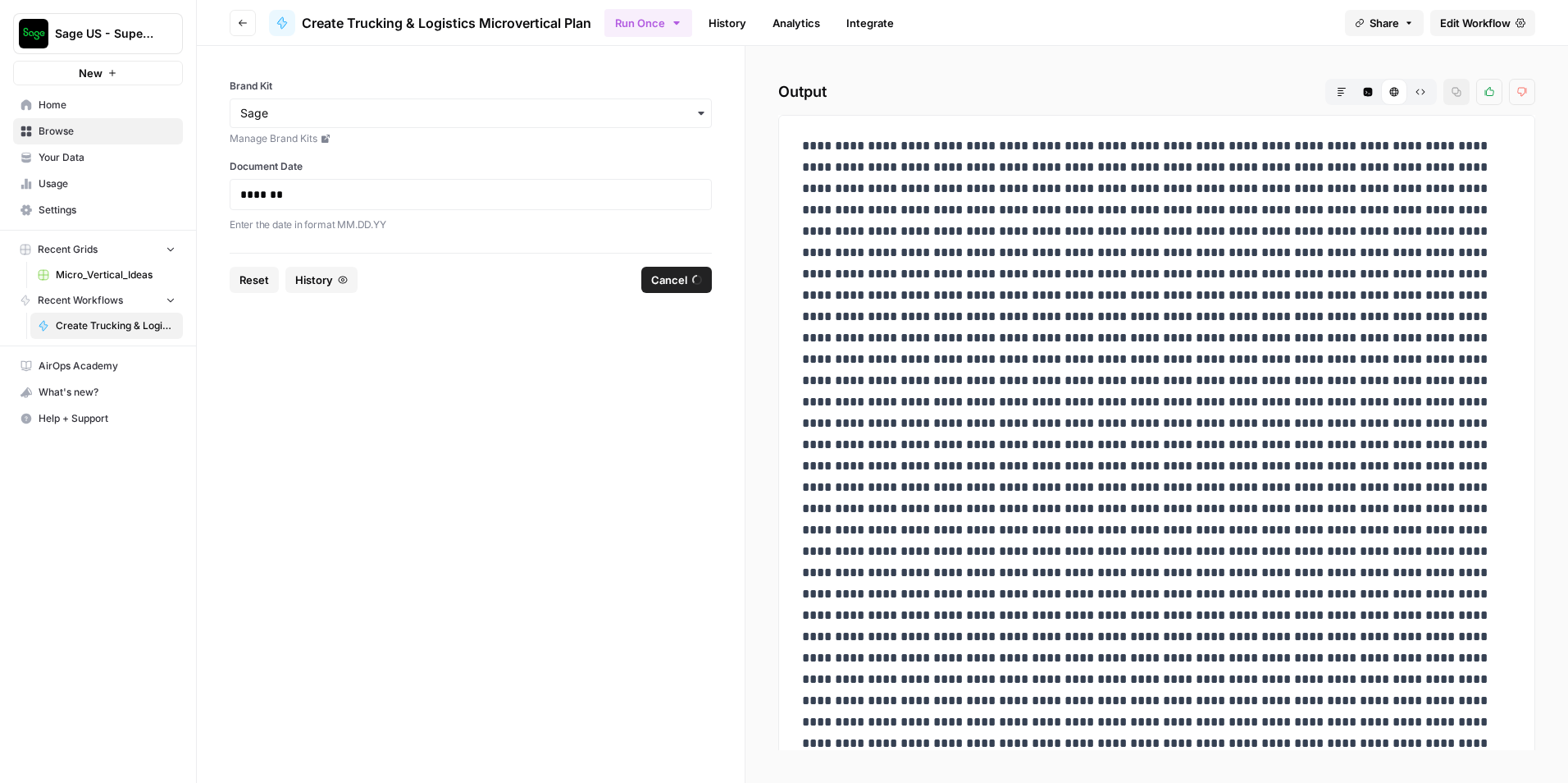
drag, startPoint x: 1305, startPoint y: 331, endPoint x: 1236, endPoint y: 362, distance: 75.6
drag, startPoint x: 1093, startPoint y: 378, endPoint x: 1032, endPoint y: 303, distance: 96.7
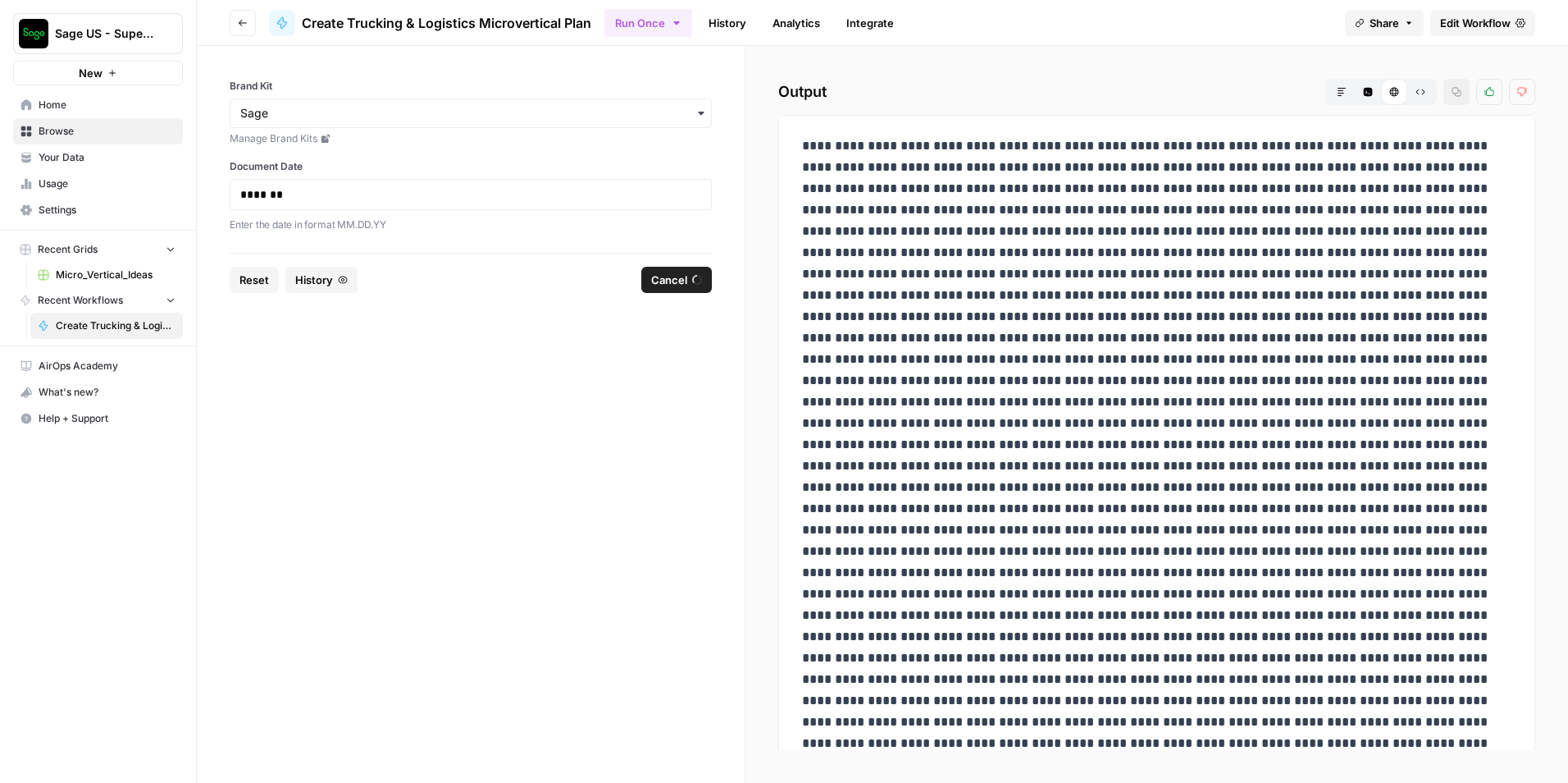
drag, startPoint x: 1032, startPoint y: 306, endPoint x: 984, endPoint y: 323, distance: 50.9
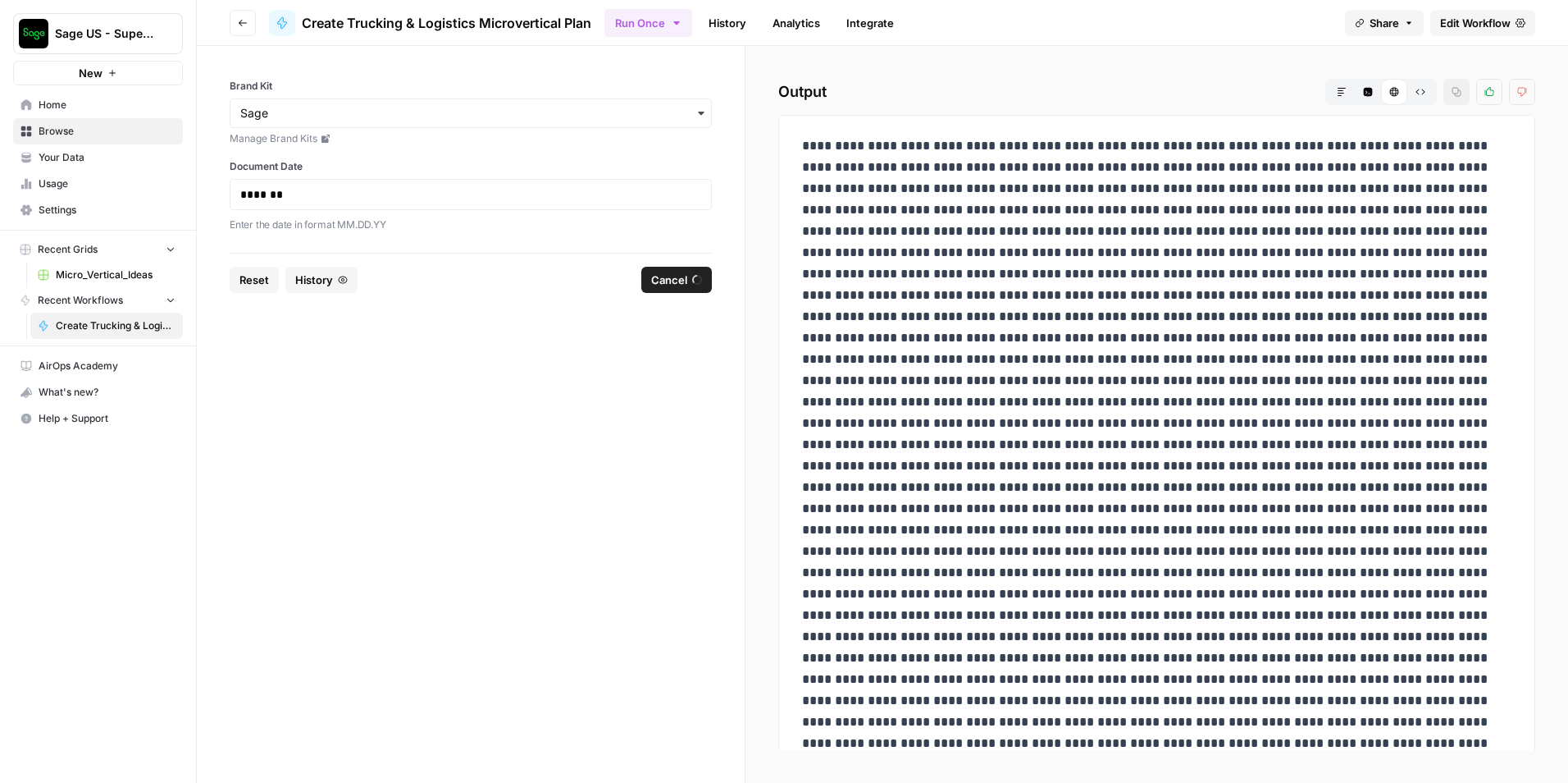
drag, startPoint x: 986, startPoint y: 323, endPoint x: 930, endPoint y: 387, distance: 85.0
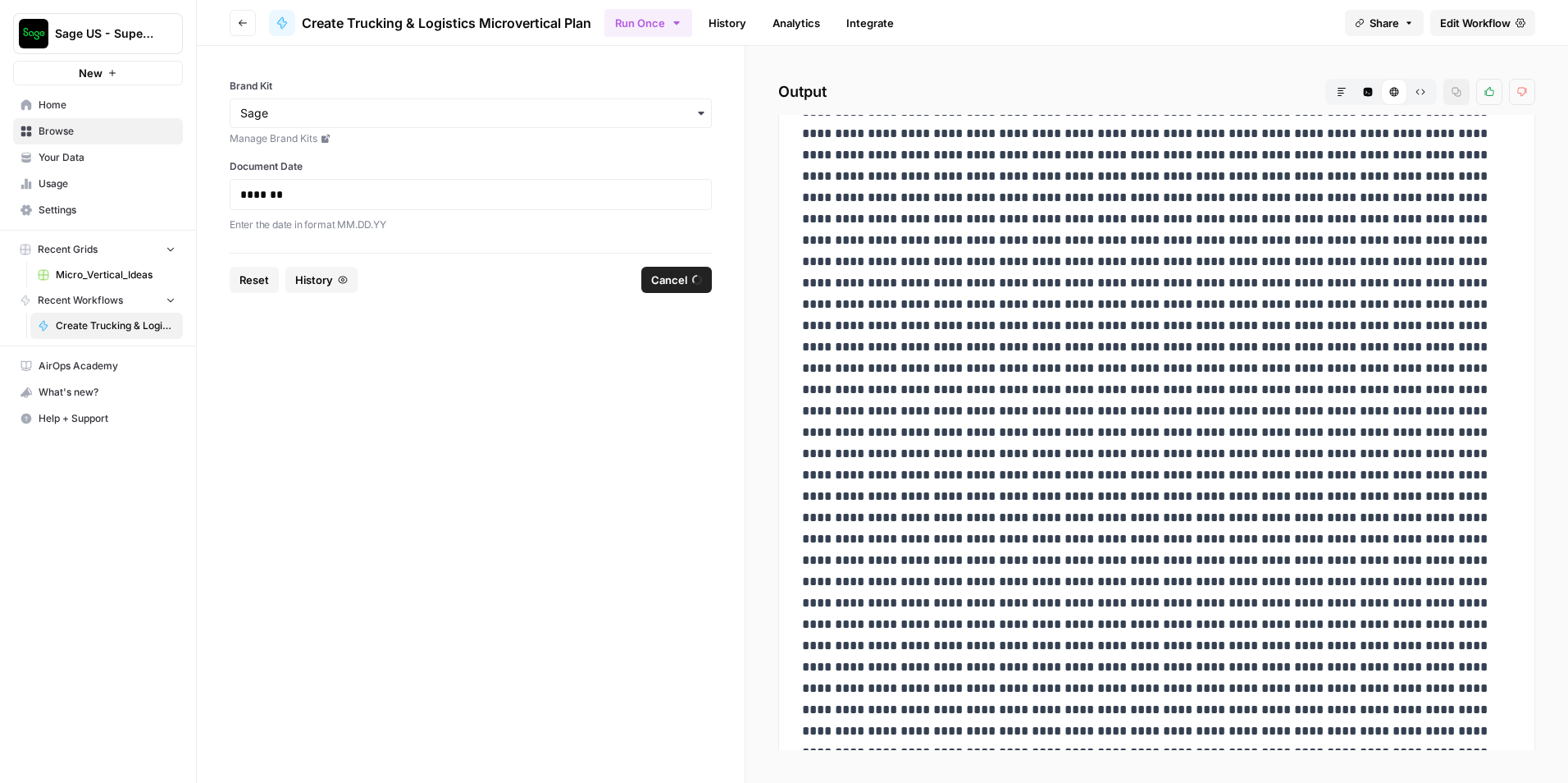
scroll to position [246, 0]
click at [1339, 96] on icon "button" at bounding box center [1341, 92] width 10 height 10
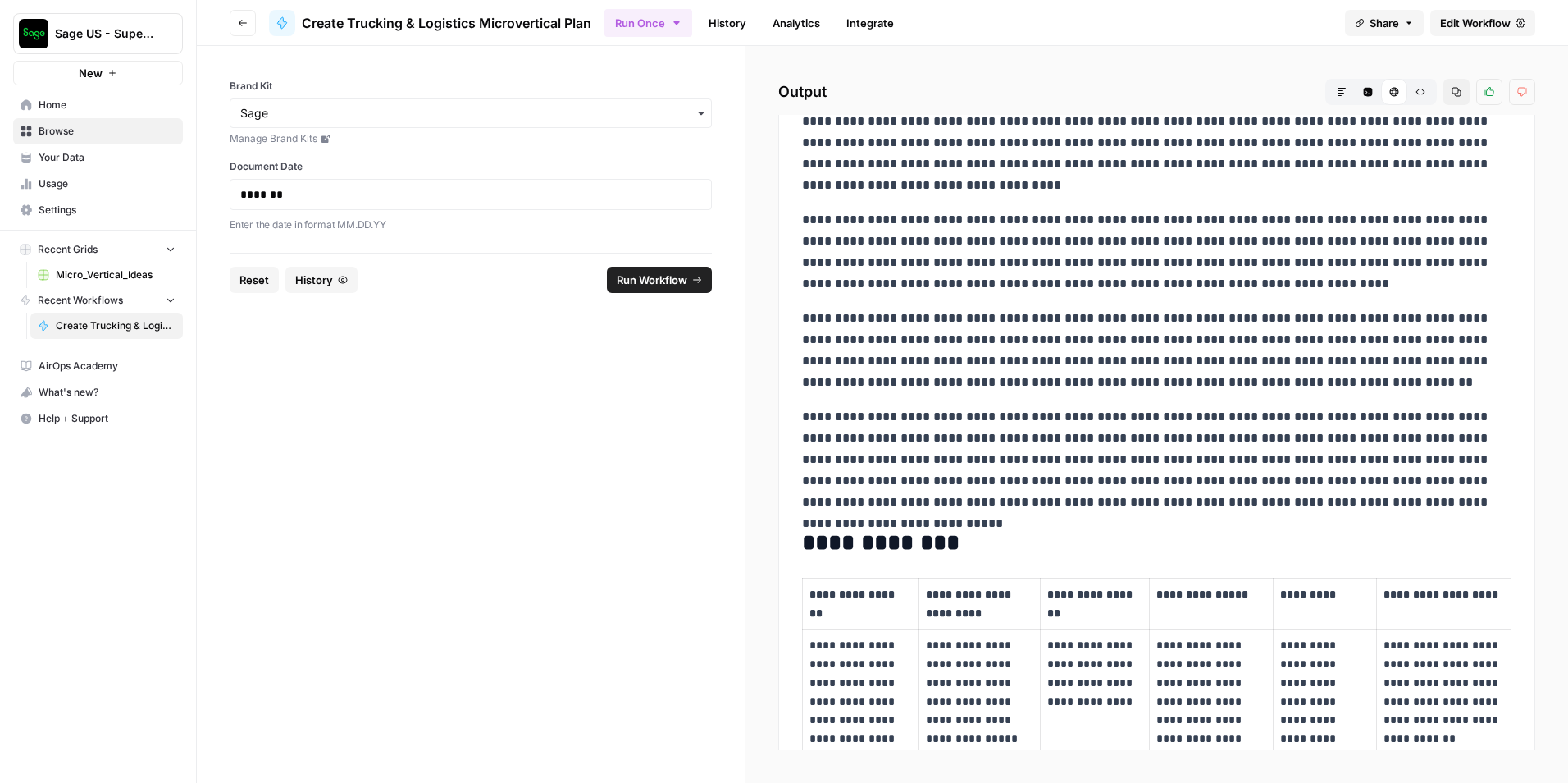
scroll to position [0, 0]
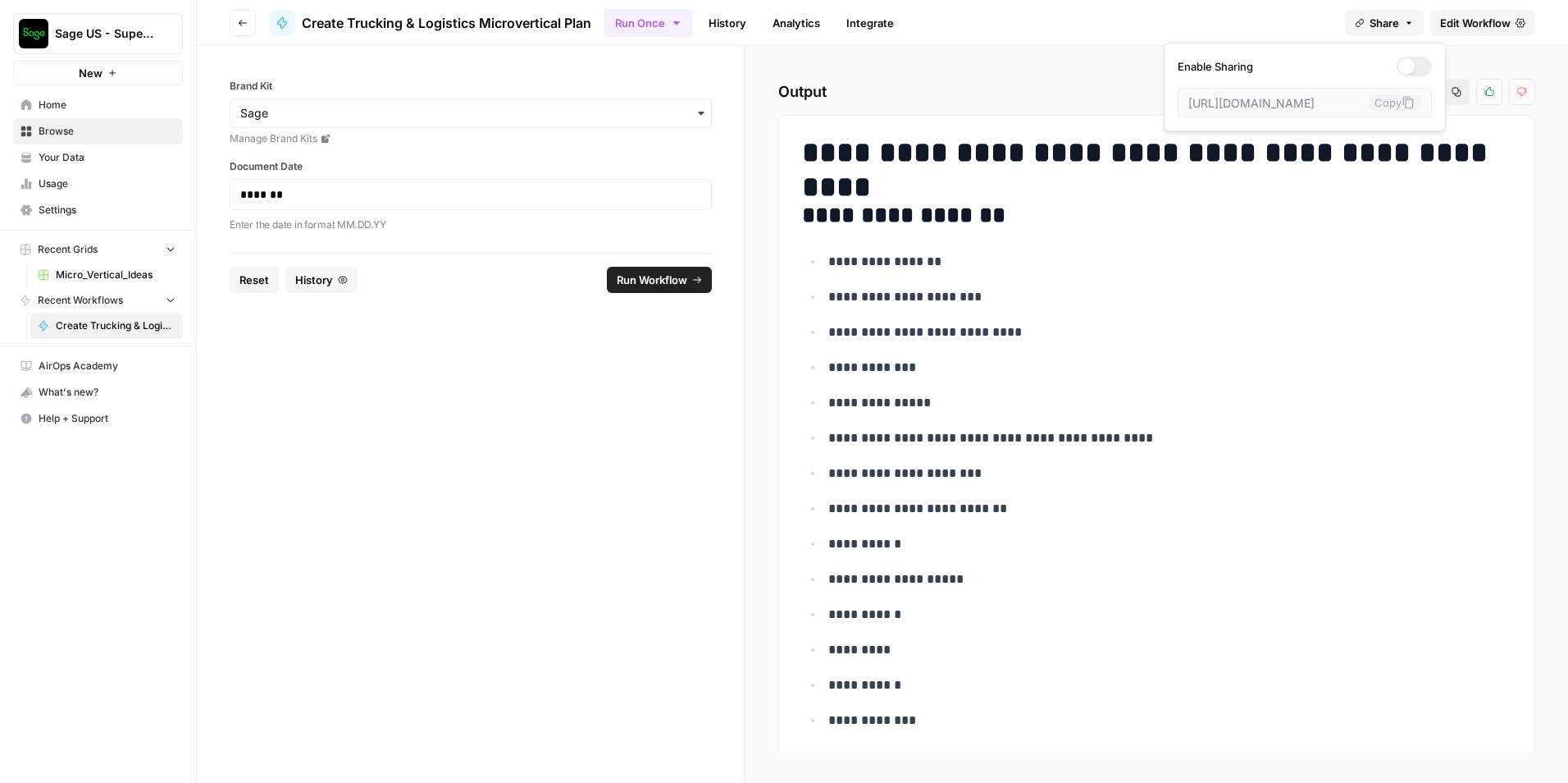
click at [1399, 16] on button "Share" at bounding box center [1384, 23] width 79 height 26
click at [1233, 13] on div "Run Once History Analytics Integrate" at bounding box center [968, 22] width 727 height 32
click at [1372, 95] on icon "button" at bounding box center [1368, 92] width 10 height 10
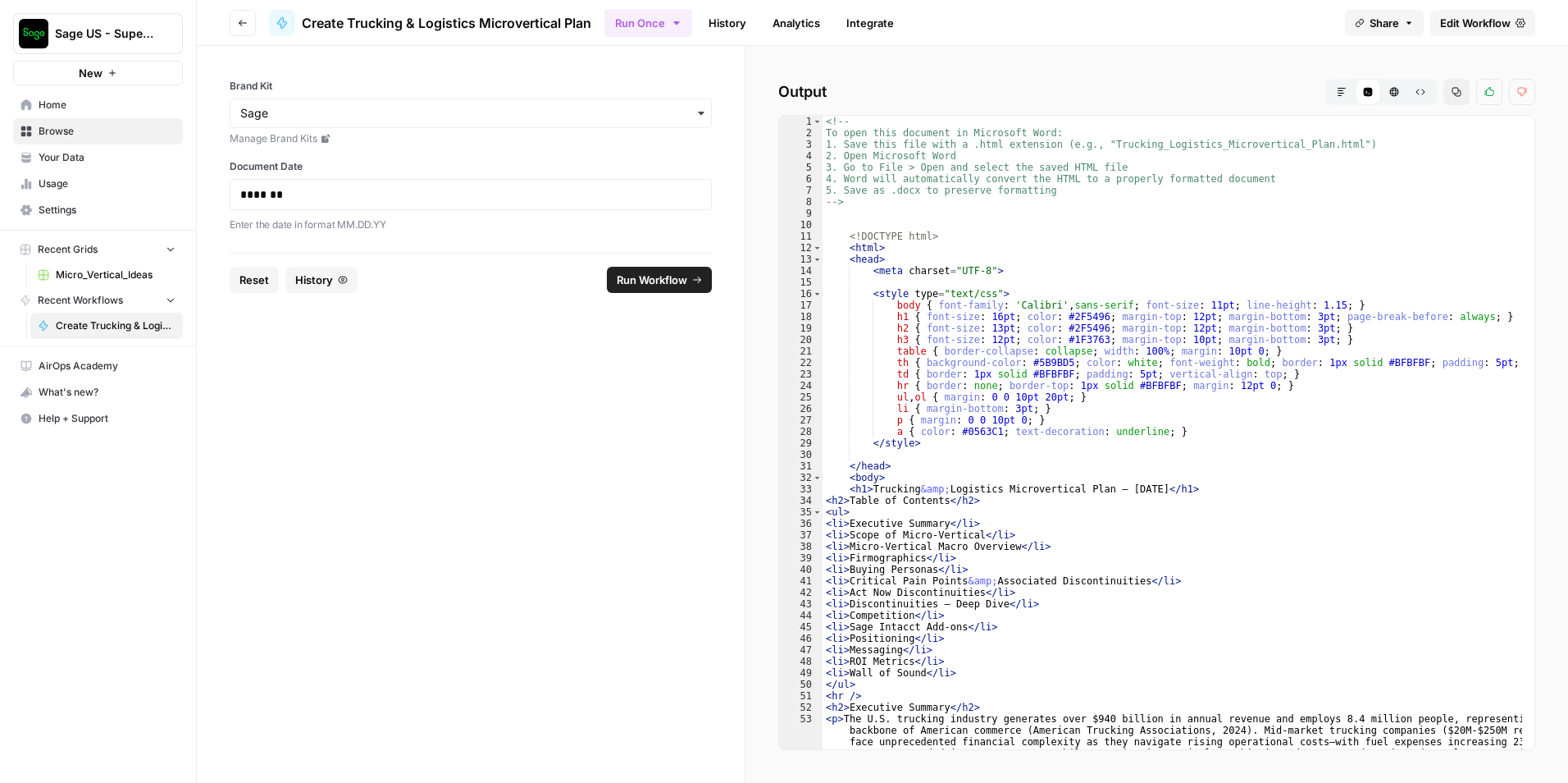
click at [1060, 324] on div "<!-- To open this document in Microsoft Word: 1. Save this file with a .html ex…" at bounding box center [1172, 466] width 699 height 702
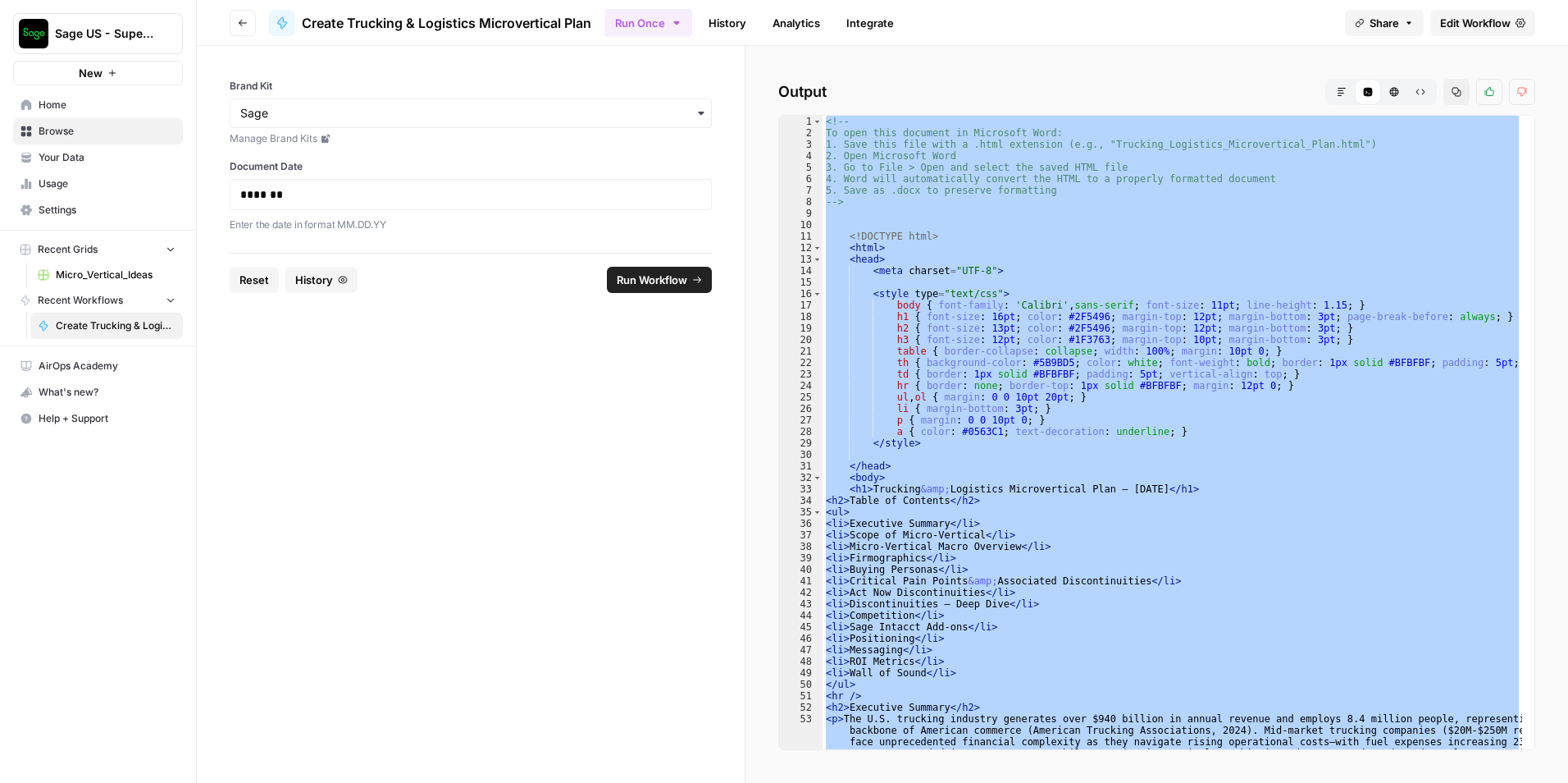
drag, startPoint x: 1059, startPoint y: 327, endPoint x: 1024, endPoint y: 370, distance: 55.4
click at [1024, 370] on div "<!-- To open this document in Microsoft Word: 1. Save this file with a .html ex…" at bounding box center [1172, 432] width 699 height 633
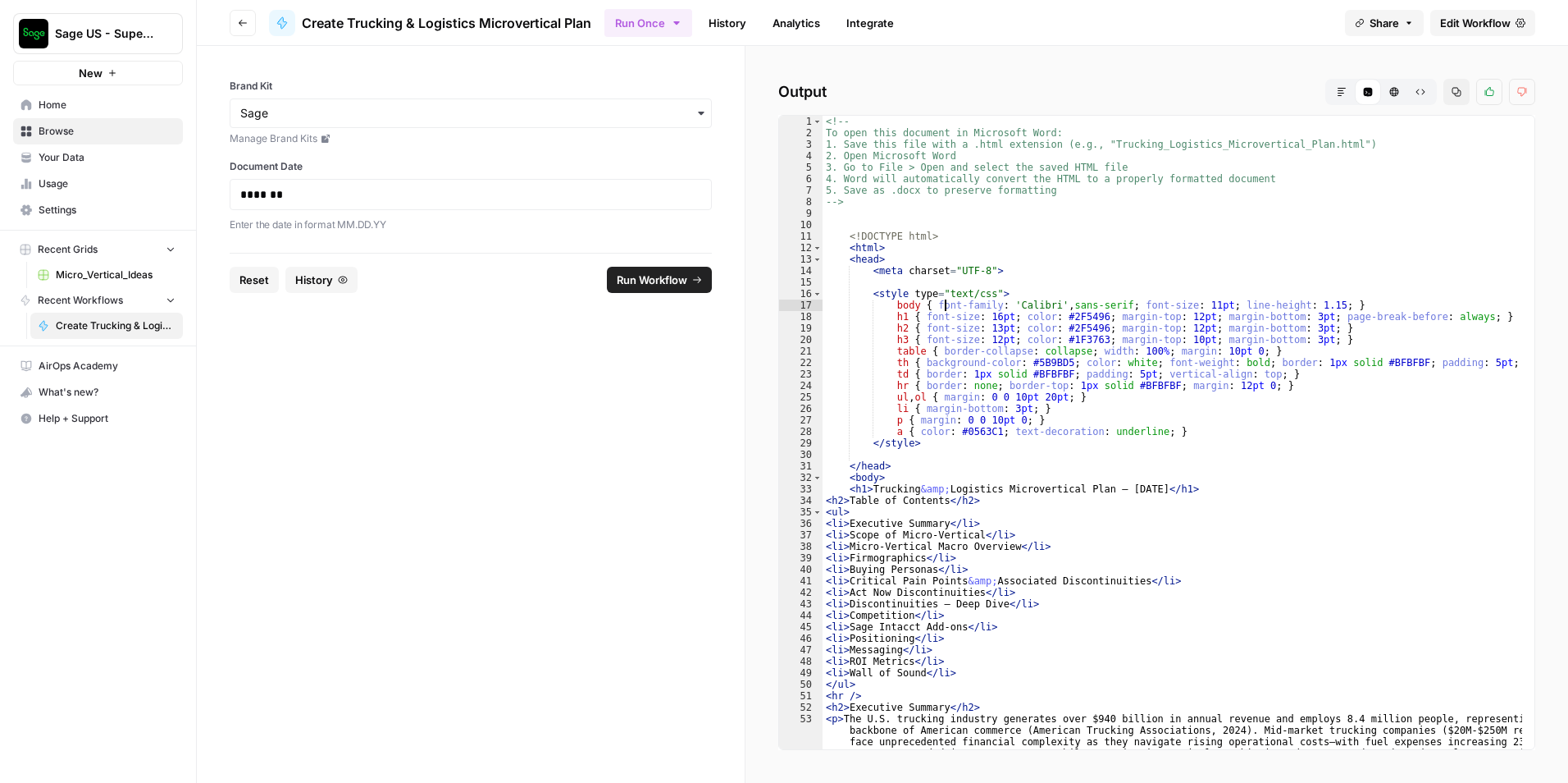
click at [945, 305] on div "<!-- To open this document in Microsoft Word: 1. Save this file with a .html ex…" at bounding box center [1172, 466] width 699 height 702
type textarea "**********"
click at [1405, 95] on button "HTML Viewer" at bounding box center [1394, 92] width 26 height 26
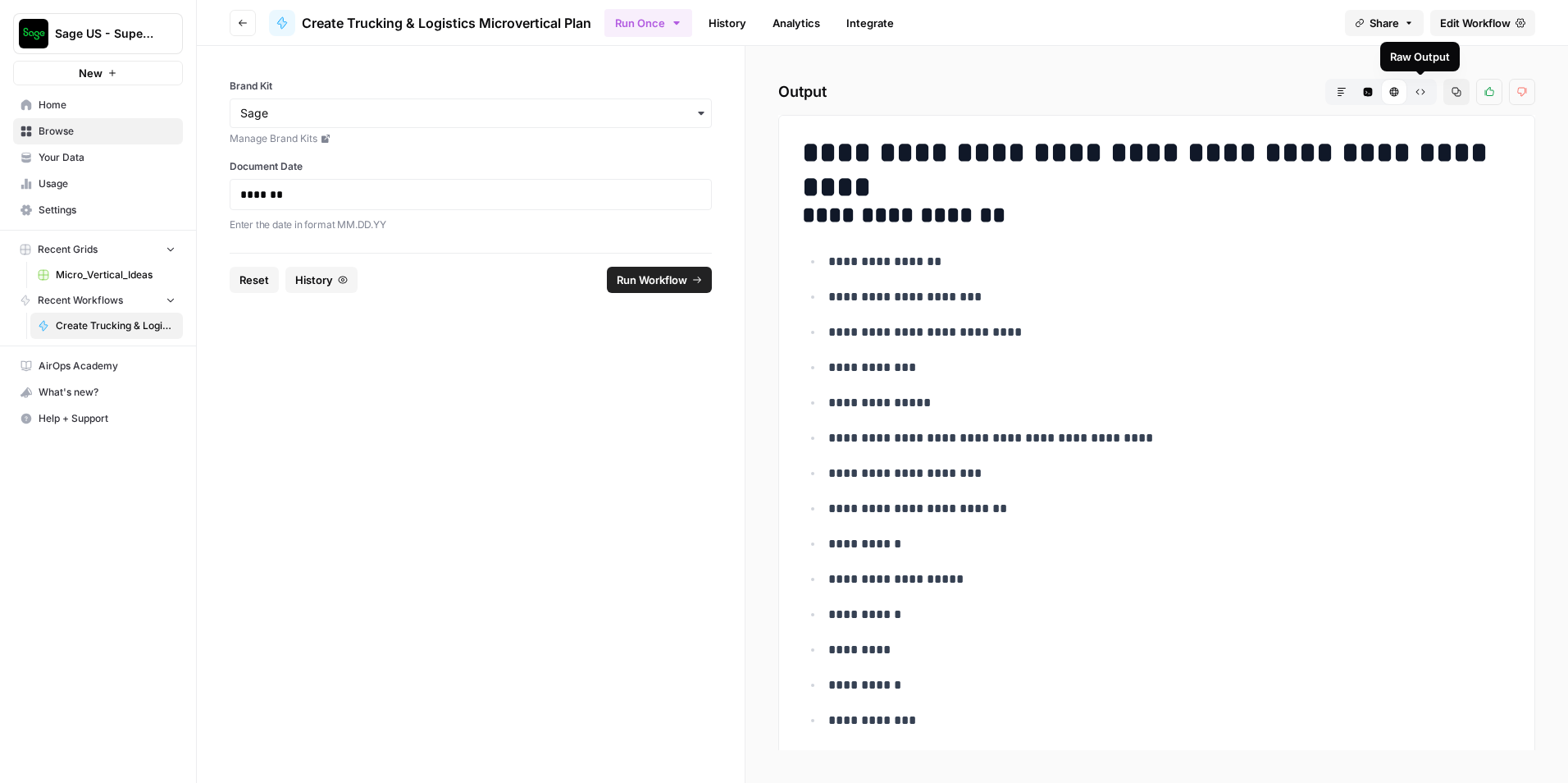
click at [1420, 88] on icon "button" at bounding box center [1420, 92] width 10 height 10
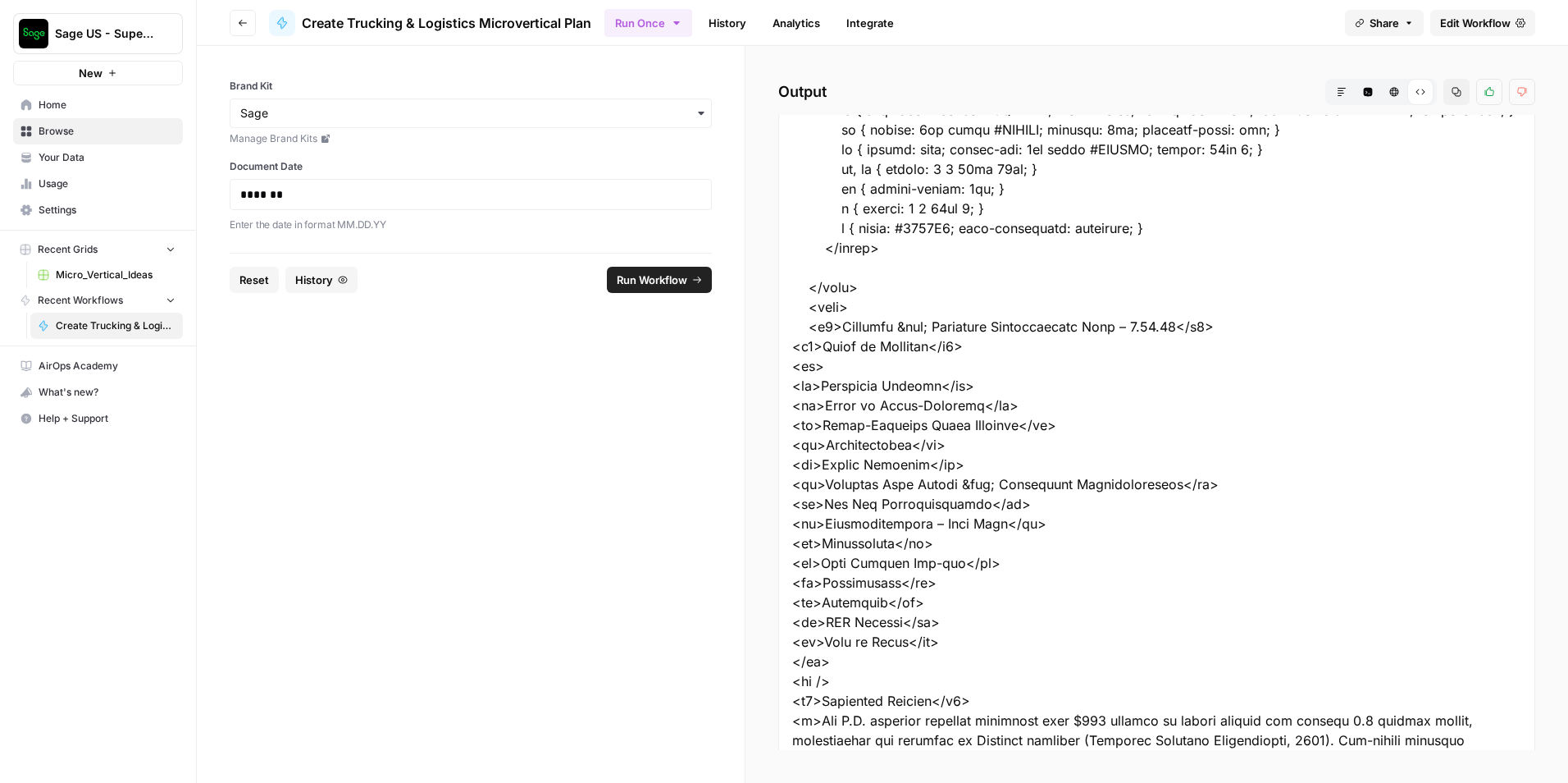
scroll to position [493, 0]
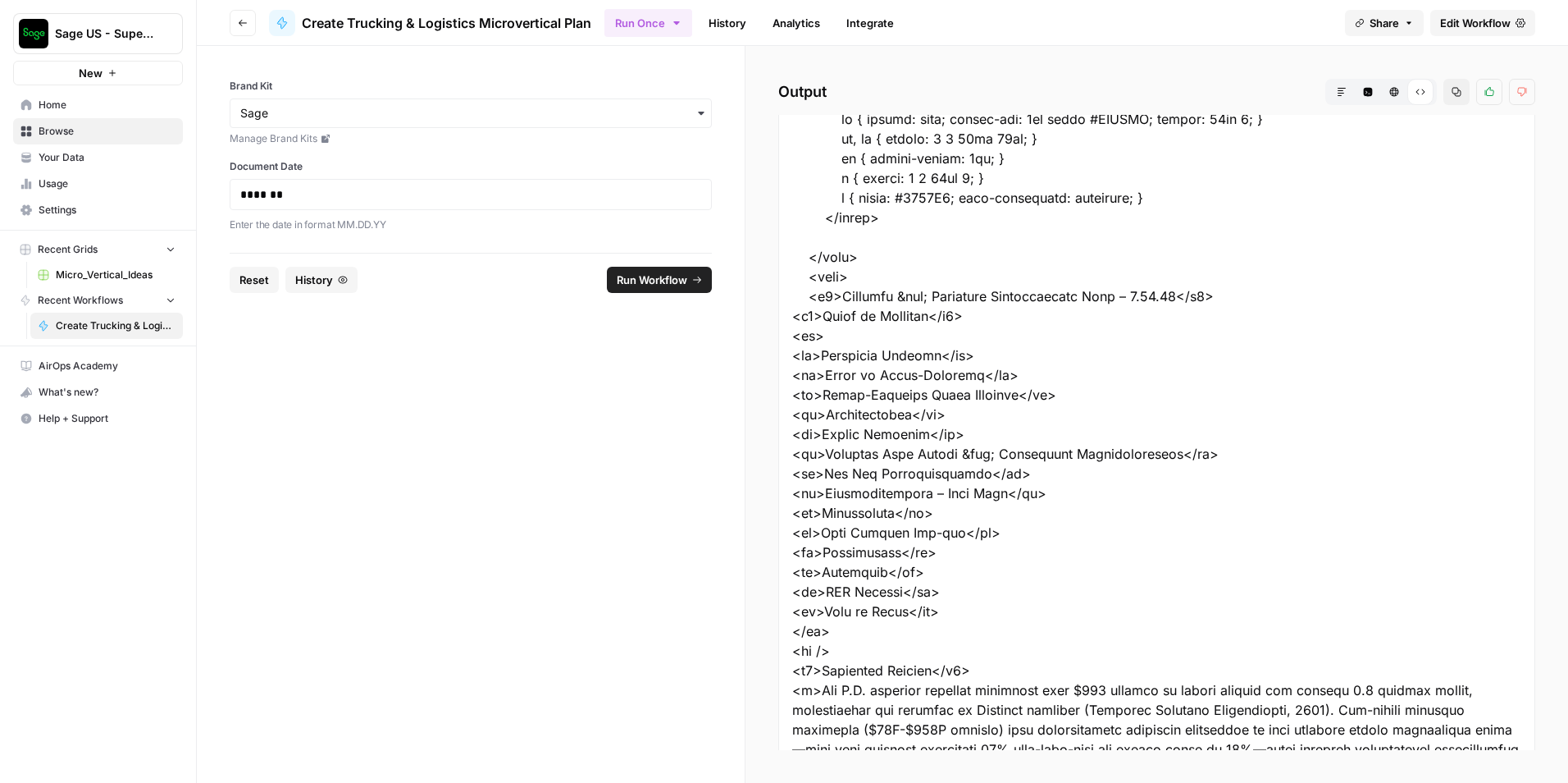
drag, startPoint x: 979, startPoint y: 316, endPoint x: 1142, endPoint y: 228, distance: 185.2
click at [1344, 85] on button "Markdown" at bounding box center [1341, 92] width 26 height 26
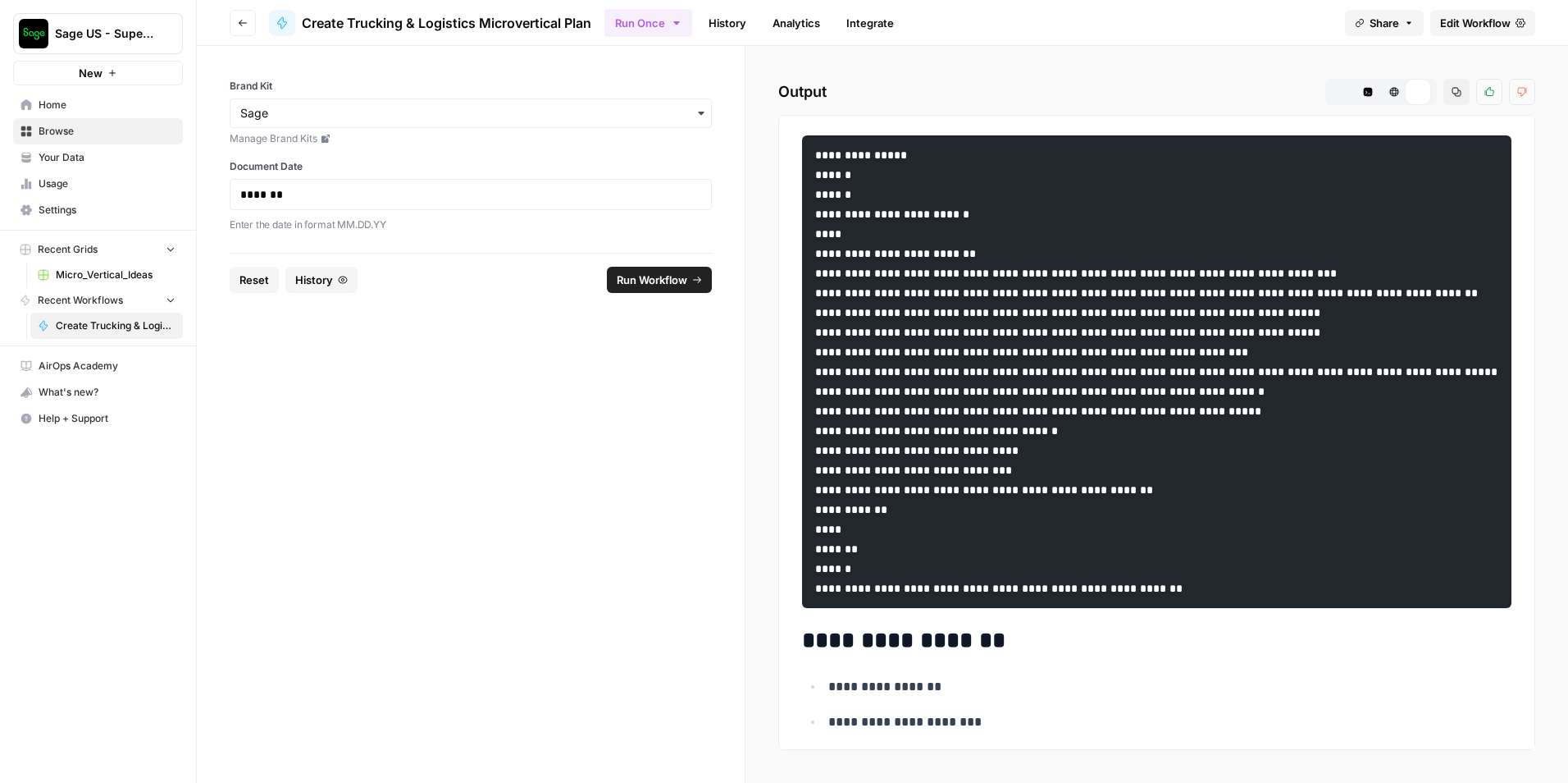
scroll to position [0, 0]
click at [1192, 321] on pre at bounding box center [1156, 371] width 709 height 473
click at [1109, 316] on pre at bounding box center [1156, 371] width 709 height 473
click at [1052, 97] on h2 "Output Markdown Code Editor HTML Viewer Raw Output Copy Thumbs up Thumbs down" at bounding box center [1156, 92] width 757 height 26
click at [1367, 92] on icon "button" at bounding box center [1368, 92] width 10 height 10
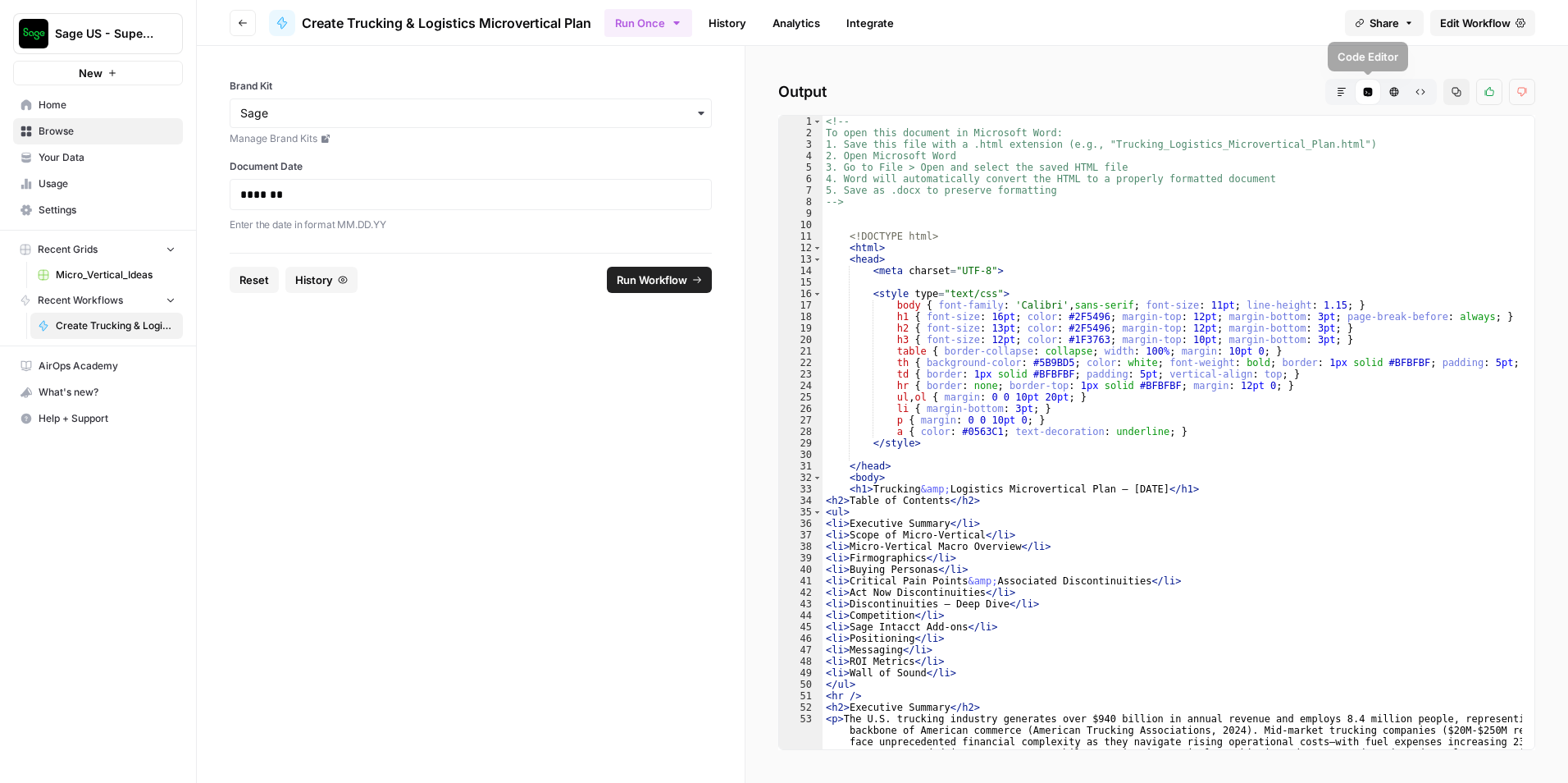
click at [1035, 284] on div "<!-- To open this document in Microsoft Word: 1. Save this file with a .html ex…" at bounding box center [1172, 466] width 699 height 702
type textarea "*******"
